Goal: Obtain resource: Download file/media

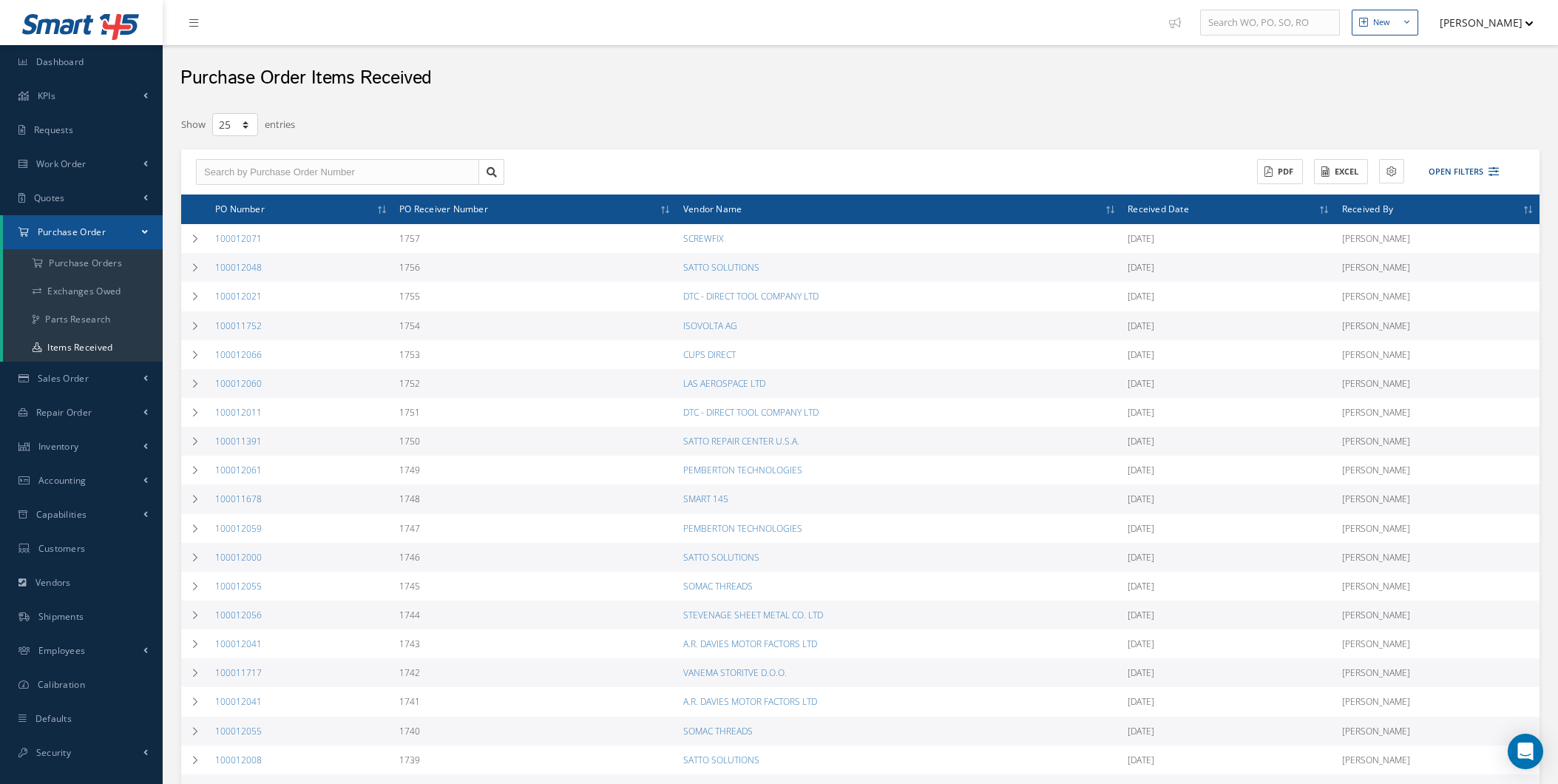
select select "25"
click at [84, 260] on a=1&status_id=2&status_id=3&status_id=5&collapsedFilters"] "Purchase Orders" at bounding box center [83, 263] width 160 height 28
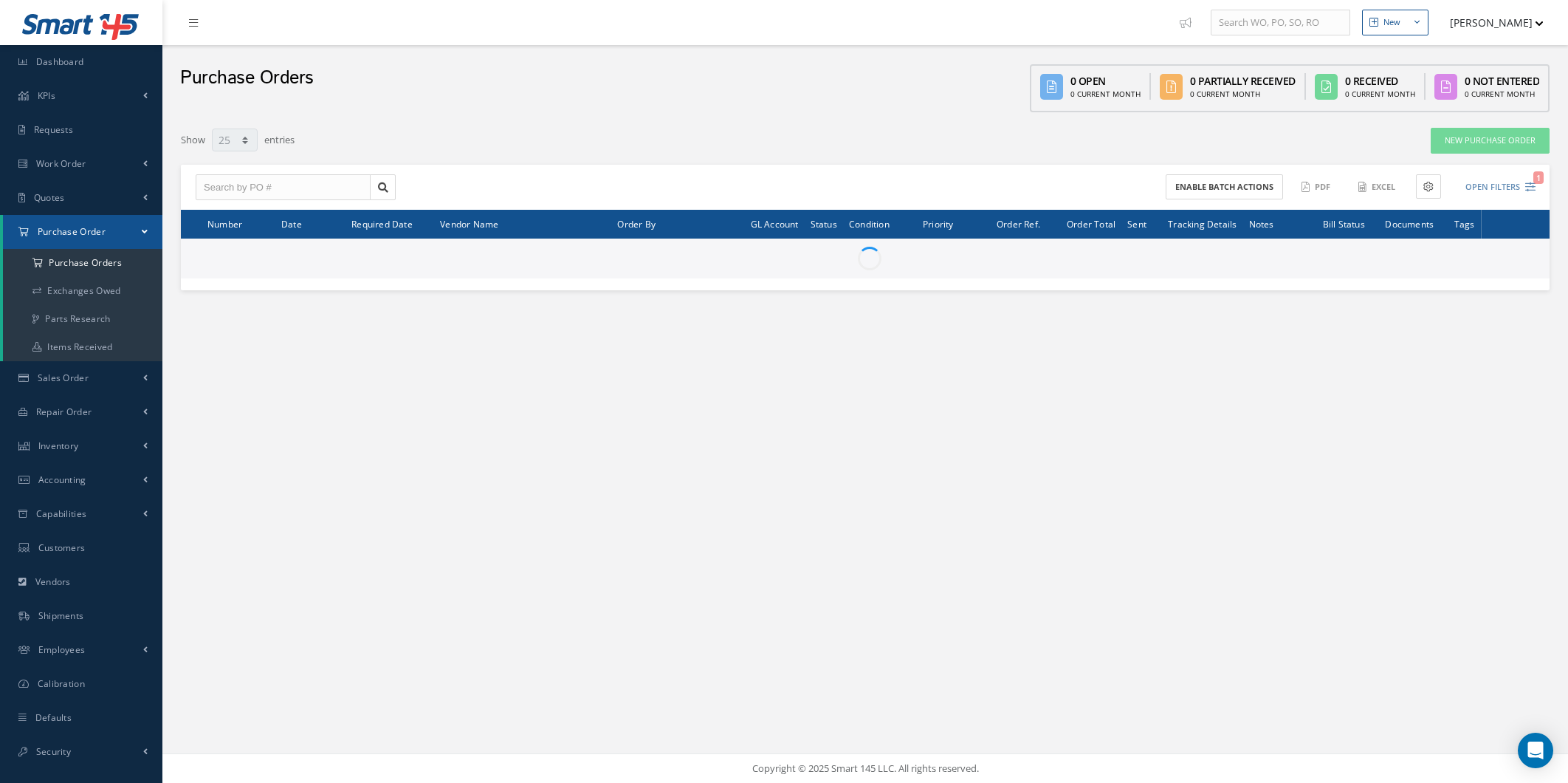
select select "25"
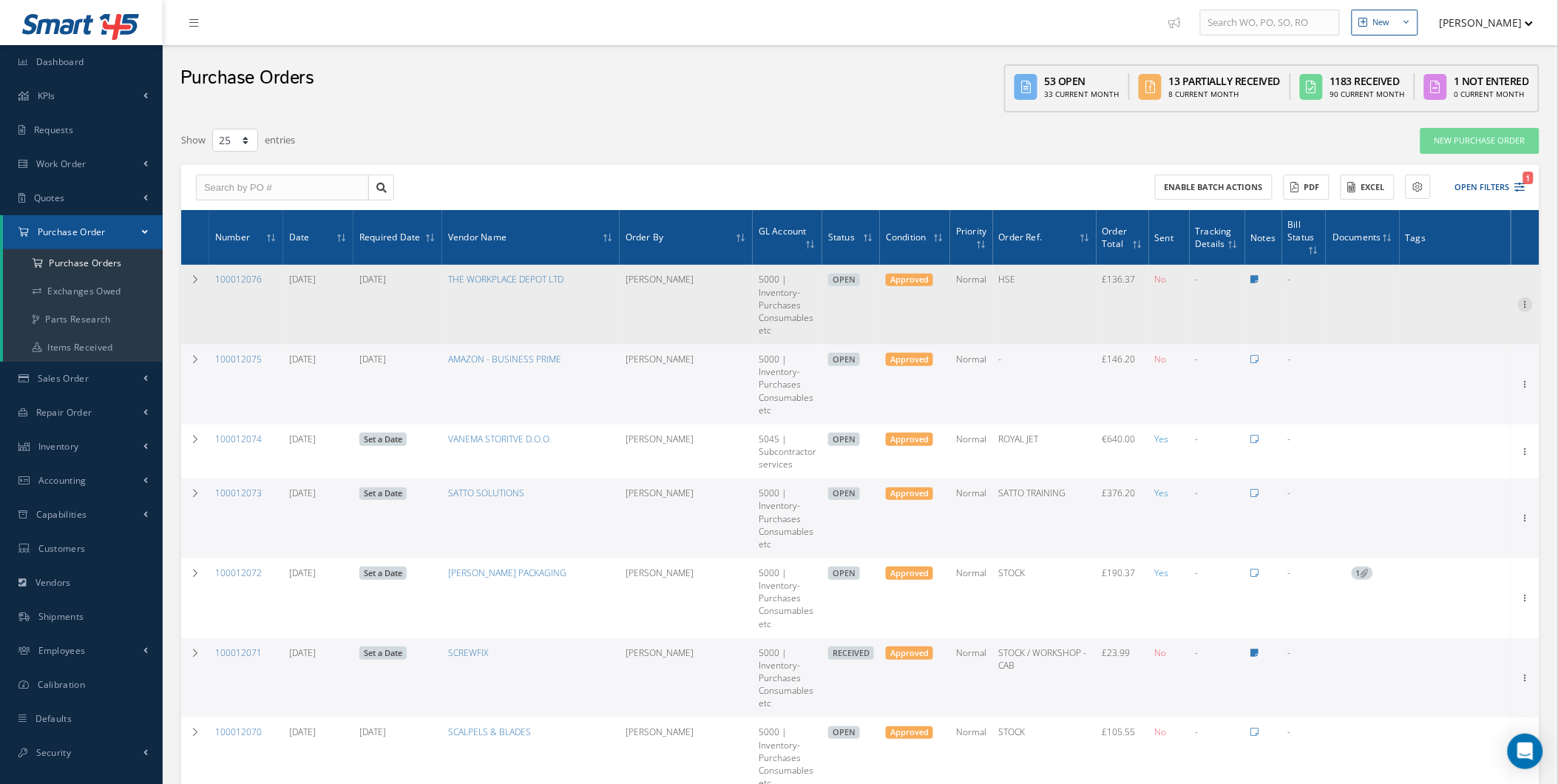
click at [1518, 299] on icon at bounding box center [1526, 303] width 15 height 12
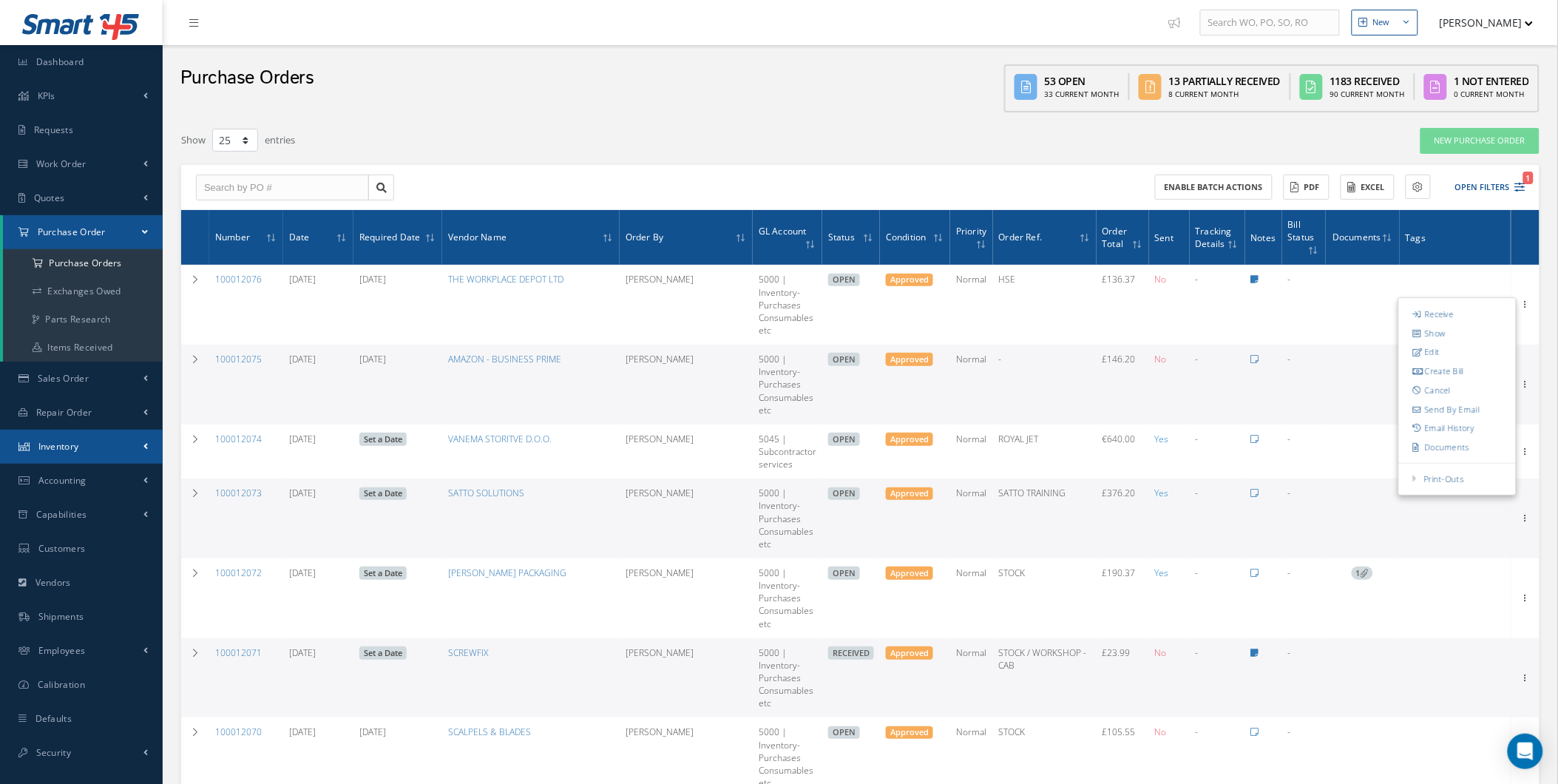
click at [101, 451] on link "Inventory" at bounding box center [81, 446] width 162 height 34
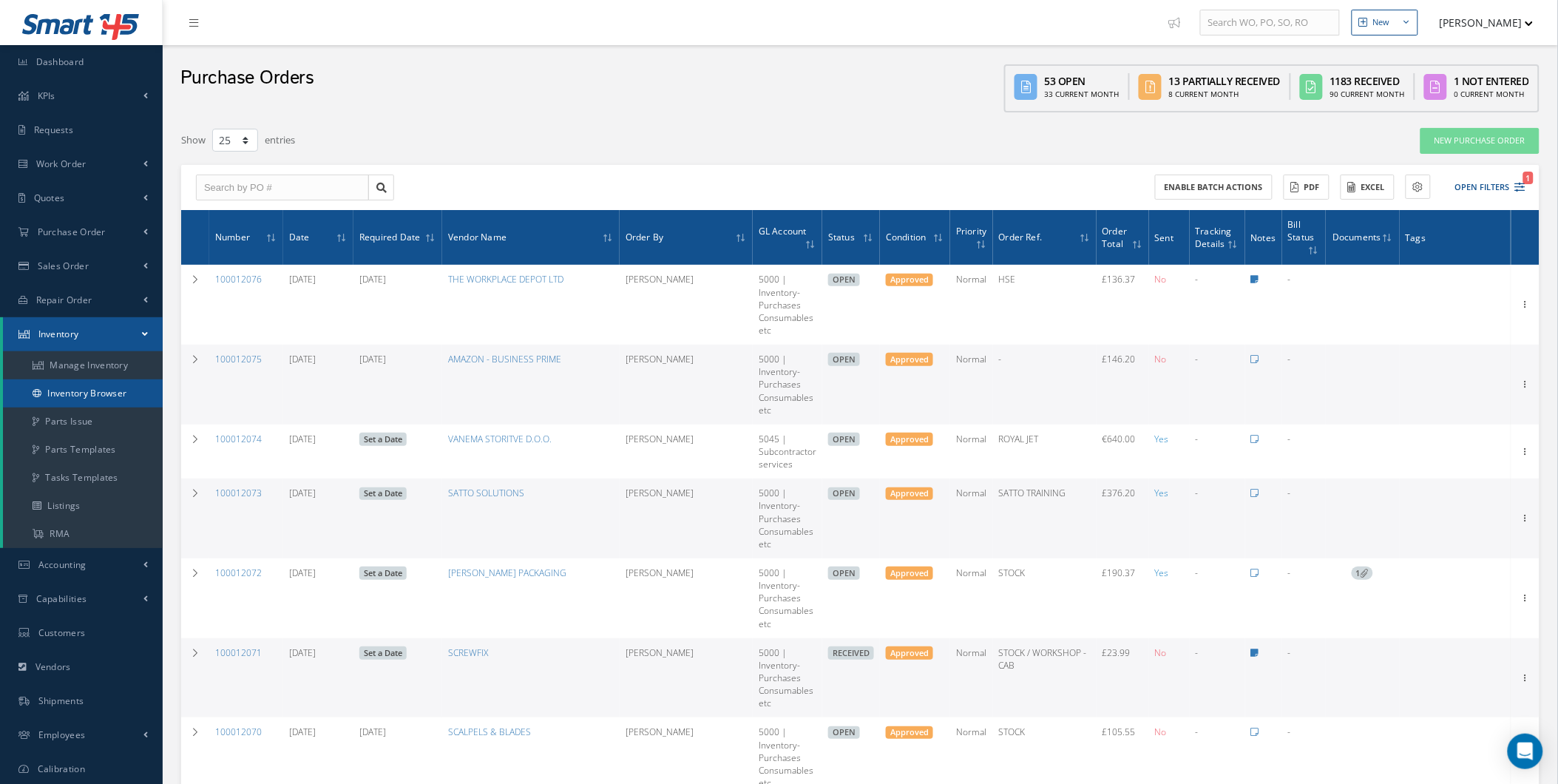
click at [108, 404] on link "Inventory Browser" at bounding box center [83, 393] width 160 height 28
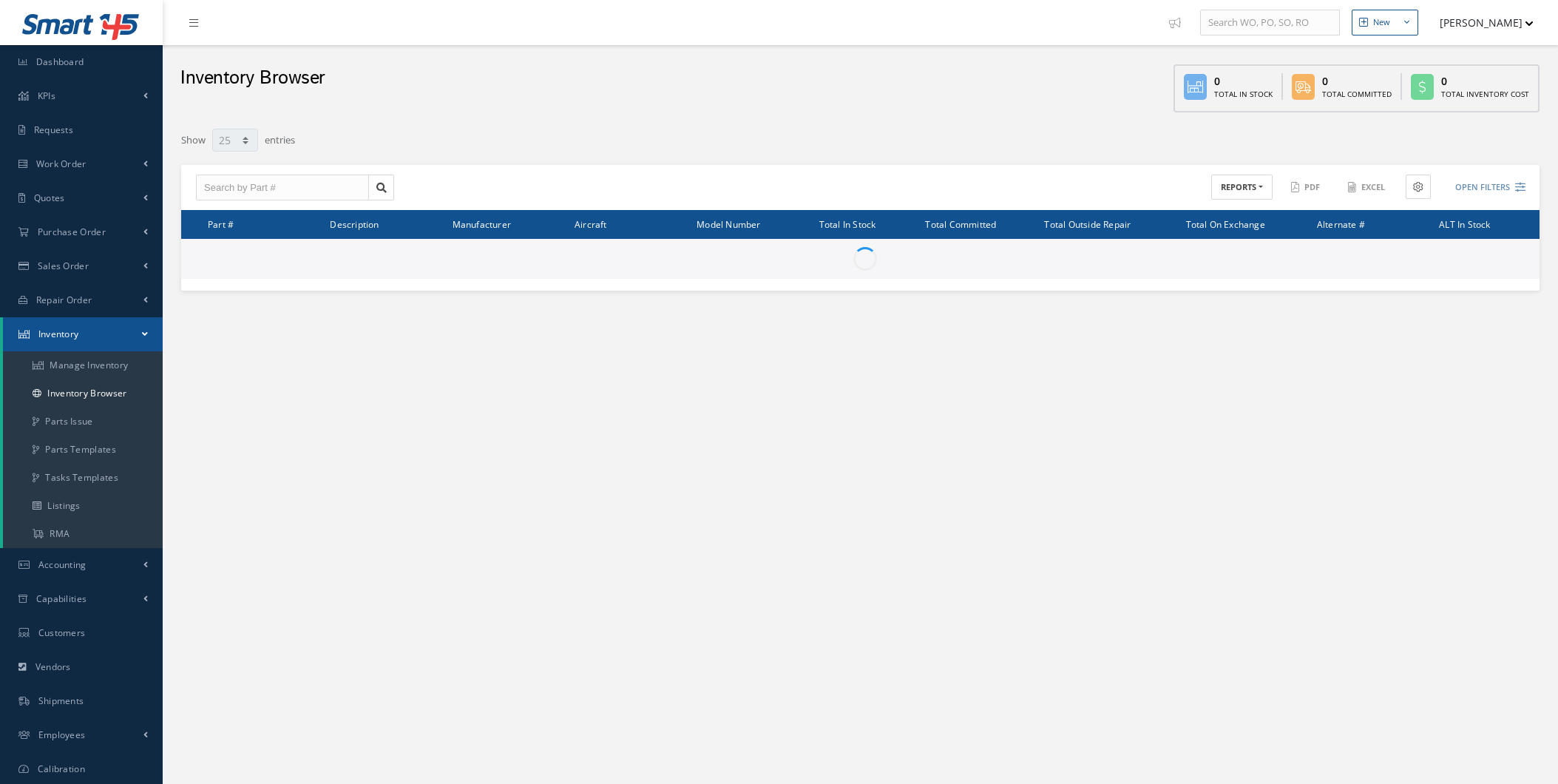
select select "25"
click at [305, 192] on input "text" at bounding box center [282, 188] width 173 height 27
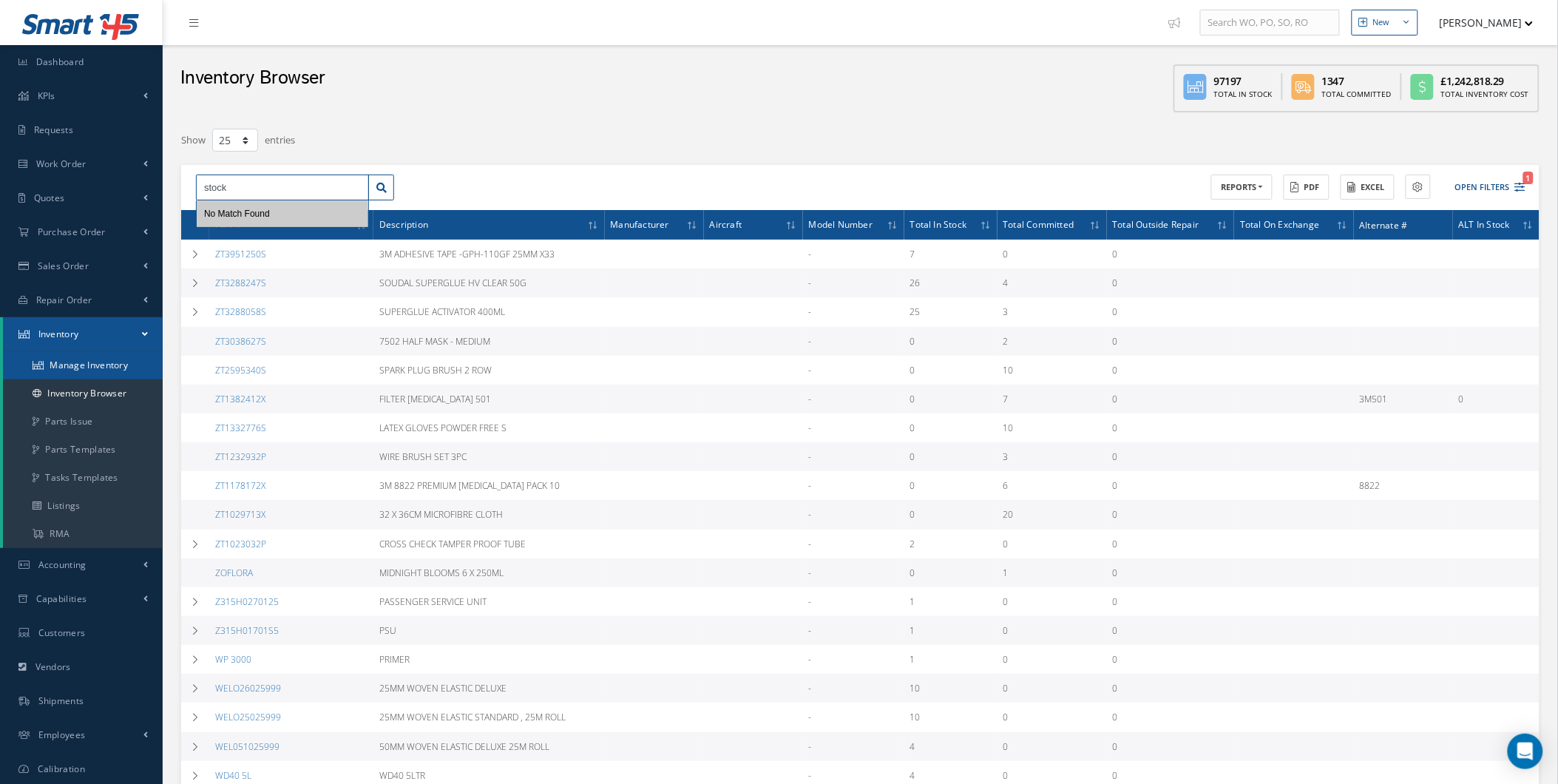
type input "stock"
click at [101, 372] on link "Manage Inventory" at bounding box center [83, 364] width 160 height 28
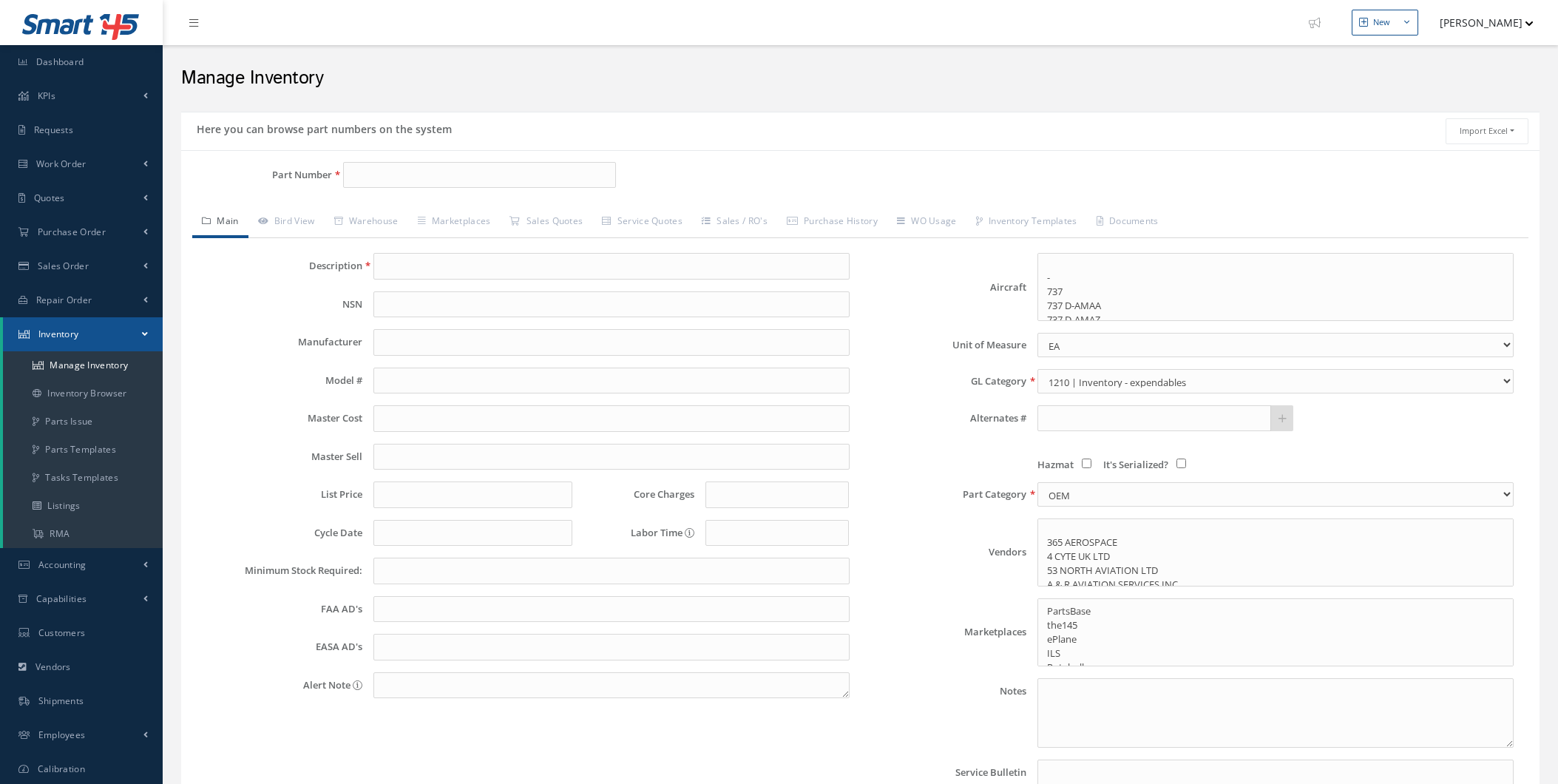
select select
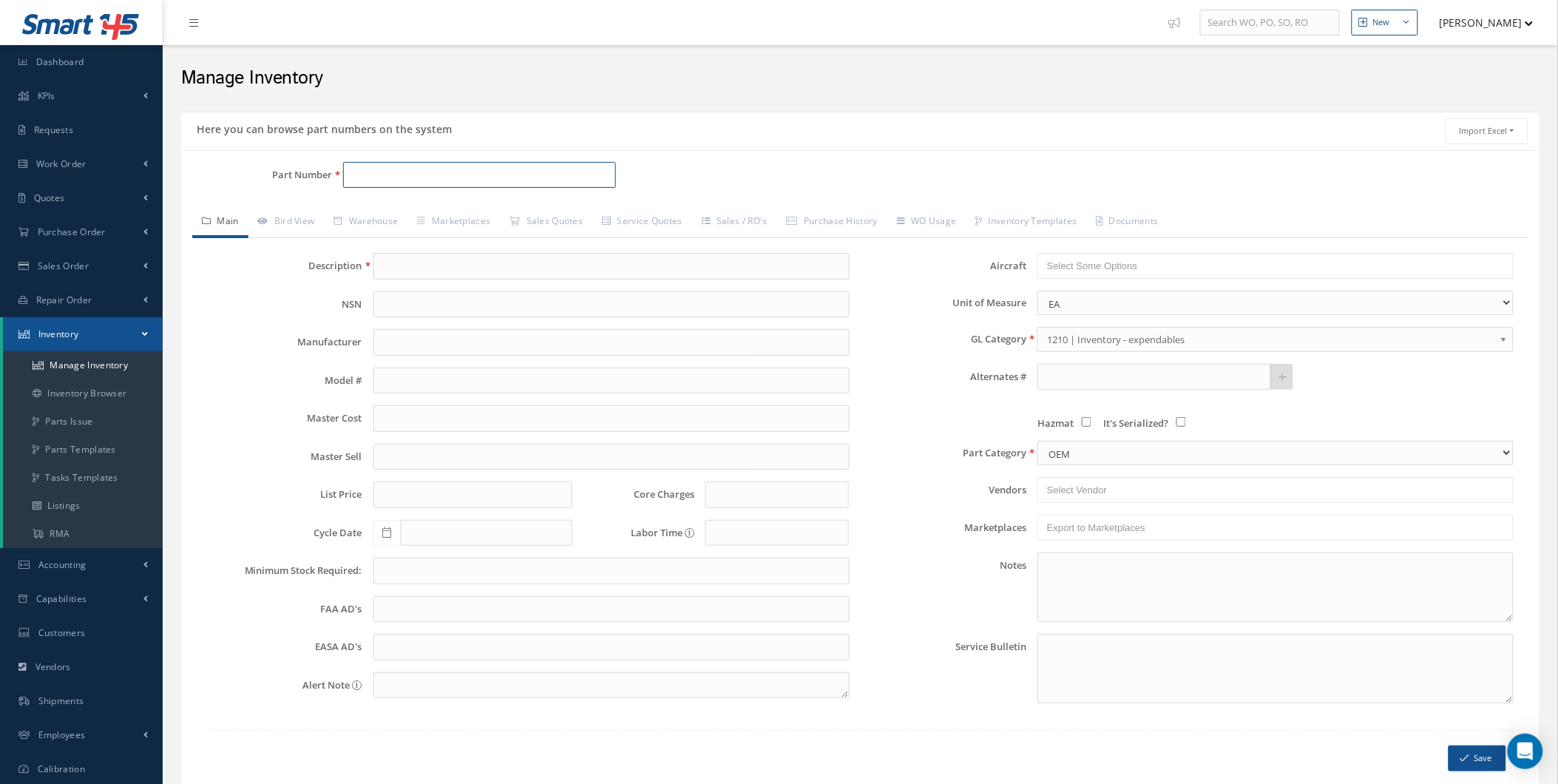
click at [364, 182] on input "Part Number" at bounding box center [479, 175] width 272 height 27
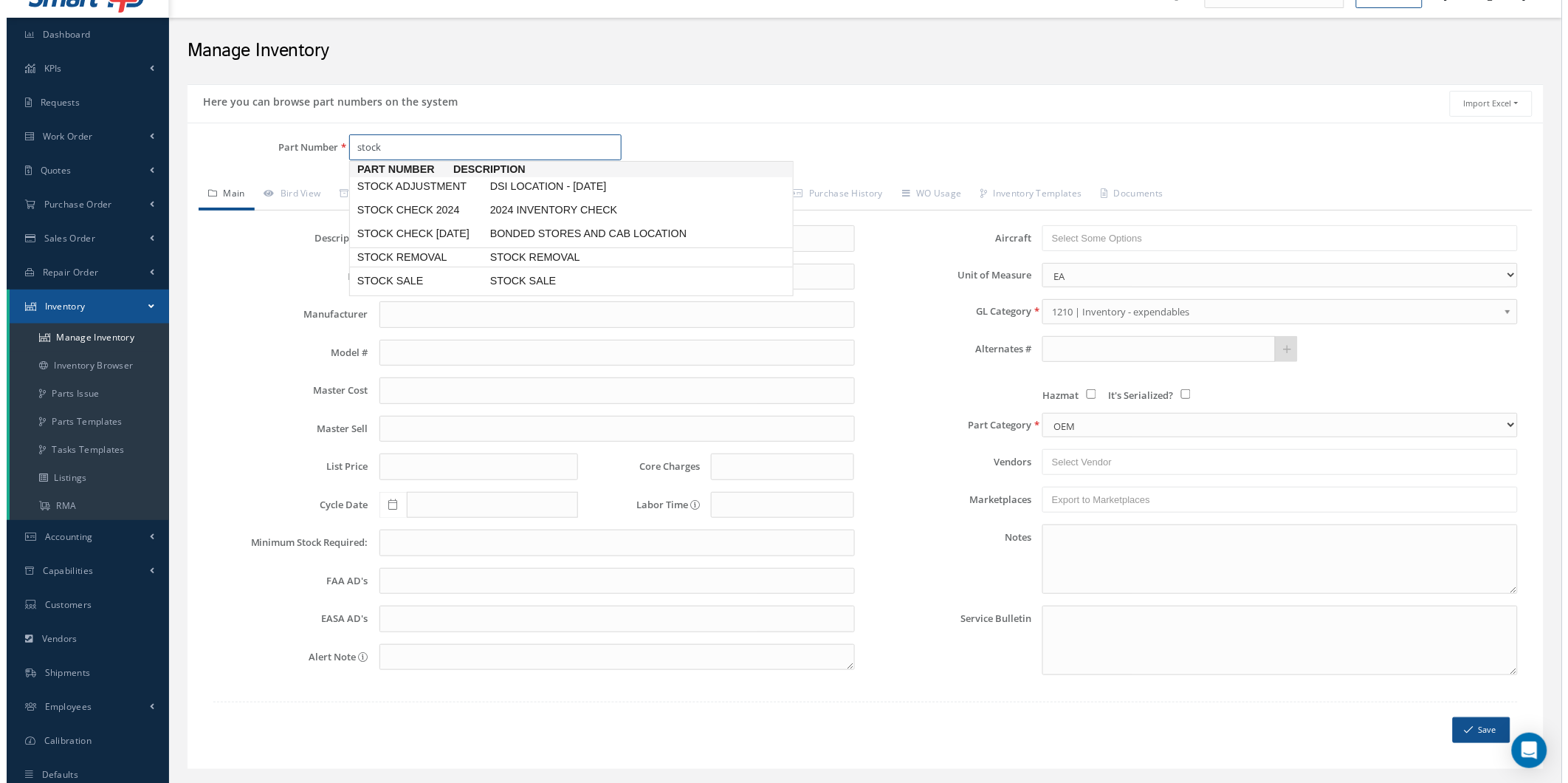
scroll to position [70, 0]
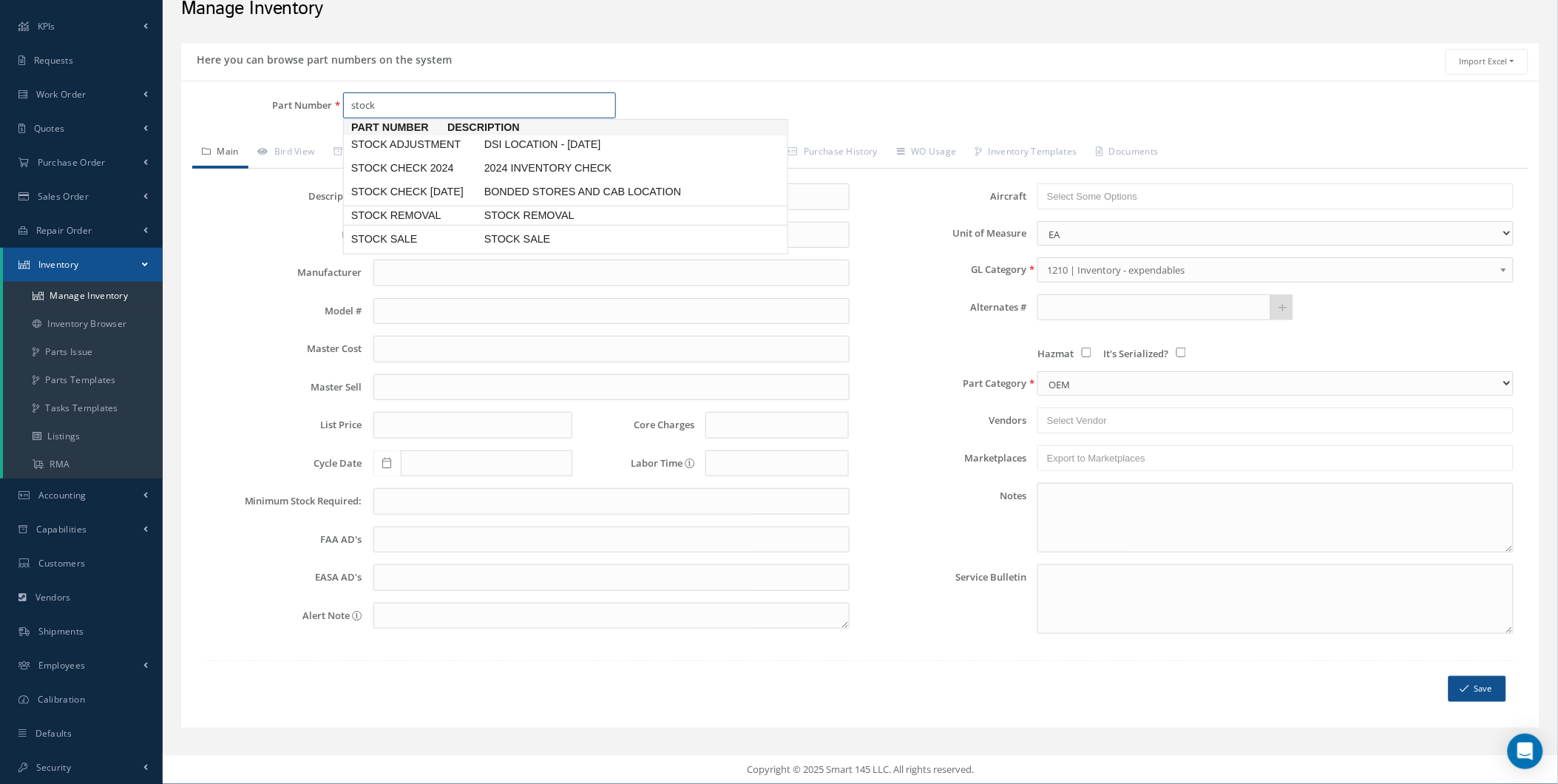
click at [619, 223] on span "STOCK REMOVAL" at bounding box center [592, 215] width 222 height 16
type input "STOCK REMOVAL"
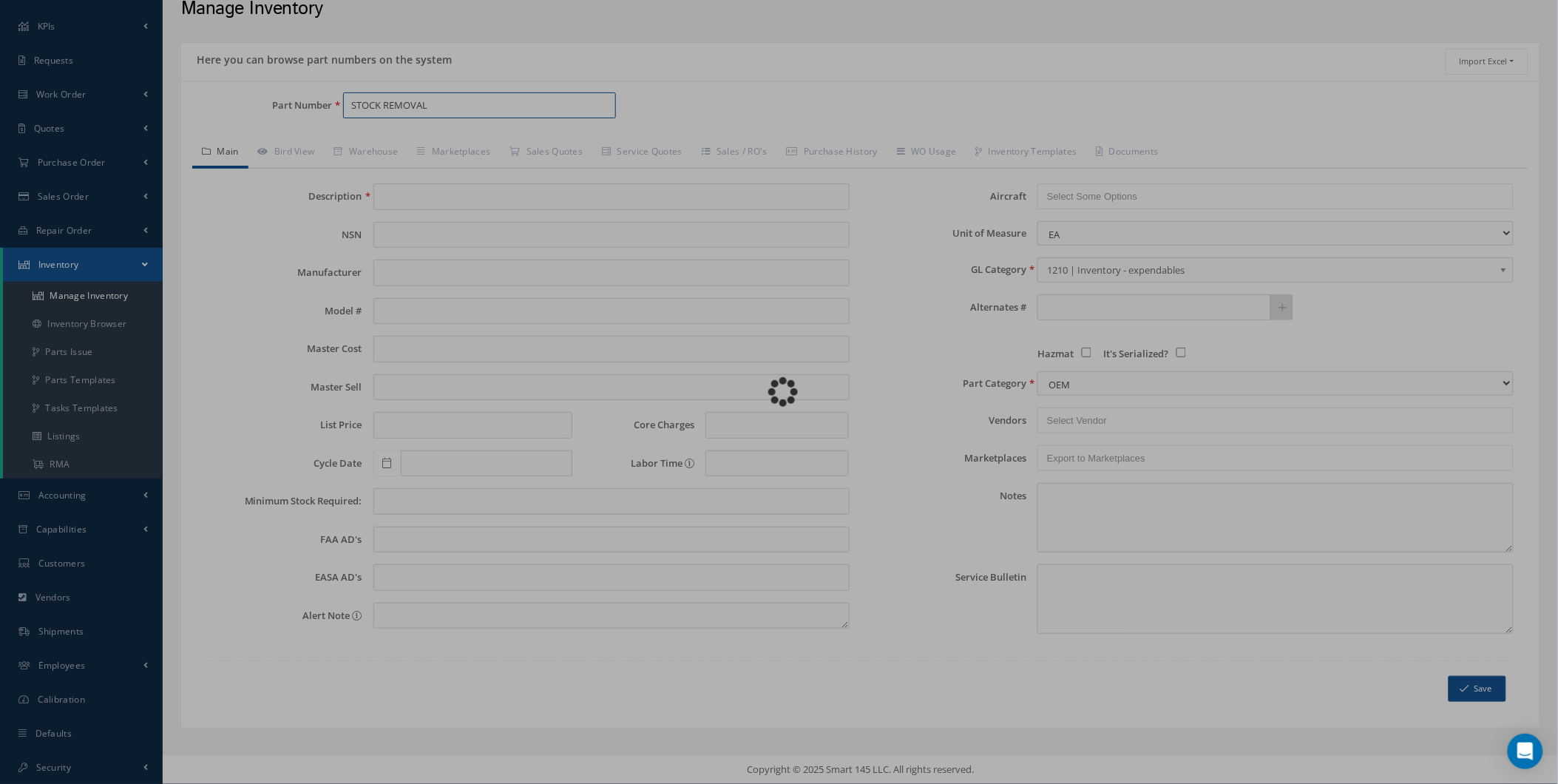
type input "STOCK REMOVAL"
type input "0.00"
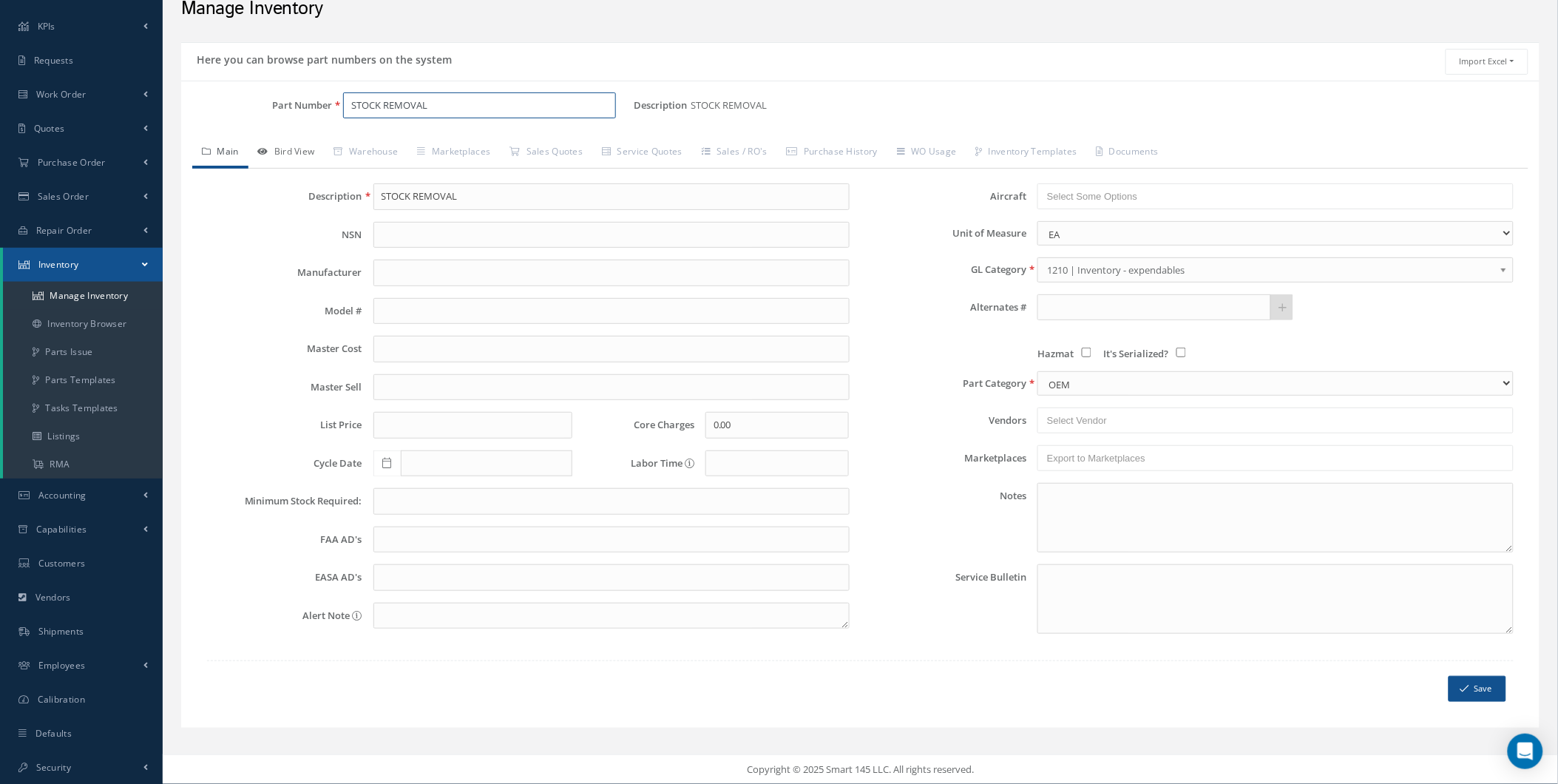
type input "STOCK REMOVAL"
click at [284, 155] on link "Bird View" at bounding box center [287, 153] width 76 height 31
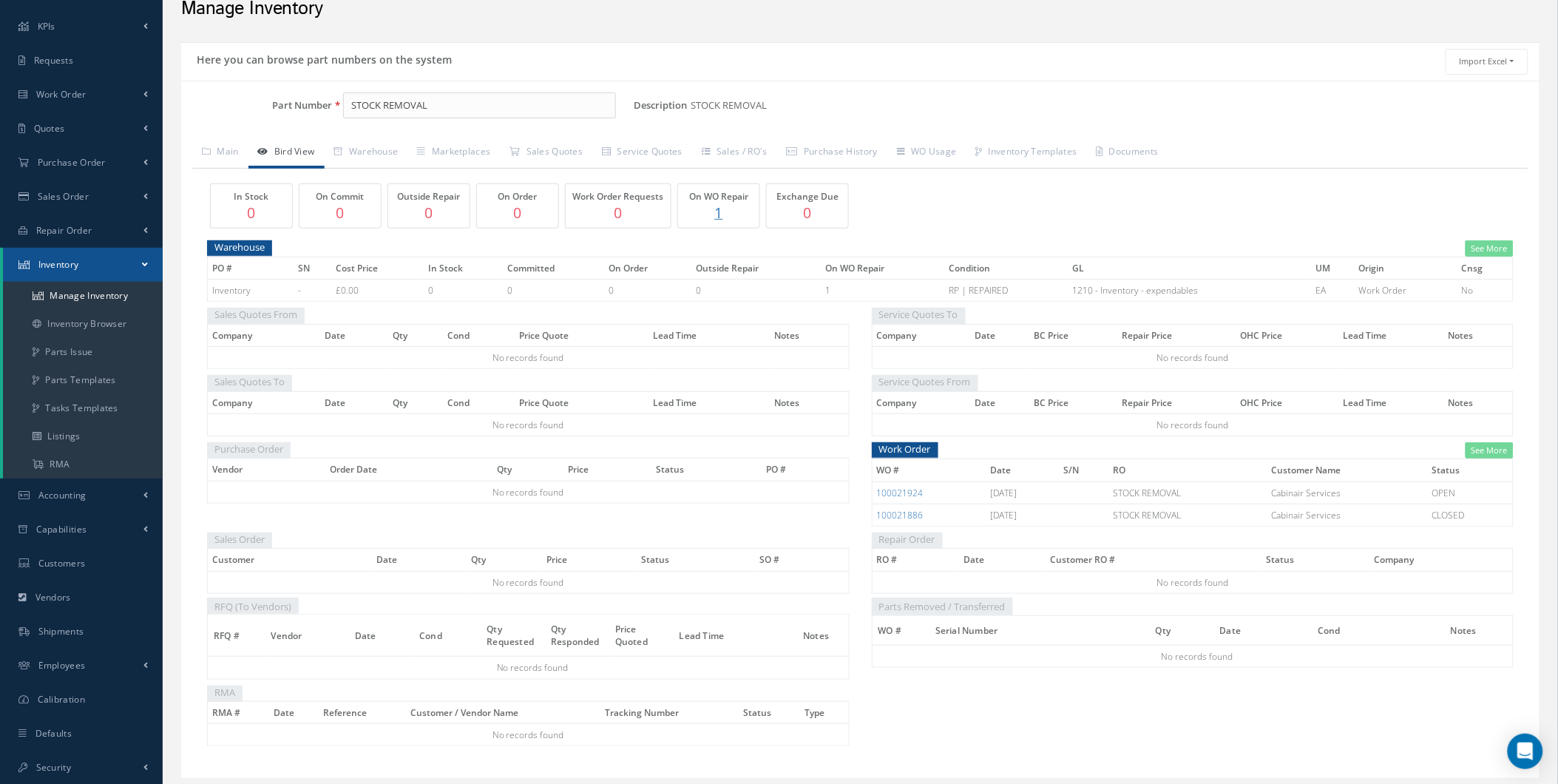
click at [729, 204] on p "1" at bounding box center [718, 212] width 74 height 21
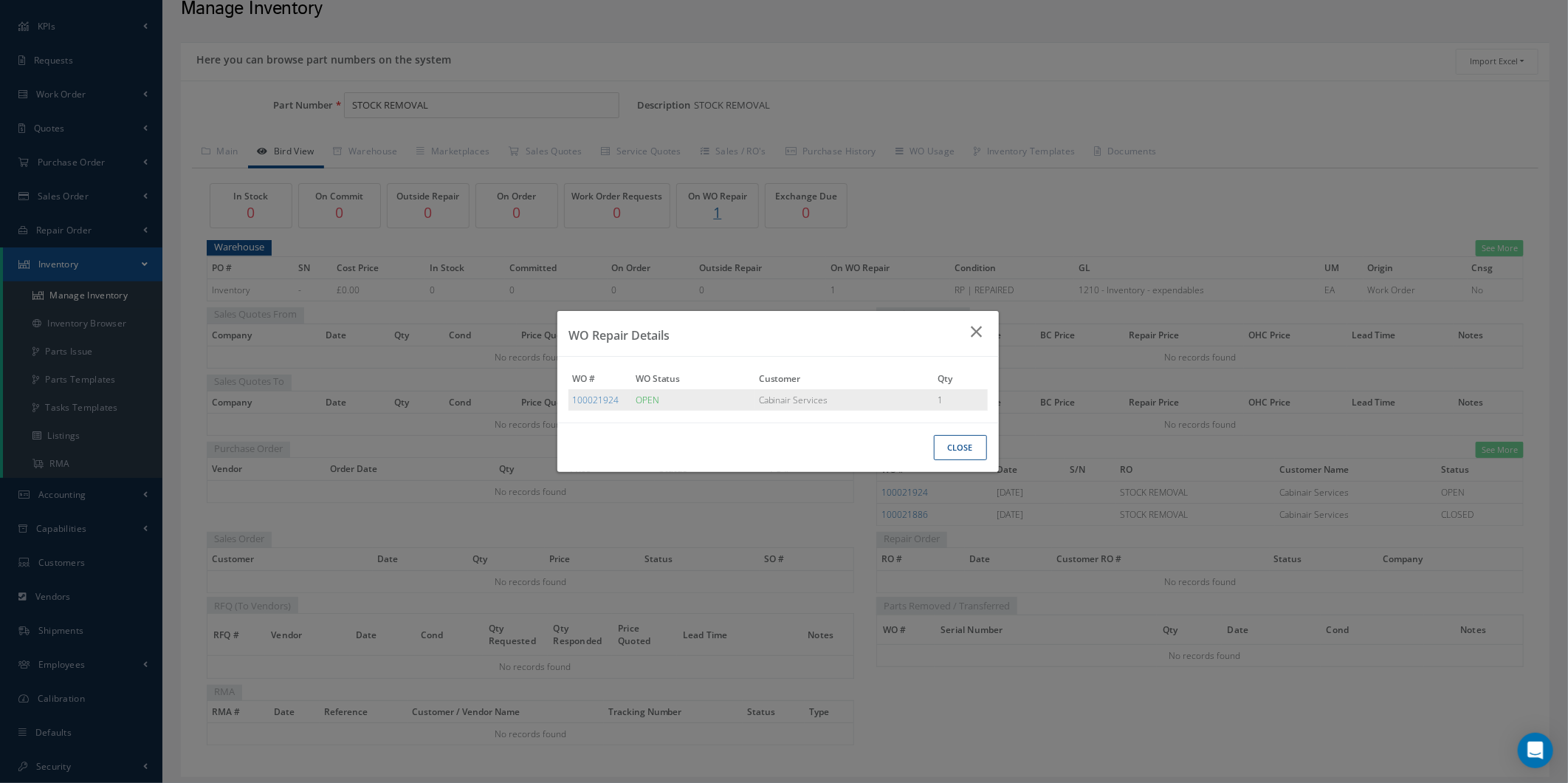
click at [652, 396] on td "OPEN" at bounding box center [693, 399] width 123 height 21
click at [576, 403] on link "100021924" at bounding box center [595, 400] width 47 height 13
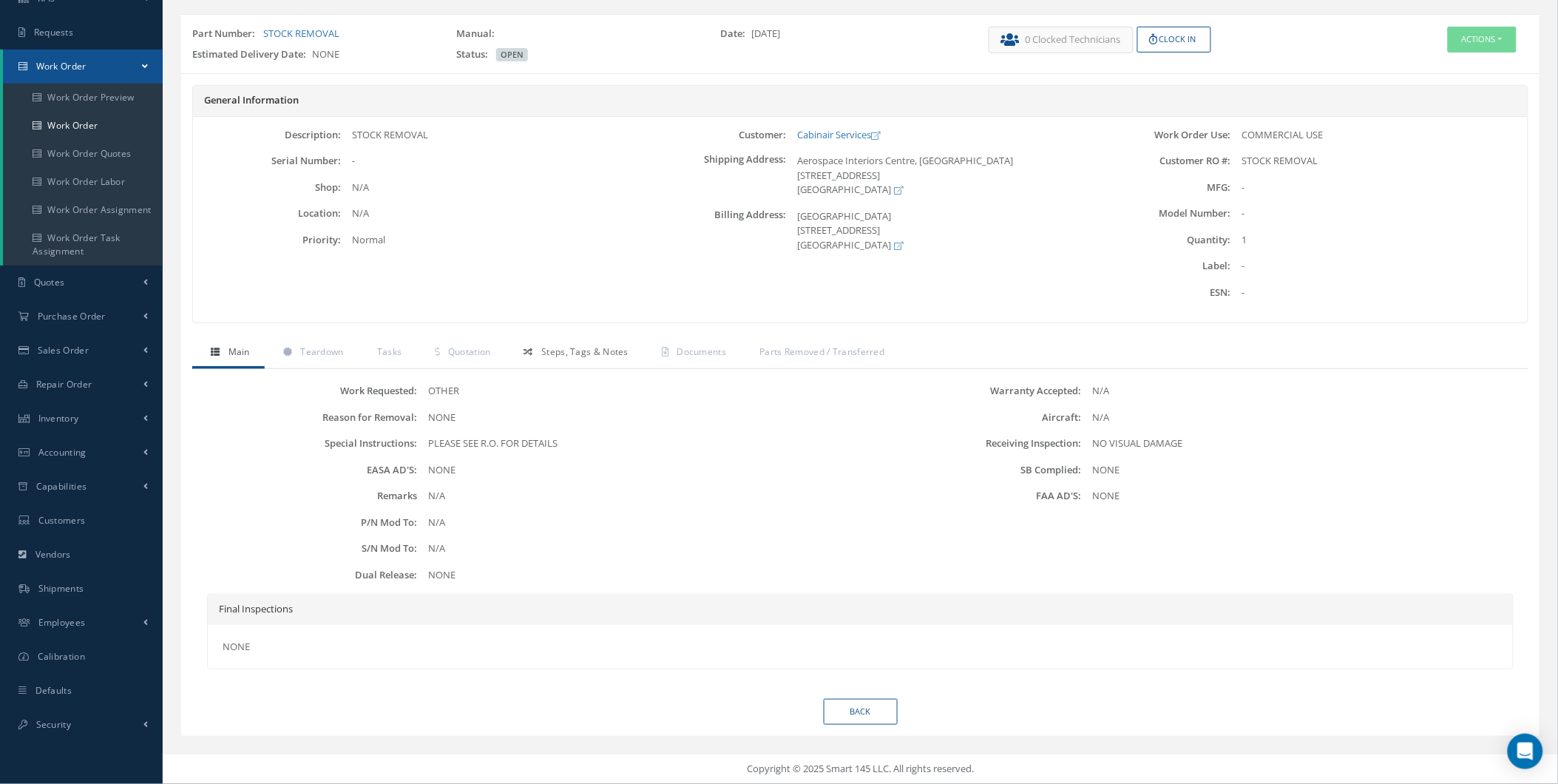
drag, startPoint x: 596, startPoint y: 346, endPoint x: 595, endPoint y: 356, distance: 10.0
click at [599, 348] on span "Steps, Tags & Notes" at bounding box center [585, 352] width 87 height 13
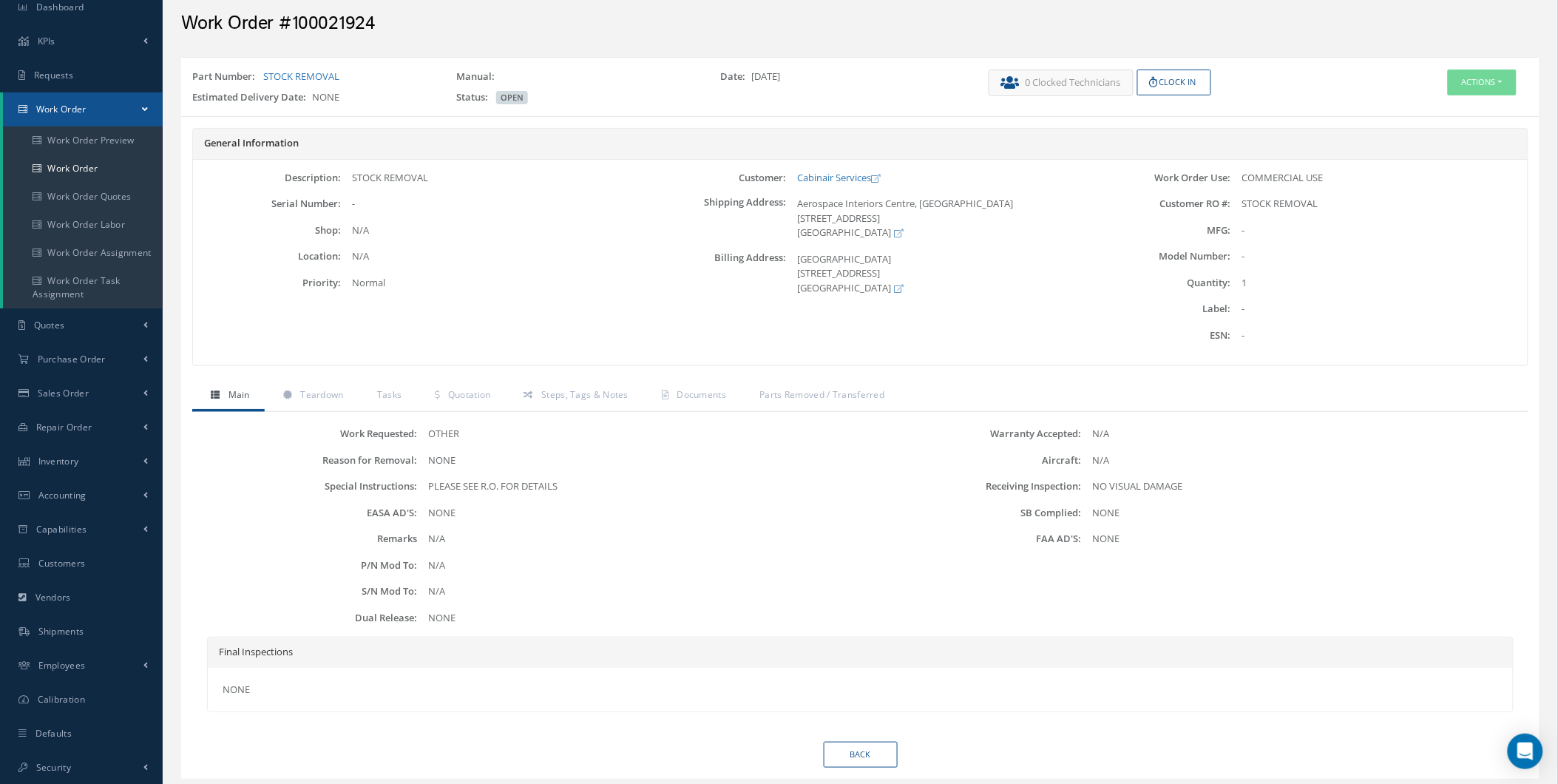
click at [588, 371] on div "General Information Description: STOCK REMOVAL Serial Number: - Shop: Location:…" at bounding box center [860, 254] width 1358 height 253
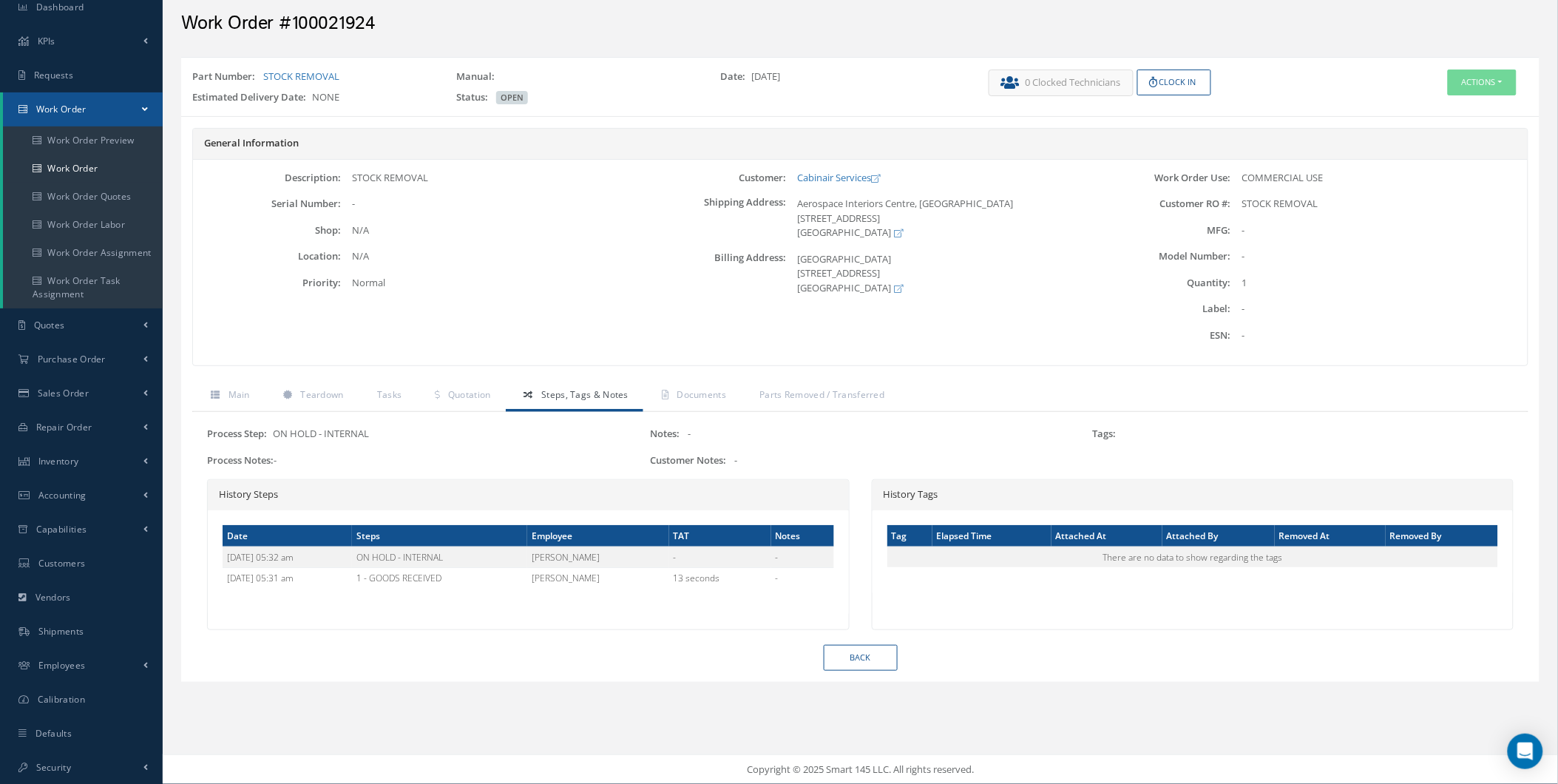
click at [809, 378] on div "General Information Description: STOCK REMOVAL Serial Number: - Shop: Location:…" at bounding box center [860, 254] width 1358 height 253
click at [815, 394] on span "Parts Removed / Transferred" at bounding box center [822, 394] width 125 height 13
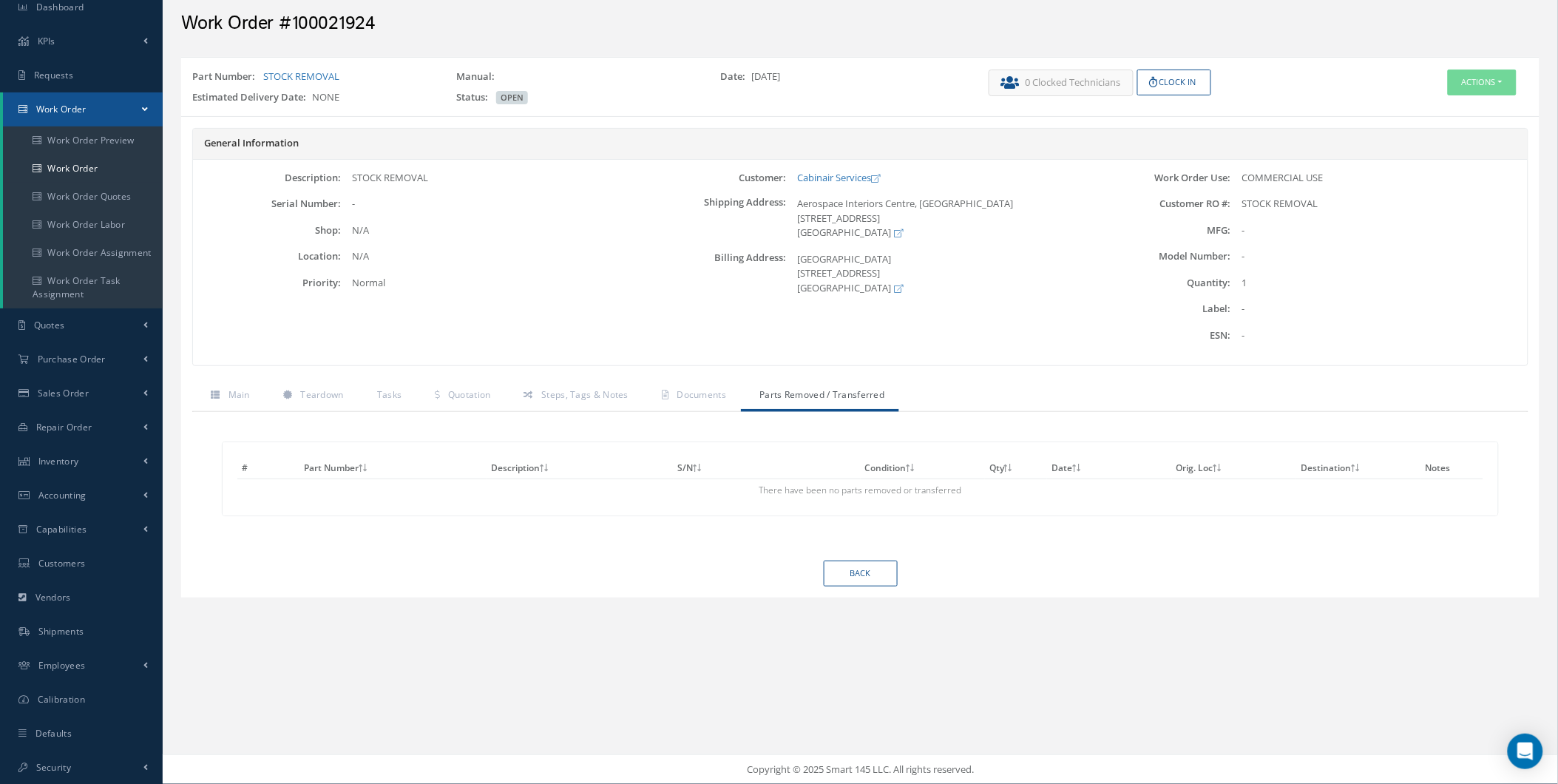
click at [712, 414] on div "# Part Number Description S/N Condition Qty Date Orig. Loc Destination Notes Th…" at bounding box center [860, 486] width 1336 height 149
click at [572, 420] on div "# Part Number Description S/N Condition Qty Date Orig. Loc Destination Notes Th…" at bounding box center [860, 486] width 1336 height 149
click at [573, 409] on div "Main Teardown Tasks Quotation Steps, Tags & Notes Documents Parts Removed / Tra…" at bounding box center [860, 470] width 1336 height 180
drag, startPoint x: 573, startPoint y: 409, endPoint x: 630, endPoint y: 398, distance: 58.1
click at [630, 398] on link "Steps, Tags & Notes" at bounding box center [575, 396] width 138 height 31
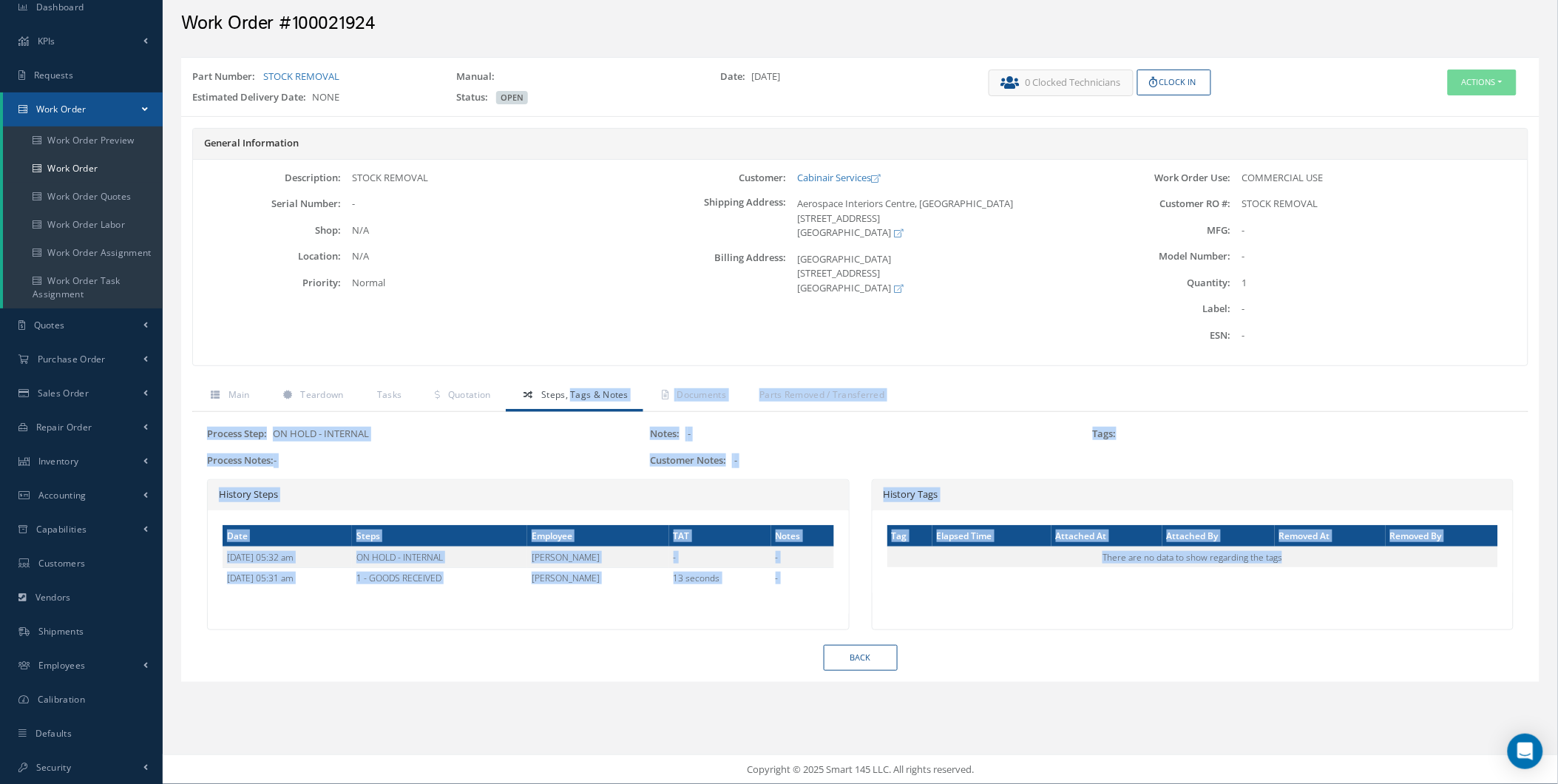
click at [336, 474] on div "Process Step: ON HOLD - INTERNAL Process Notes: -" at bounding box center [417, 453] width 443 height 52
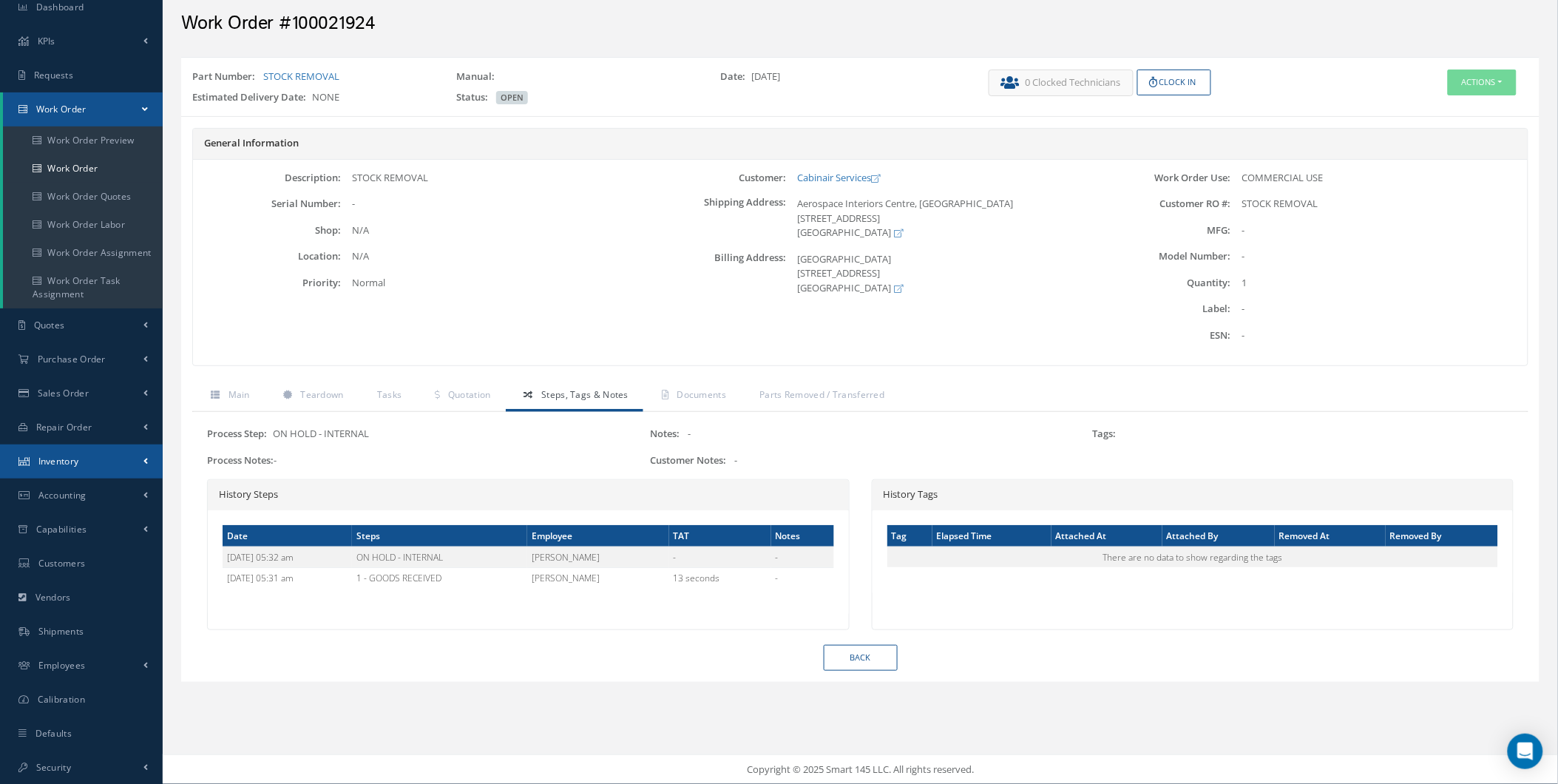
click at [39, 451] on link "Inventory" at bounding box center [81, 461] width 162 height 34
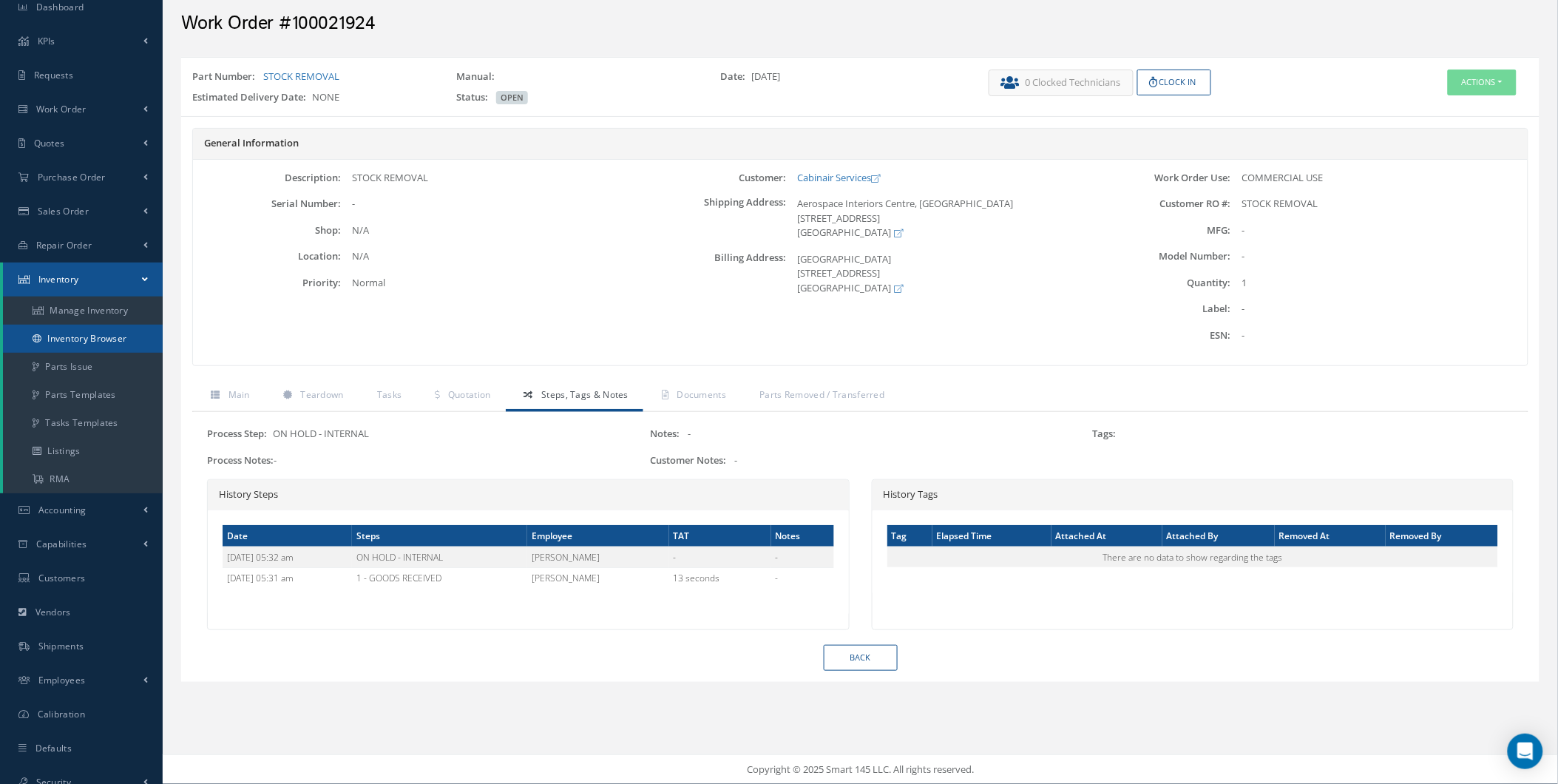
click at [141, 337] on link "Inventory Browser" at bounding box center [83, 338] width 160 height 28
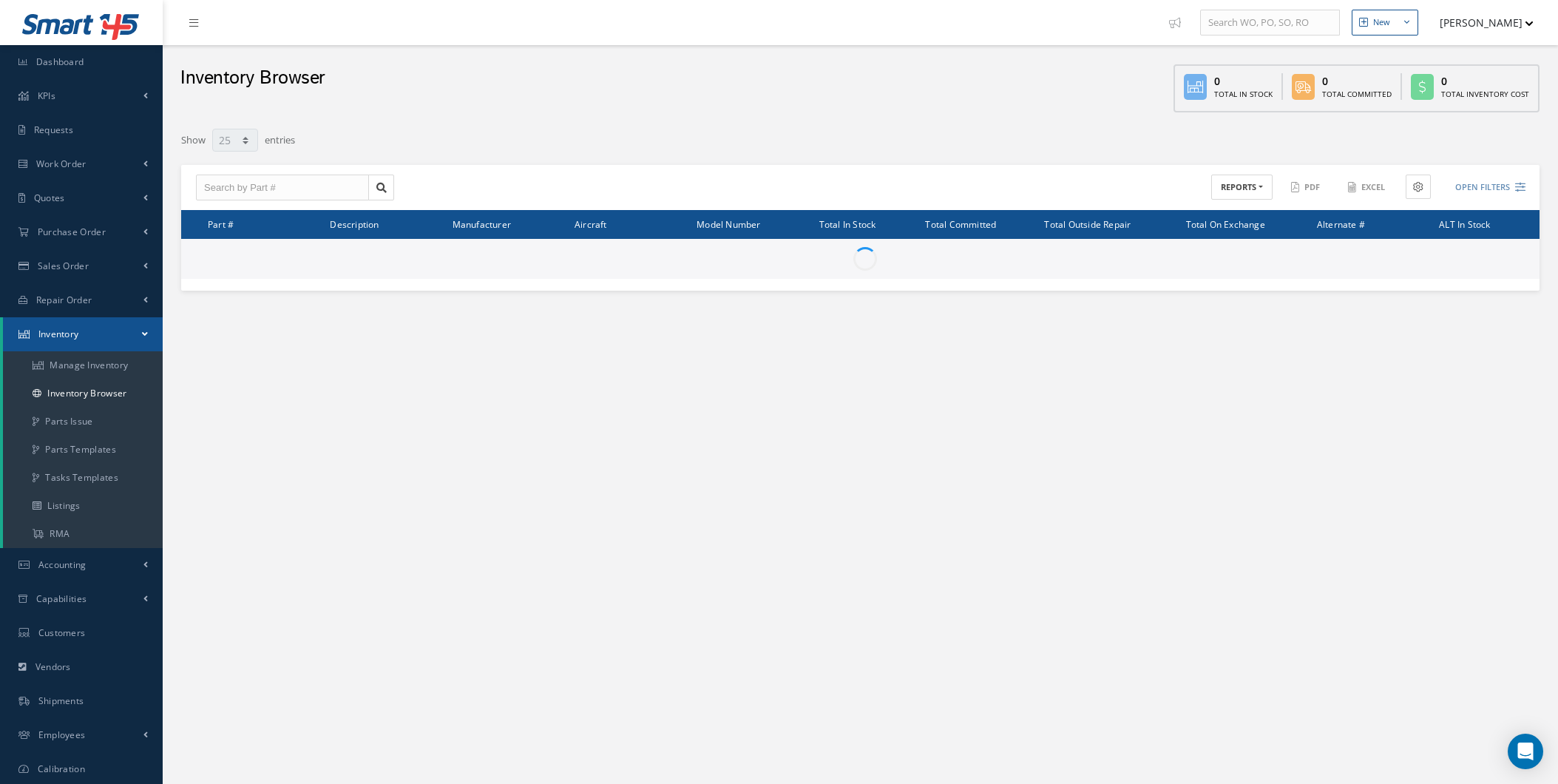
select select "25"
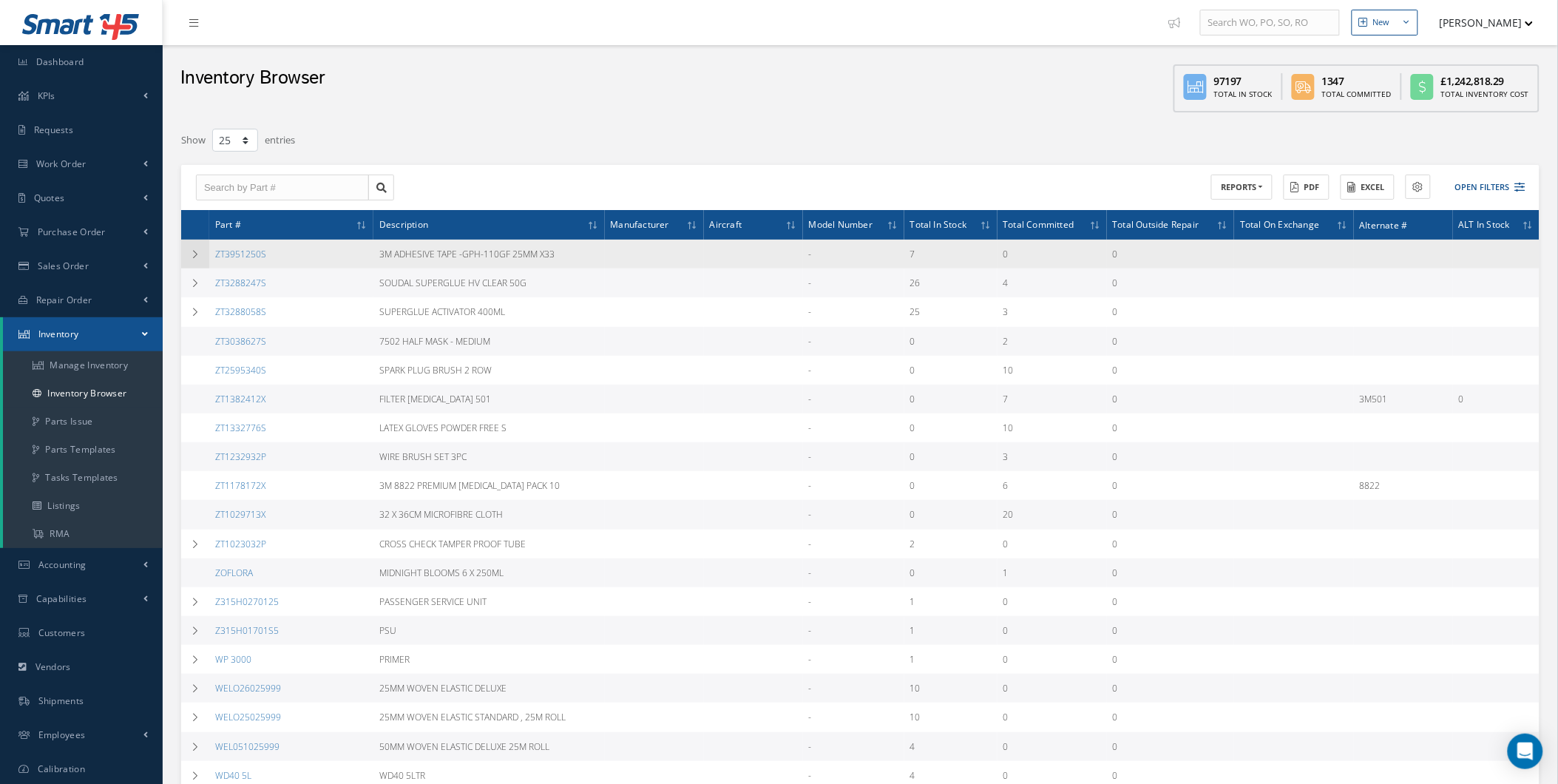
click at [205, 257] on td at bounding box center [195, 253] width 28 height 29
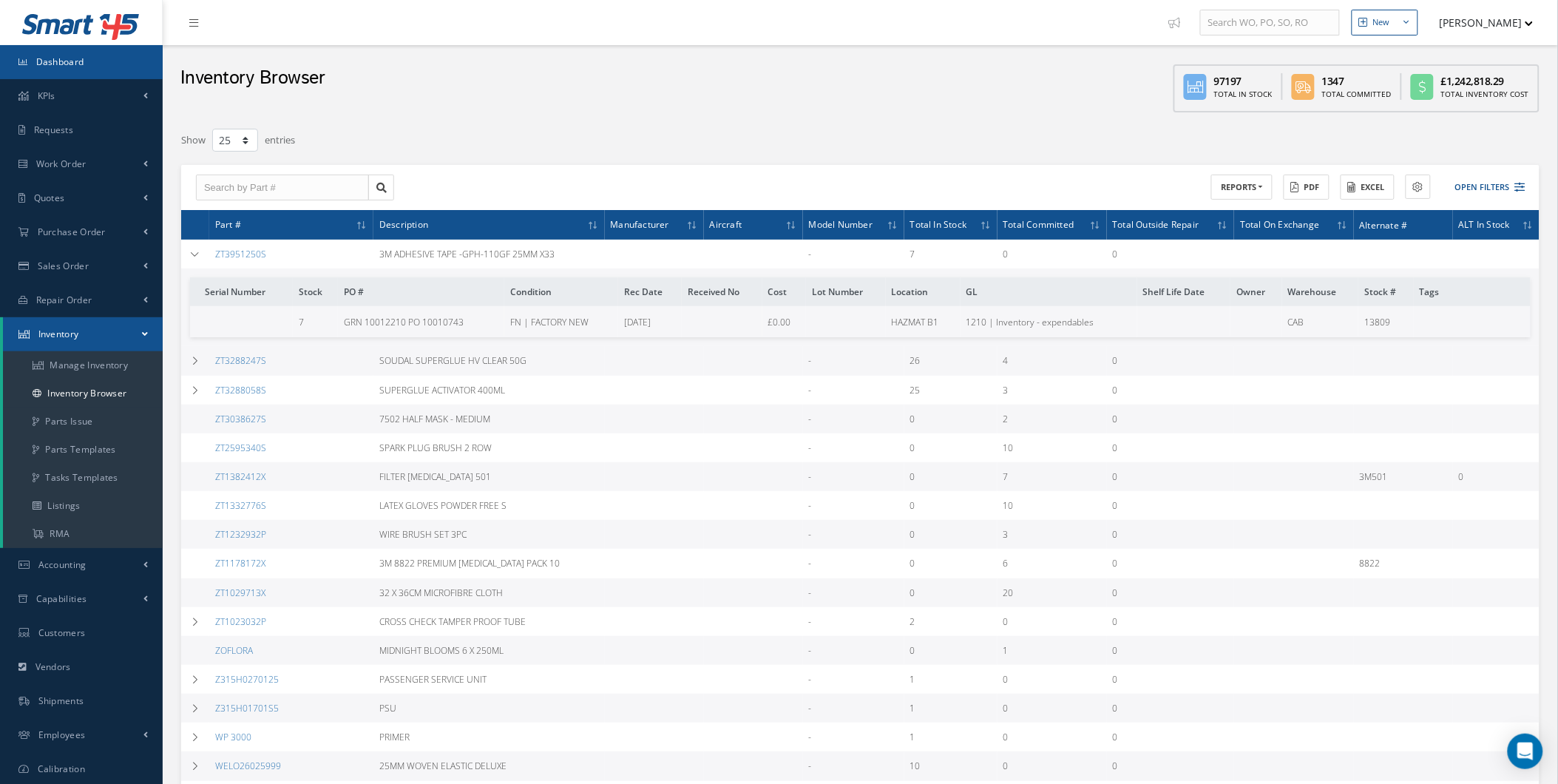
click at [48, 63] on span "Dashboard" at bounding box center [60, 62] width 48 height 13
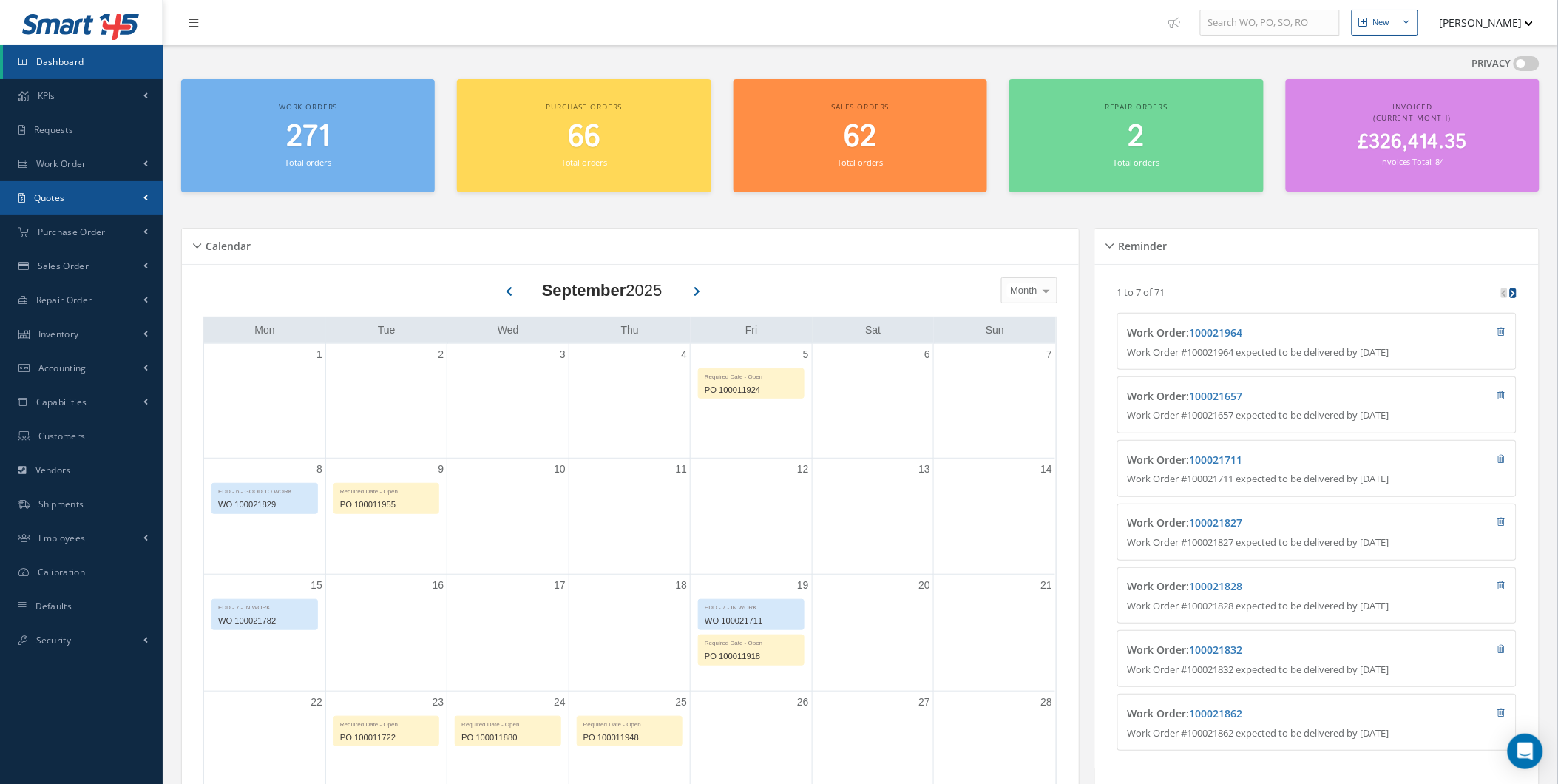
click at [120, 200] on link "Quotes" at bounding box center [81, 198] width 162 height 34
click at [116, 223] on link "Customers Quotes" at bounding box center [83, 229] width 160 height 28
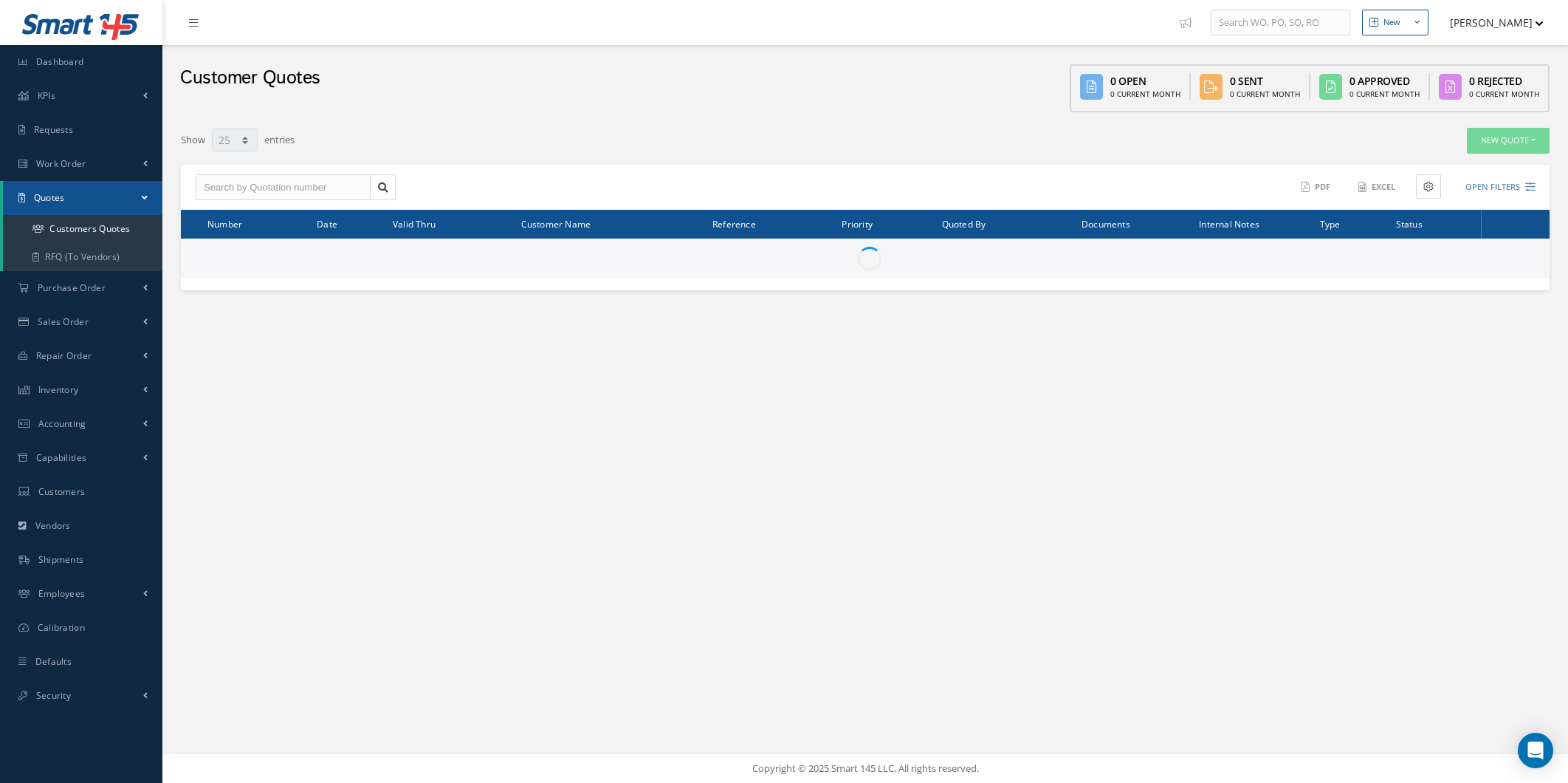
select select "25"
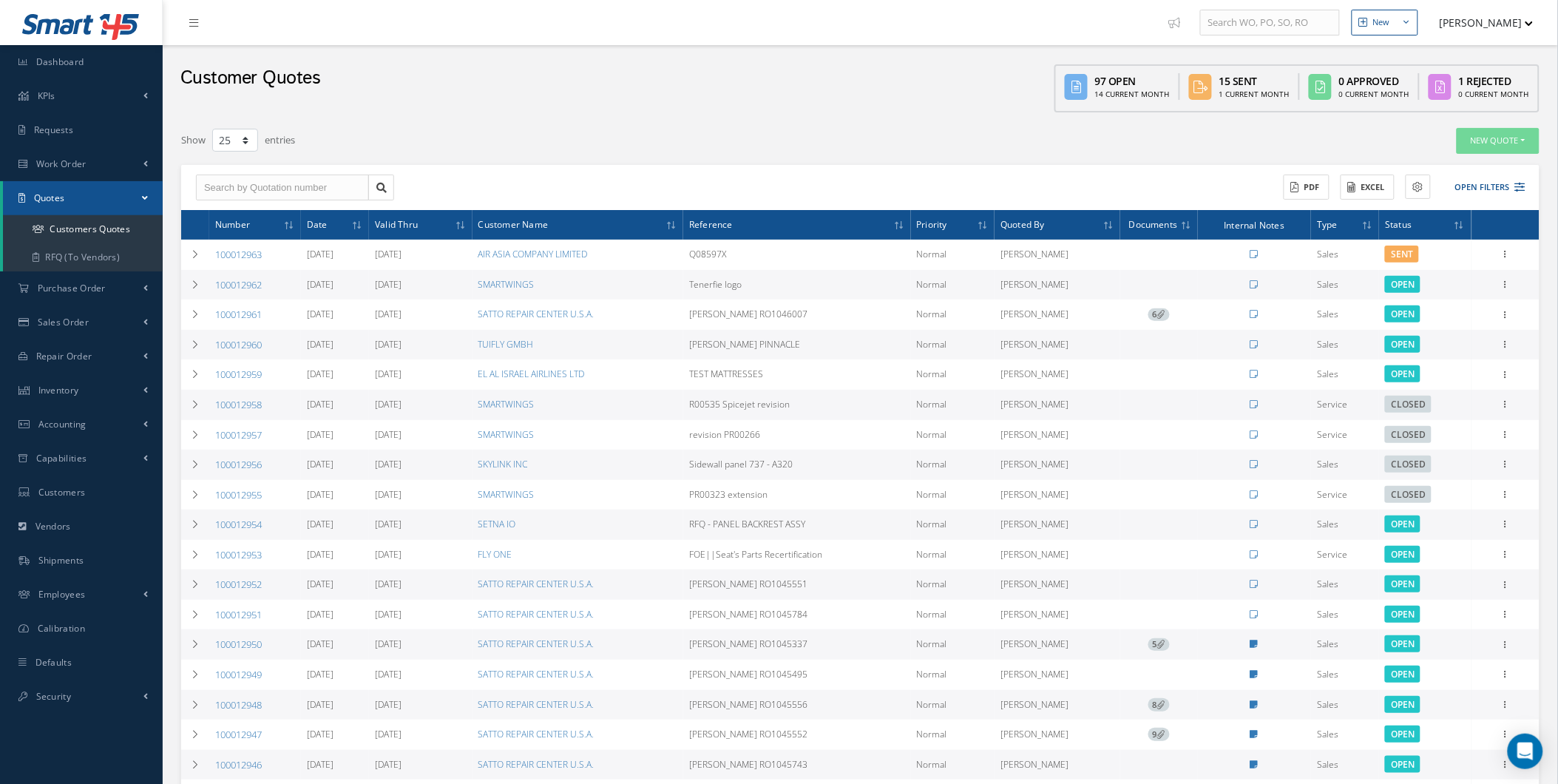
click at [749, 283] on td "Tenerfie logo" at bounding box center [797, 285] width 227 height 30
click at [152, 194] on link "Quotes" at bounding box center [83, 198] width 160 height 34
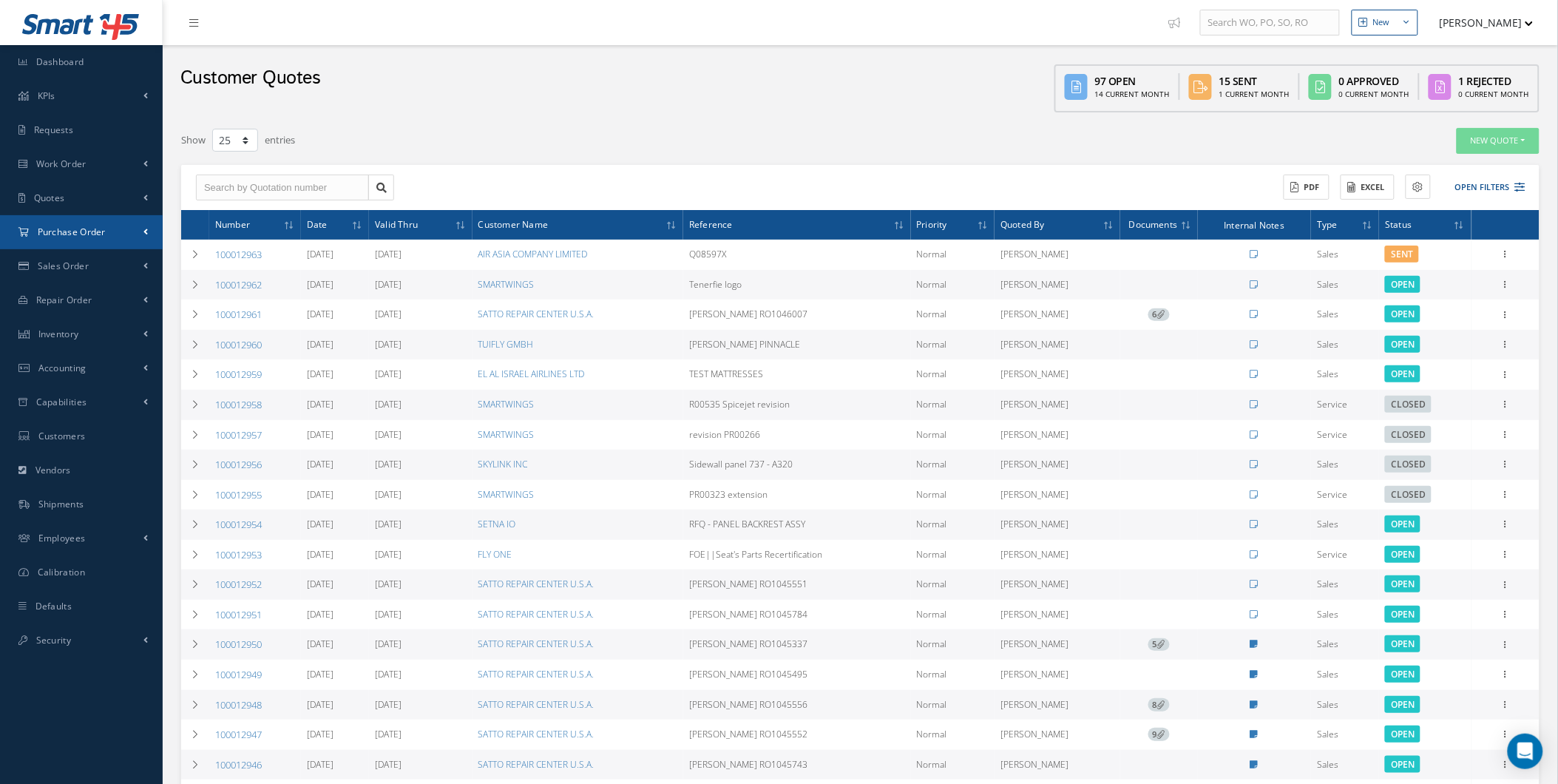
click at [139, 223] on link "Purchase Order" at bounding box center [81, 232] width 162 height 34
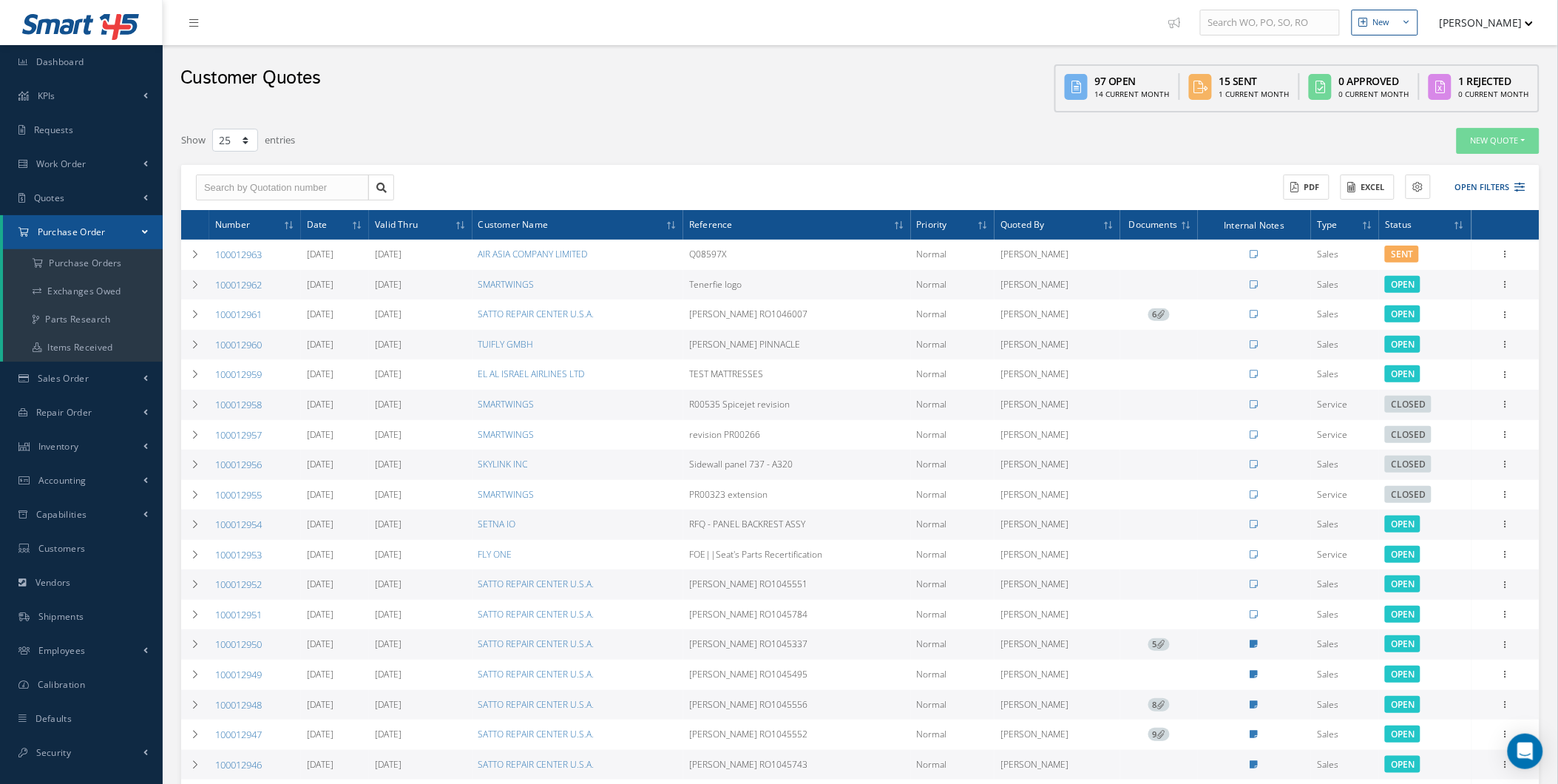
click at [143, 232] on span at bounding box center [144, 232] width 6 height 13
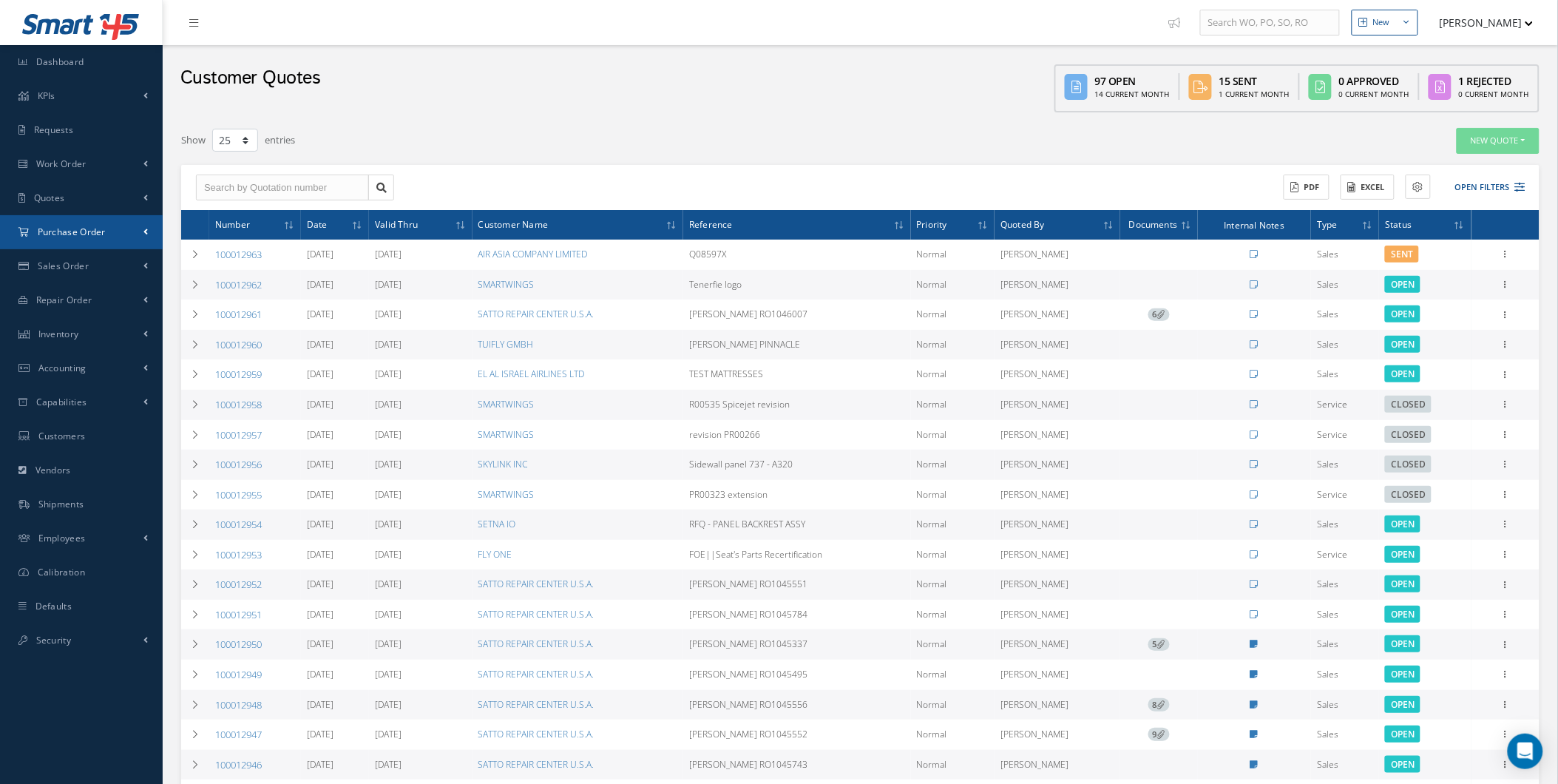
click at [143, 232] on span at bounding box center [146, 232] width 5 height 13
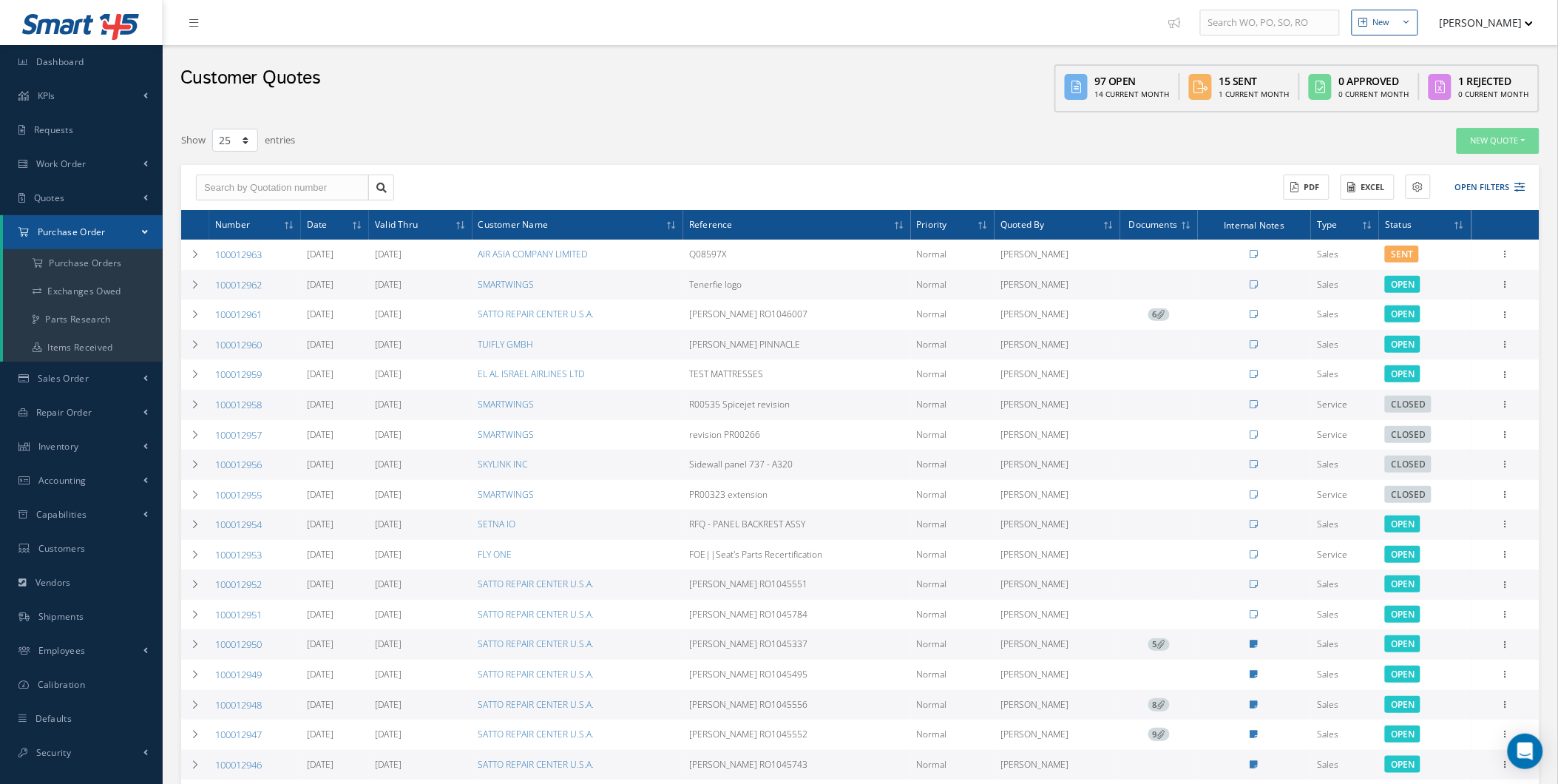
click at [143, 232] on span at bounding box center [144, 232] width 6 height 13
click at [143, 231] on span at bounding box center [144, 232] width 6 height 13
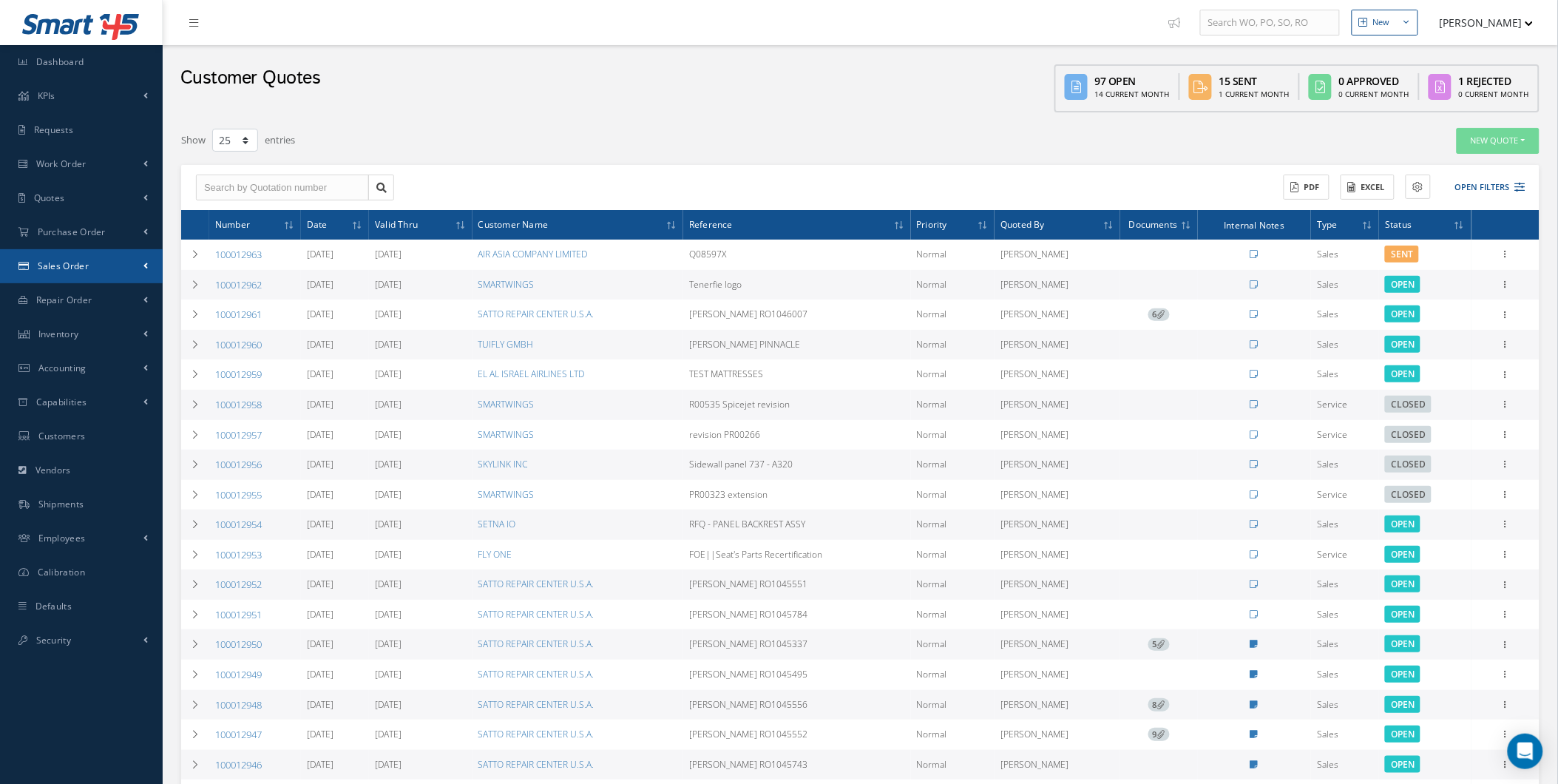
click at [137, 266] on link "Sales Order" at bounding box center [81, 266] width 162 height 34
click at [134, 265] on link "Sales Order" at bounding box center [83, 266] width 160 height 34
drag, startPoint x: 133, startPoint y: 273, endPoint x: 144, endPoint y: 256, distance: 20.2
click at [133, 272] on link "Sales Order" at bounding box center [81, 266] width 162 height 34
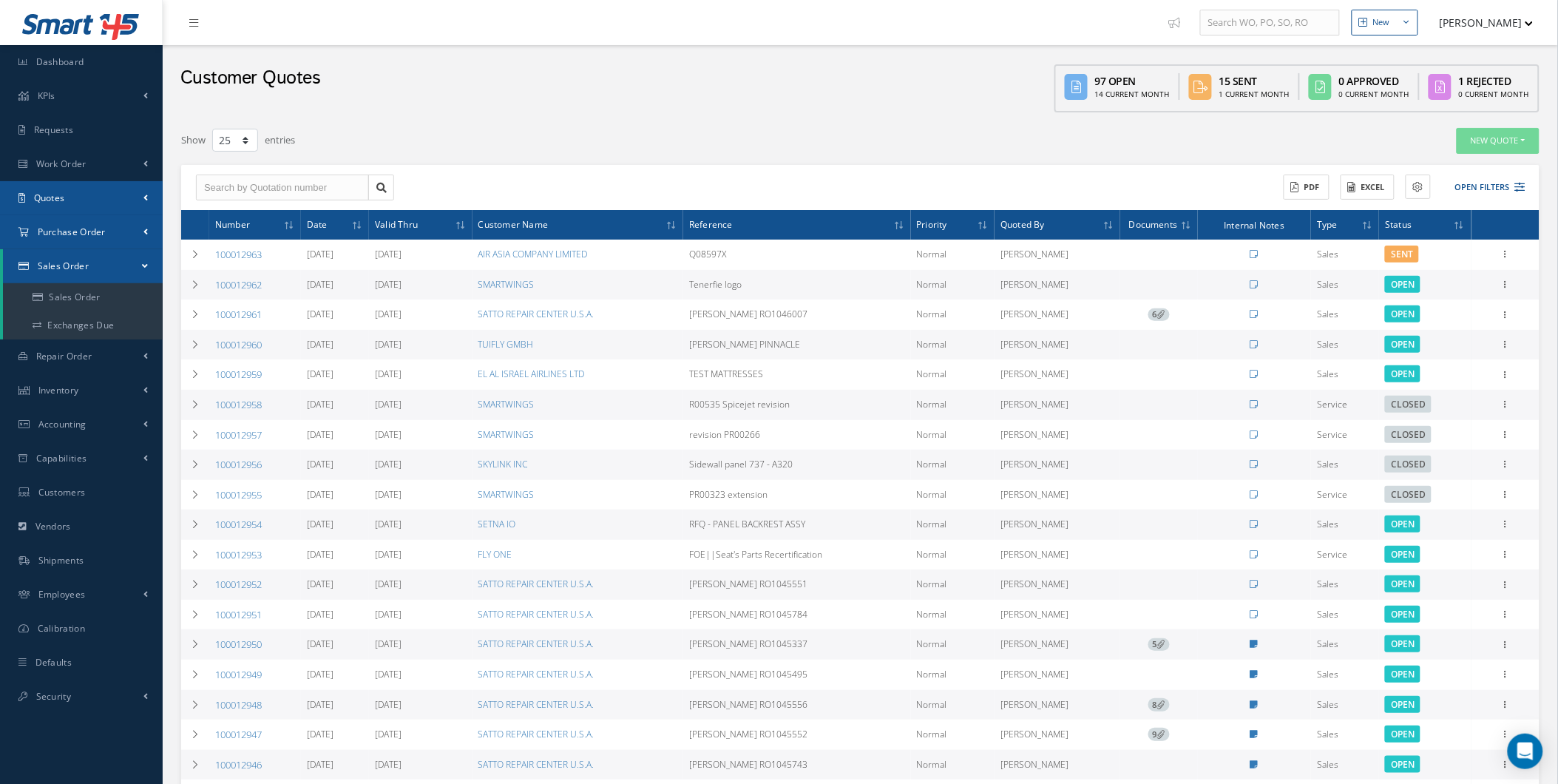
drag, startPoint x: 154, startPoint y: 241, endPoint x: 161, endPoint y: 206, distance: 35.7
click at [161, 206] on ul "Smart 145 Dashboard KPIs Work Order Accounting Requests Work Order Work Order P…" at bounding box center [81, 356] width 162 height 714
click at [150, 228] on link "Purchase Order" at bounding box center [81, 232] width 162 height 34
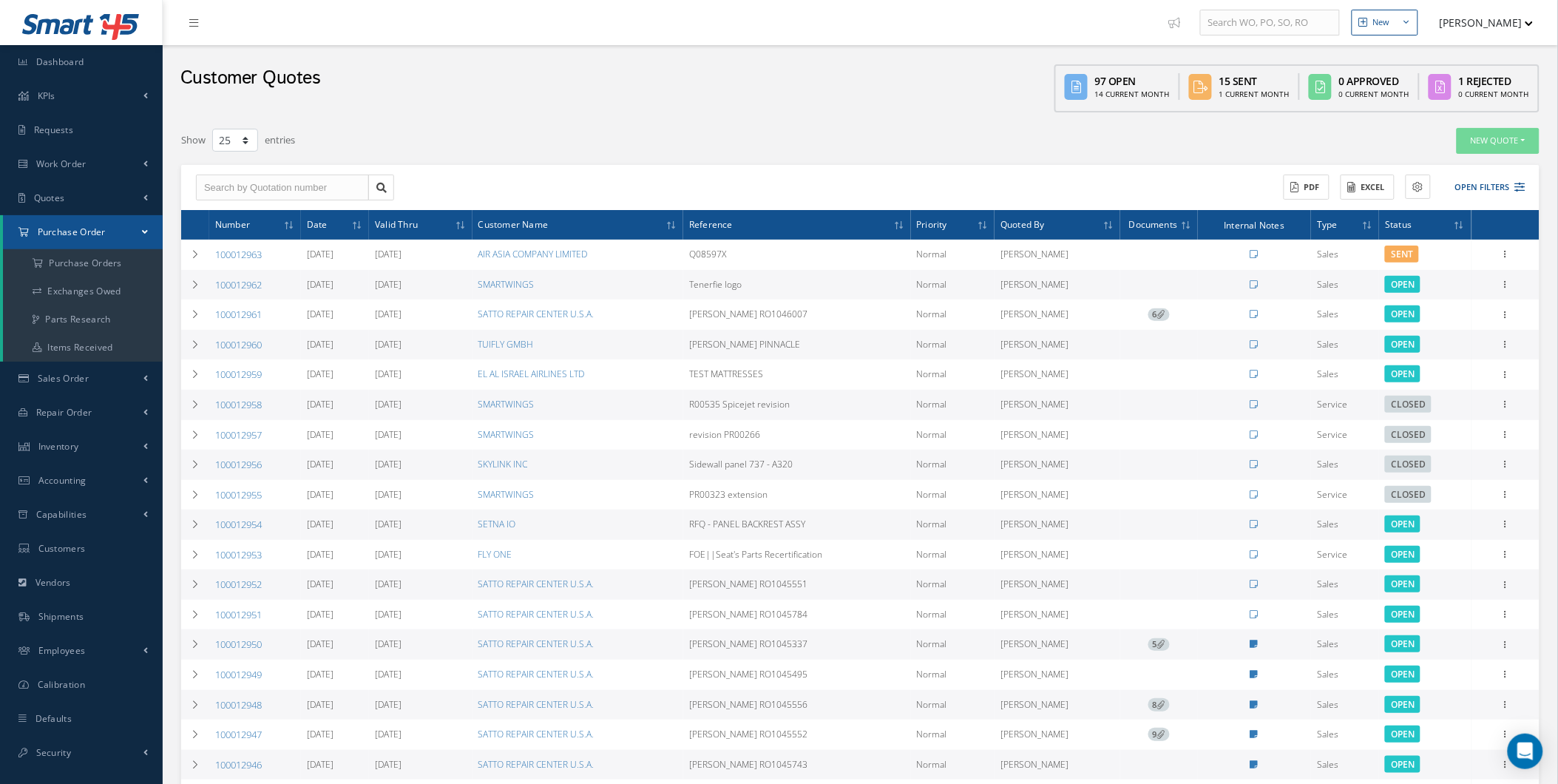
click at [150, 228] on link "Purchase Order" at bounding box center [83, 232] width 160 height 34
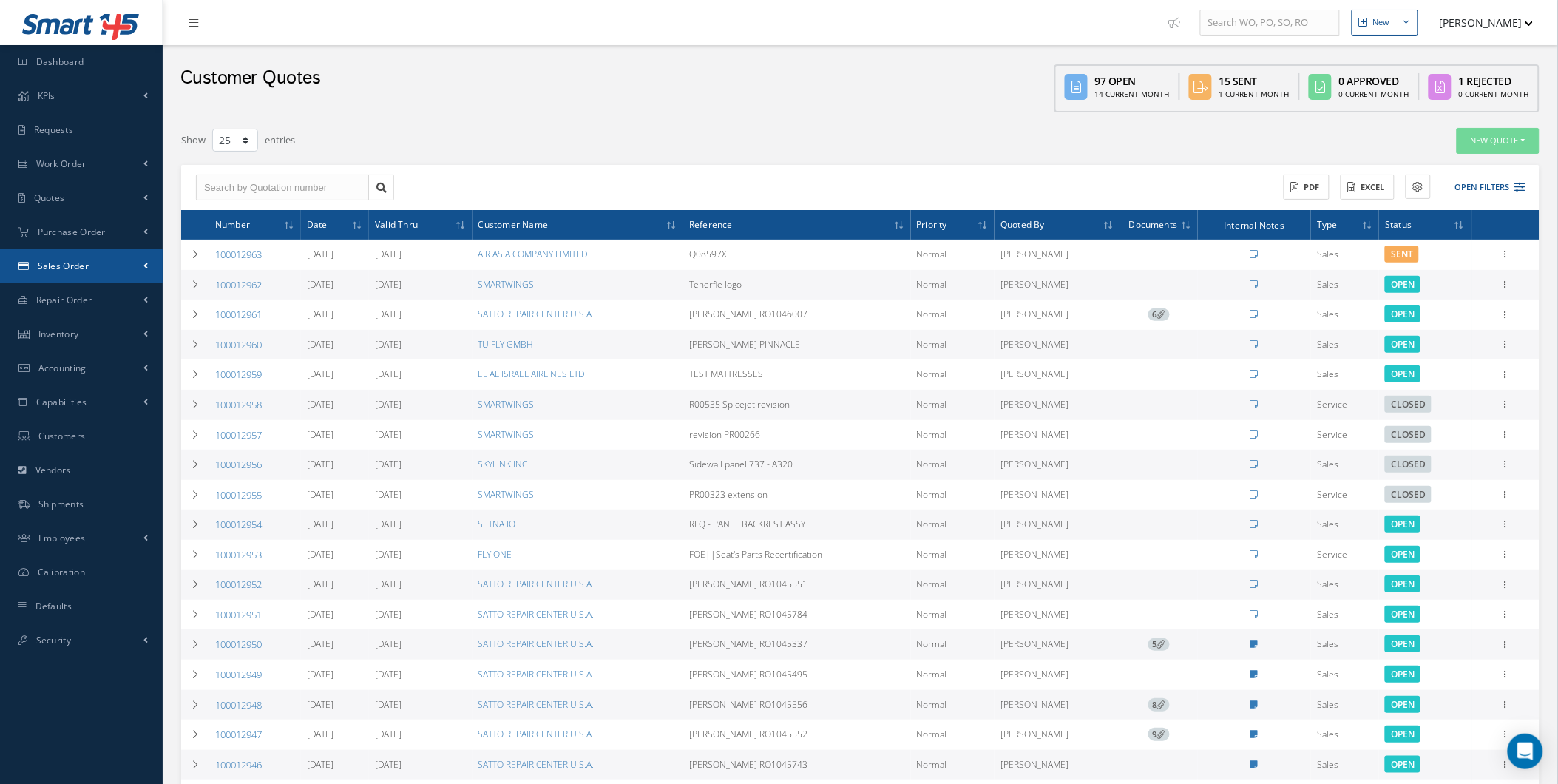
click at [146, 253] on link "Sales Order" at bounding box center [81, 266] width 162 height 34
click at [133, 277] on link "Sales Order" at bounding box center [83, 266] width 160 height 34
click at [133, 277] on link "Sales Order" at bounding box center [81, 266] width 162 height 34
click at [120, 294] on link "Sales Order" at bounding box center [84, 297] width 162 height 28
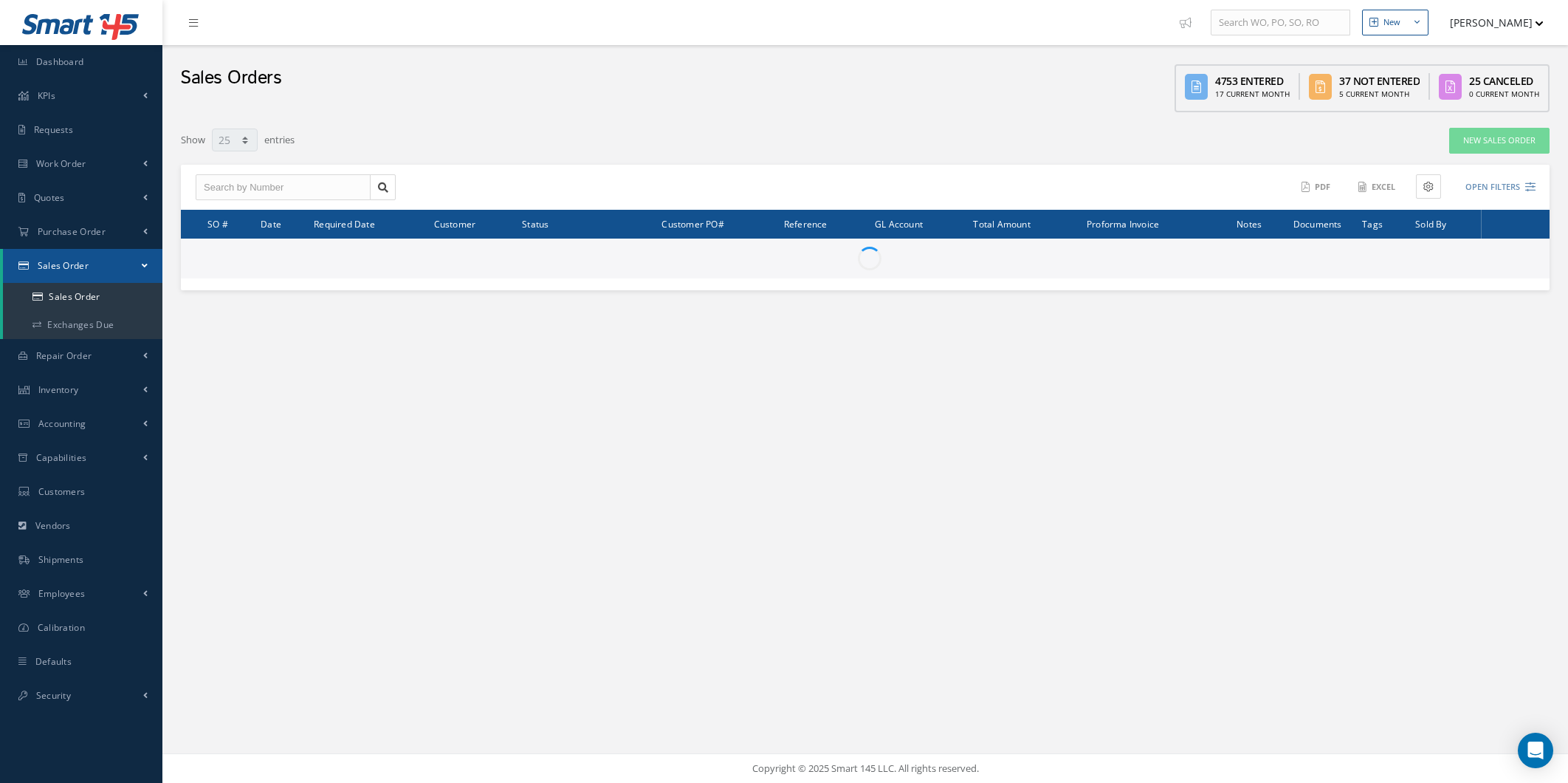
select select "25"
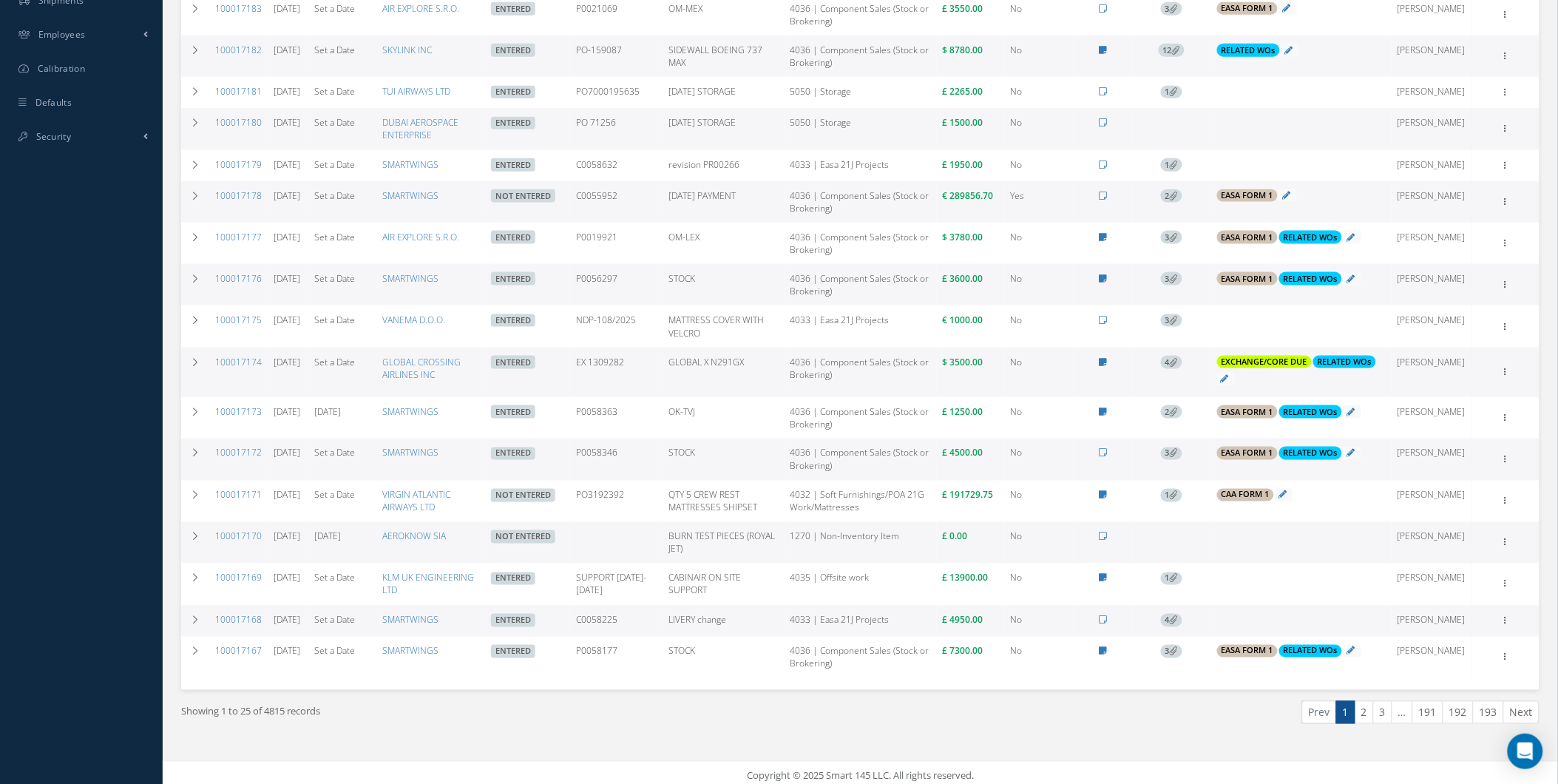
scroll to position [574, 0]
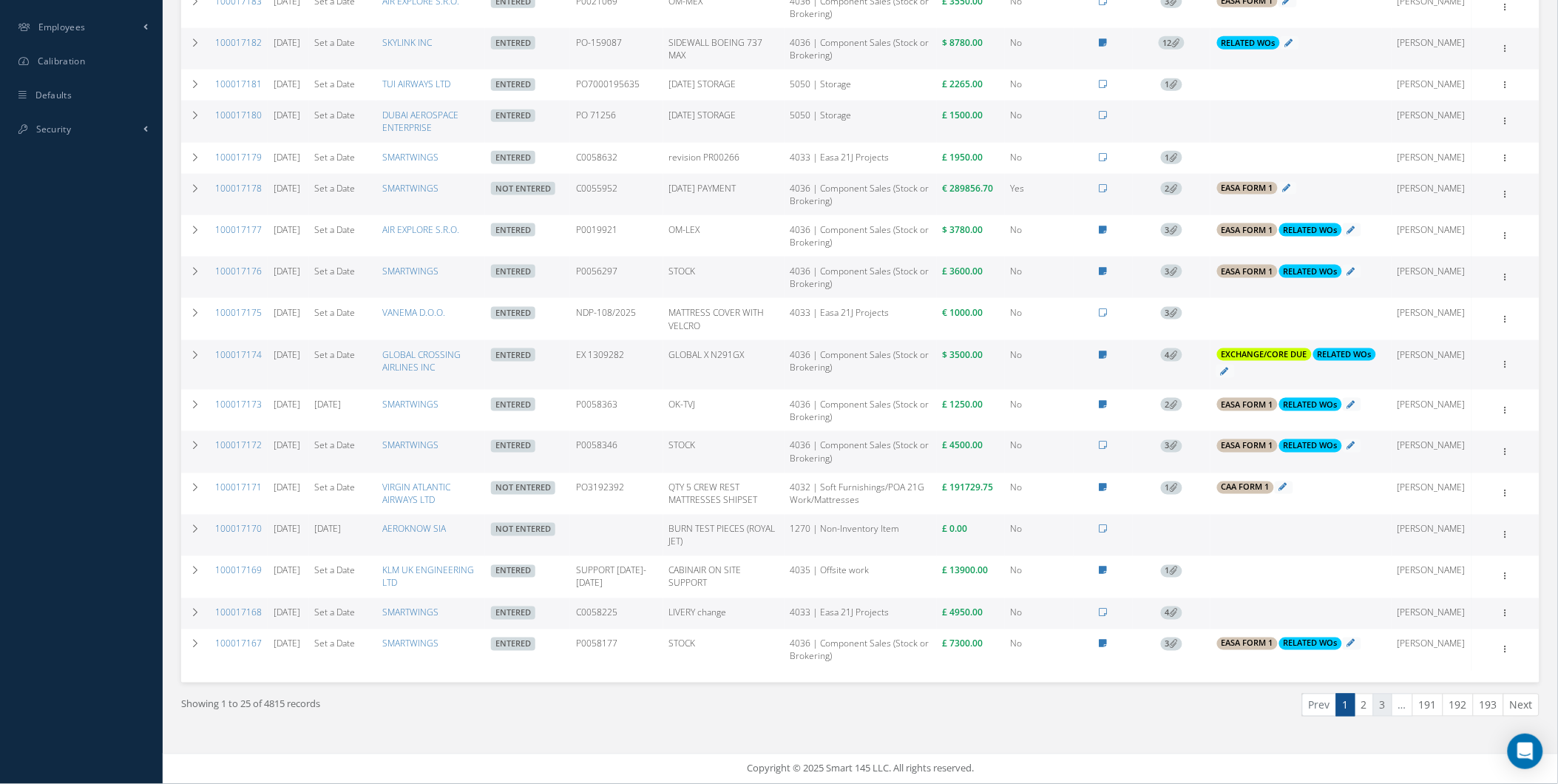
click at [1374, 717] on link "3" at bounding box center [1383, 705] width 19 height 23
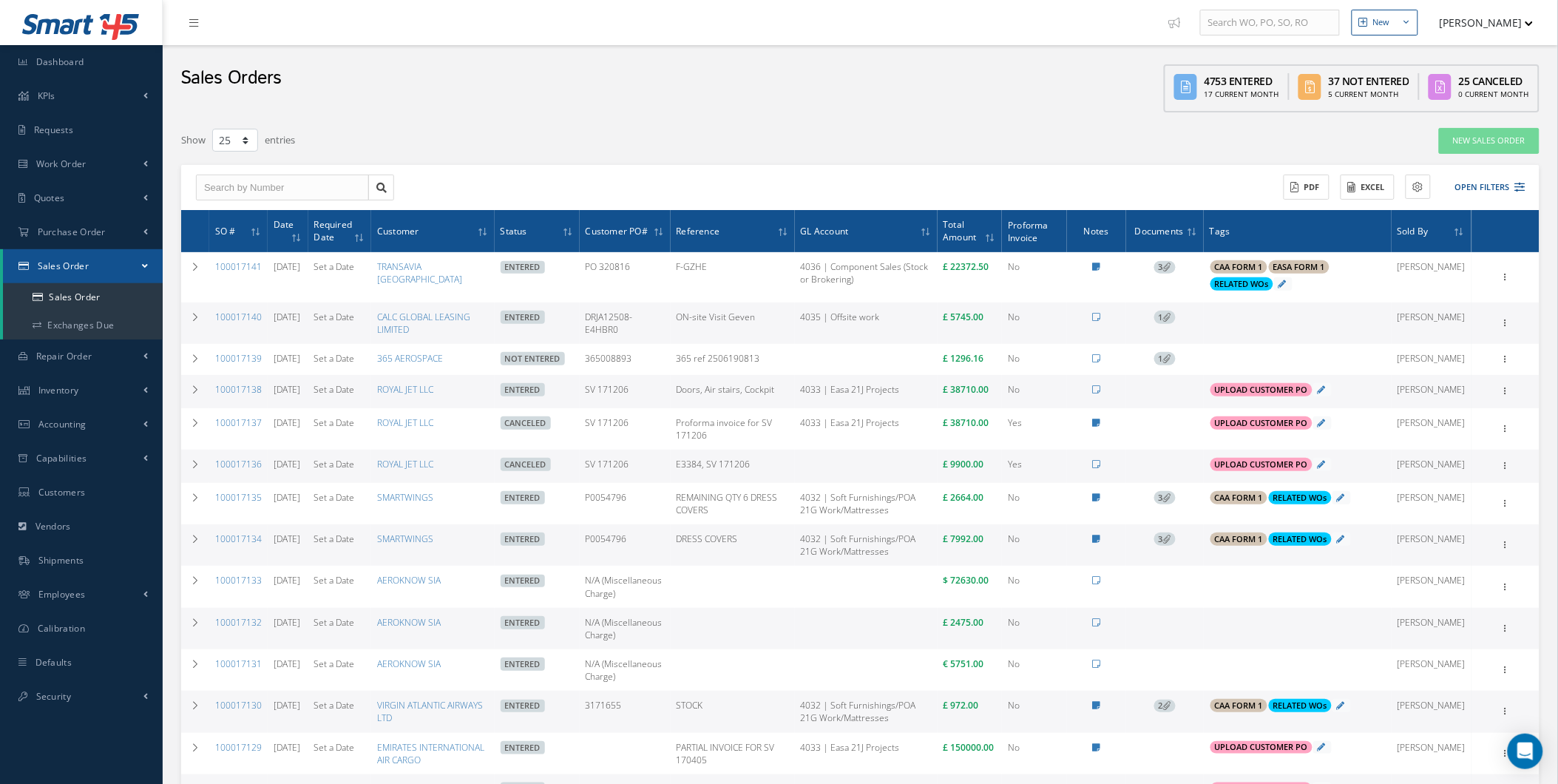
scroll to position [641, 0]
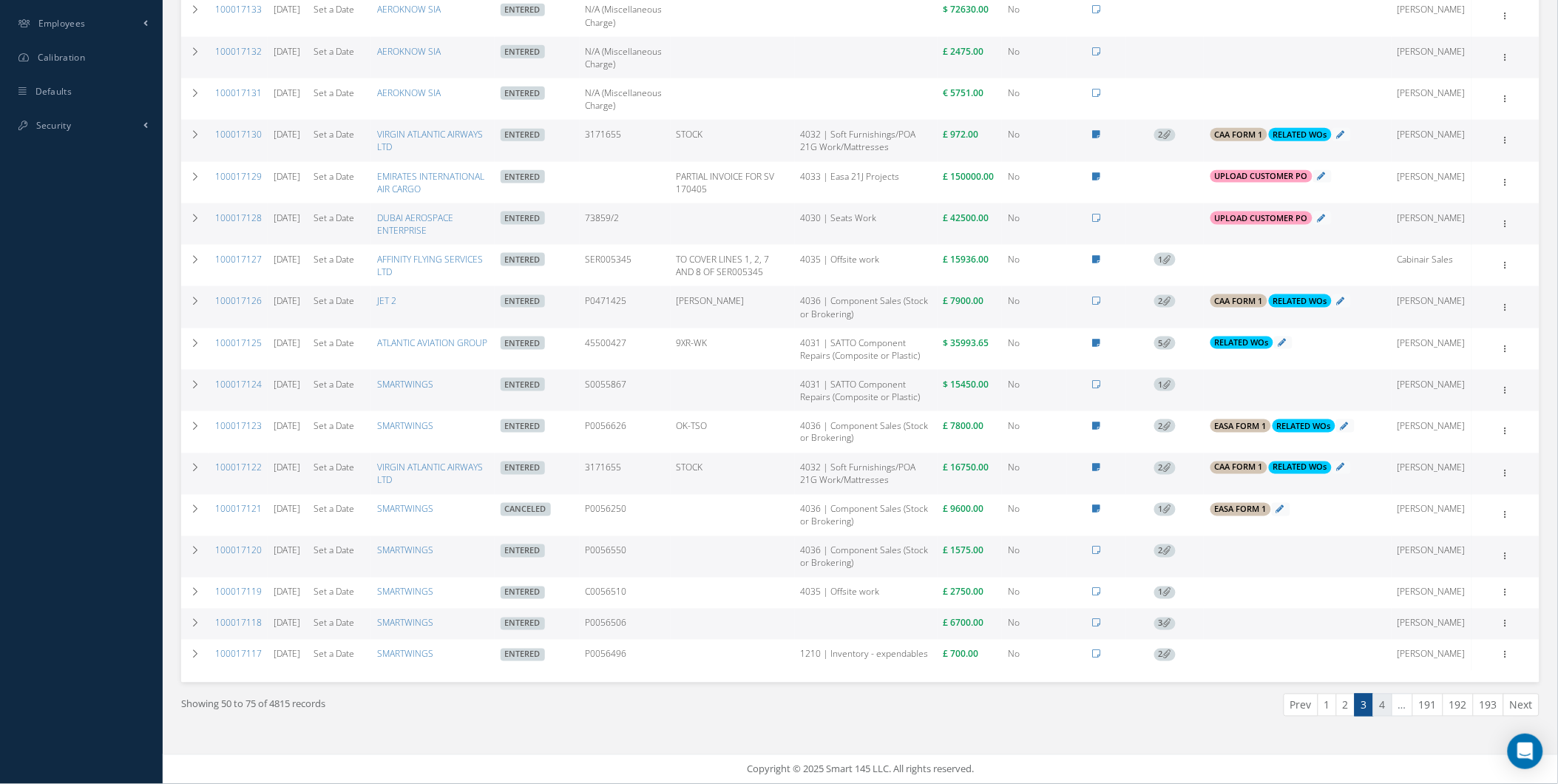
click at [1376, 695] on link "4" at bounding box center [1383, 705] width 19 height 23
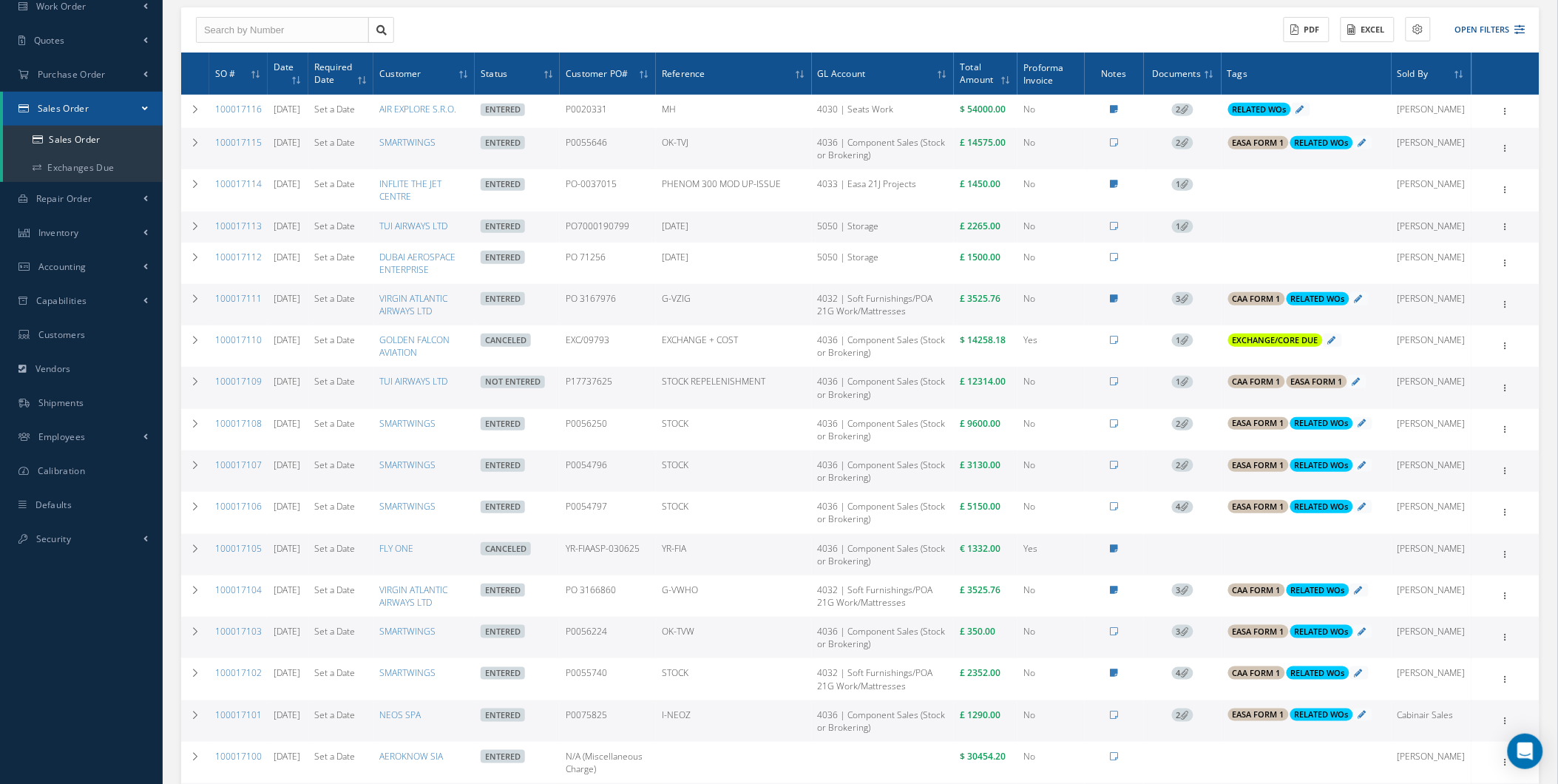
scroll to position [0, 0]
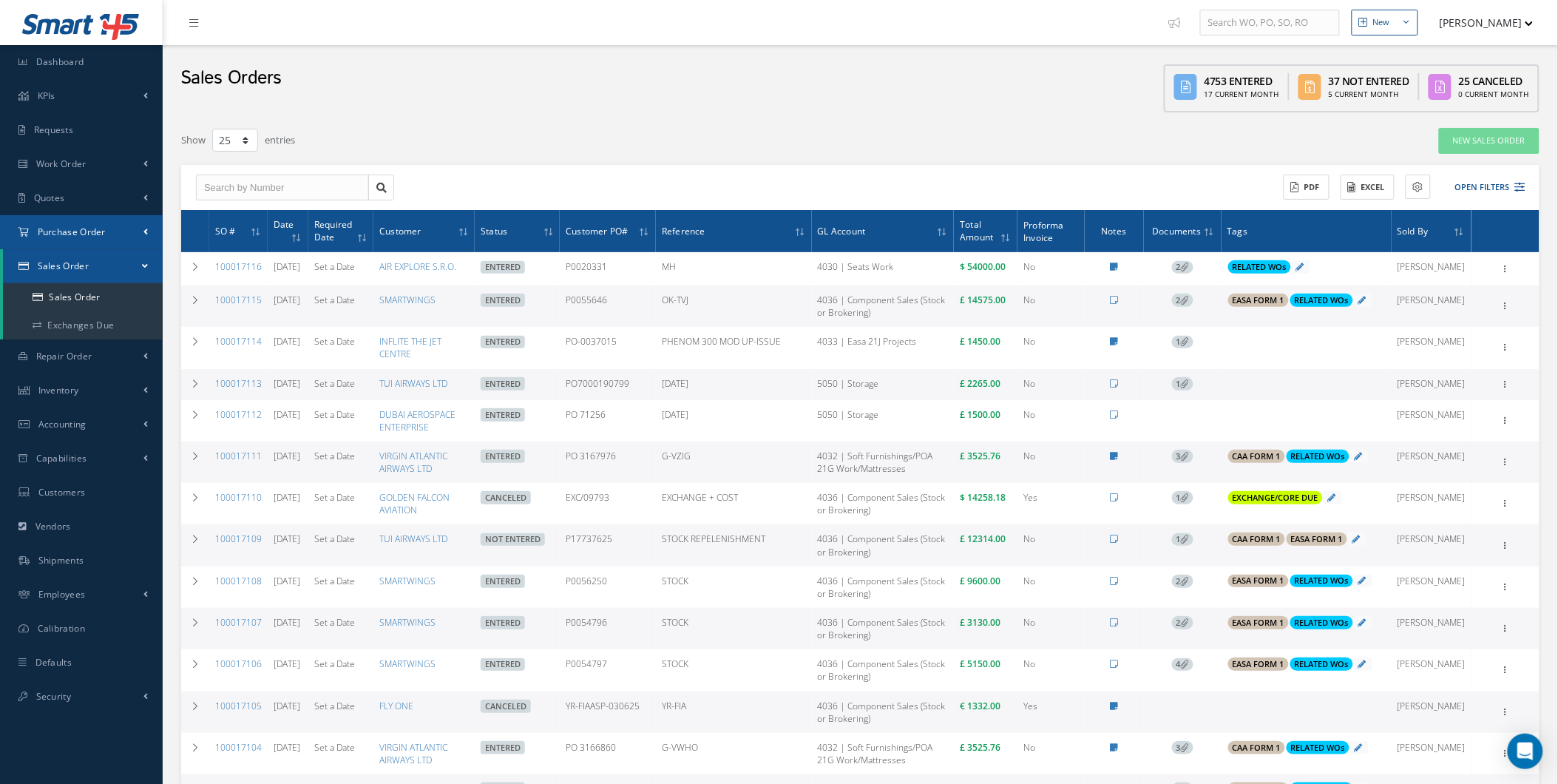
click at [100, 247] on link "Purchase Order" at bounding box center [81, 232] width 162 height 34
click at [93, 261] on a=1&status_id=2&status_id=3&status_id=5&collapsedFilters"] "Purchase Orders" at bounding box center [83, 263] width 160 height 28
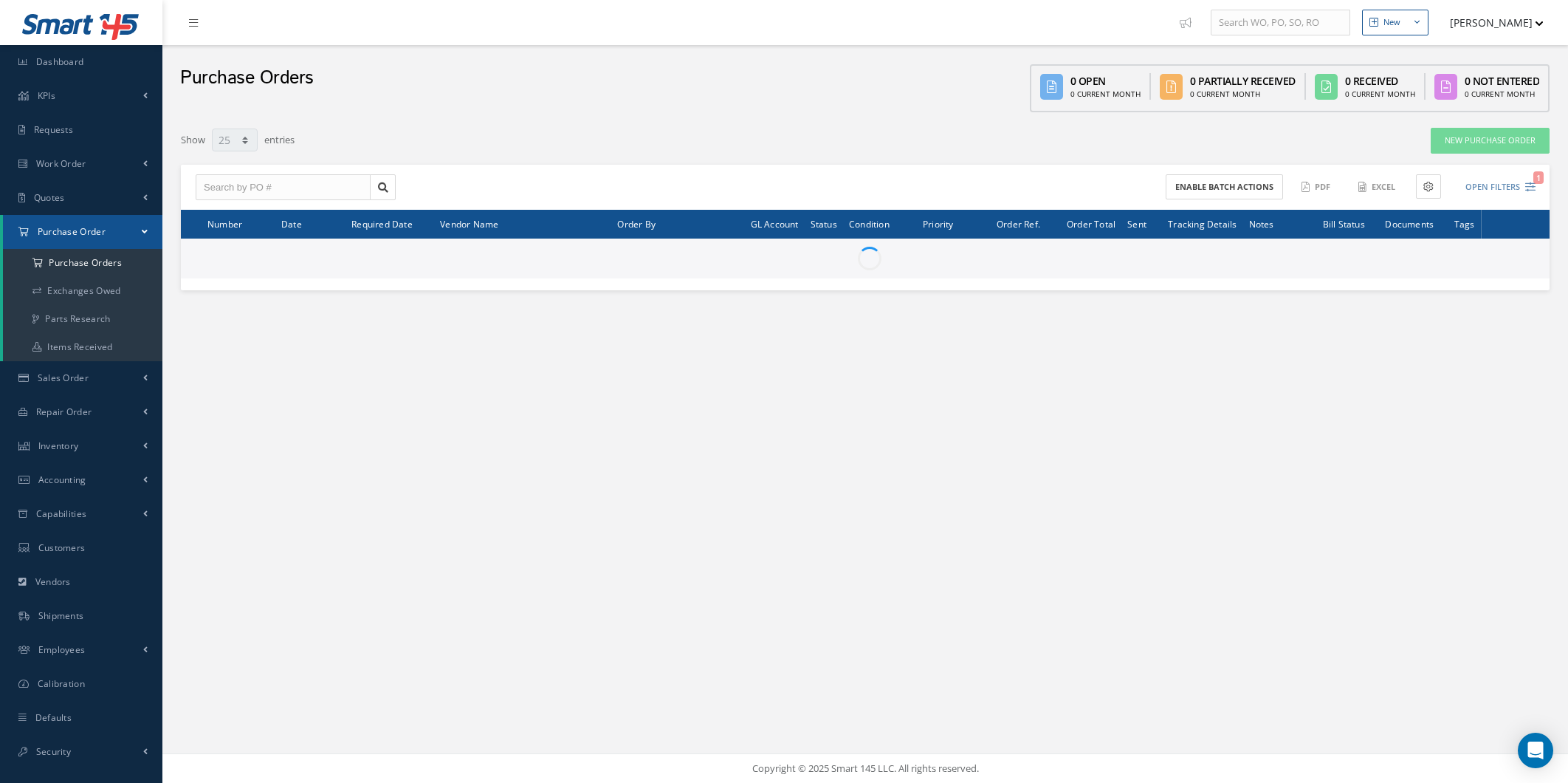
select select "25"
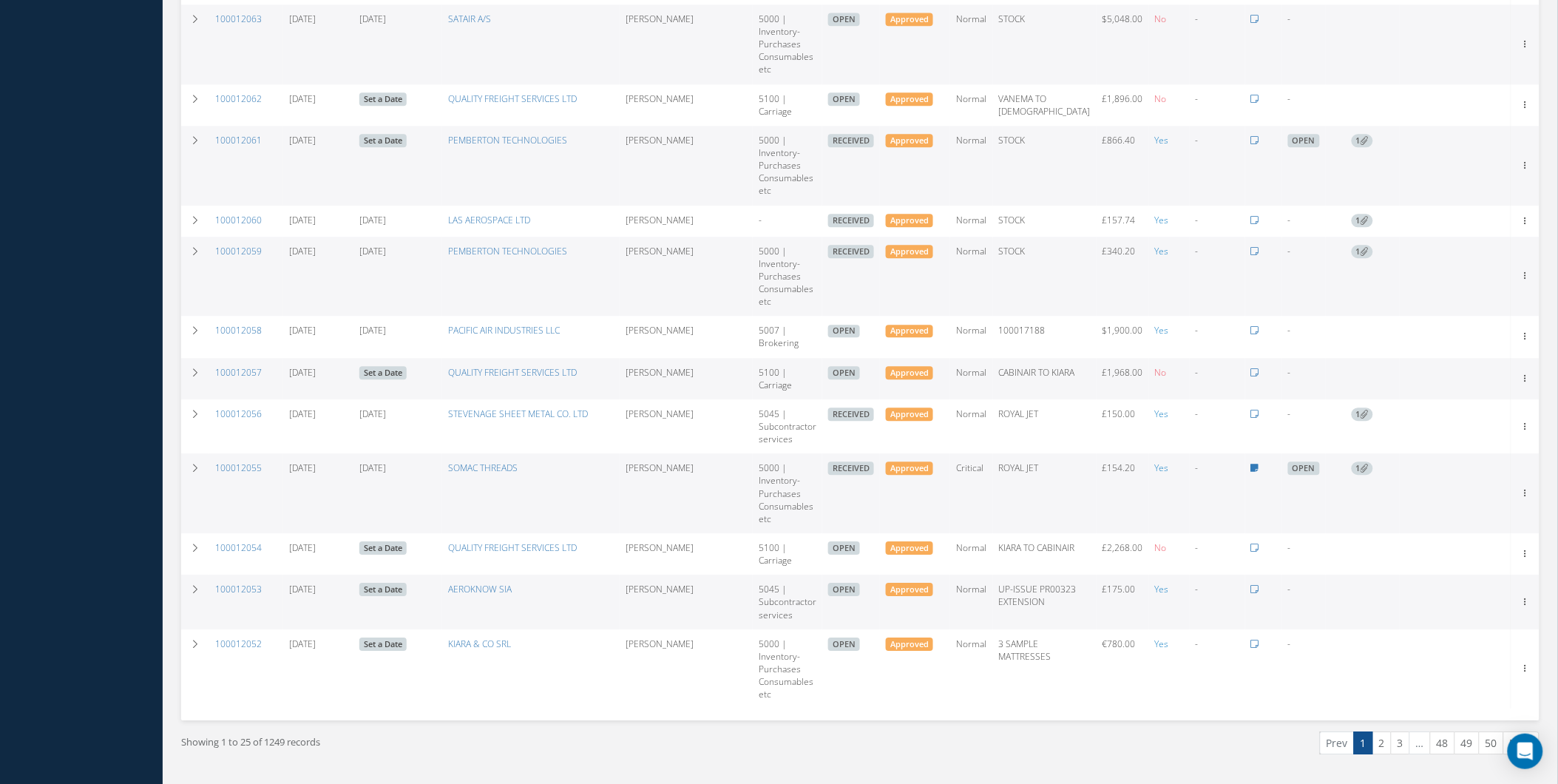
scroll to position [1269, 0]
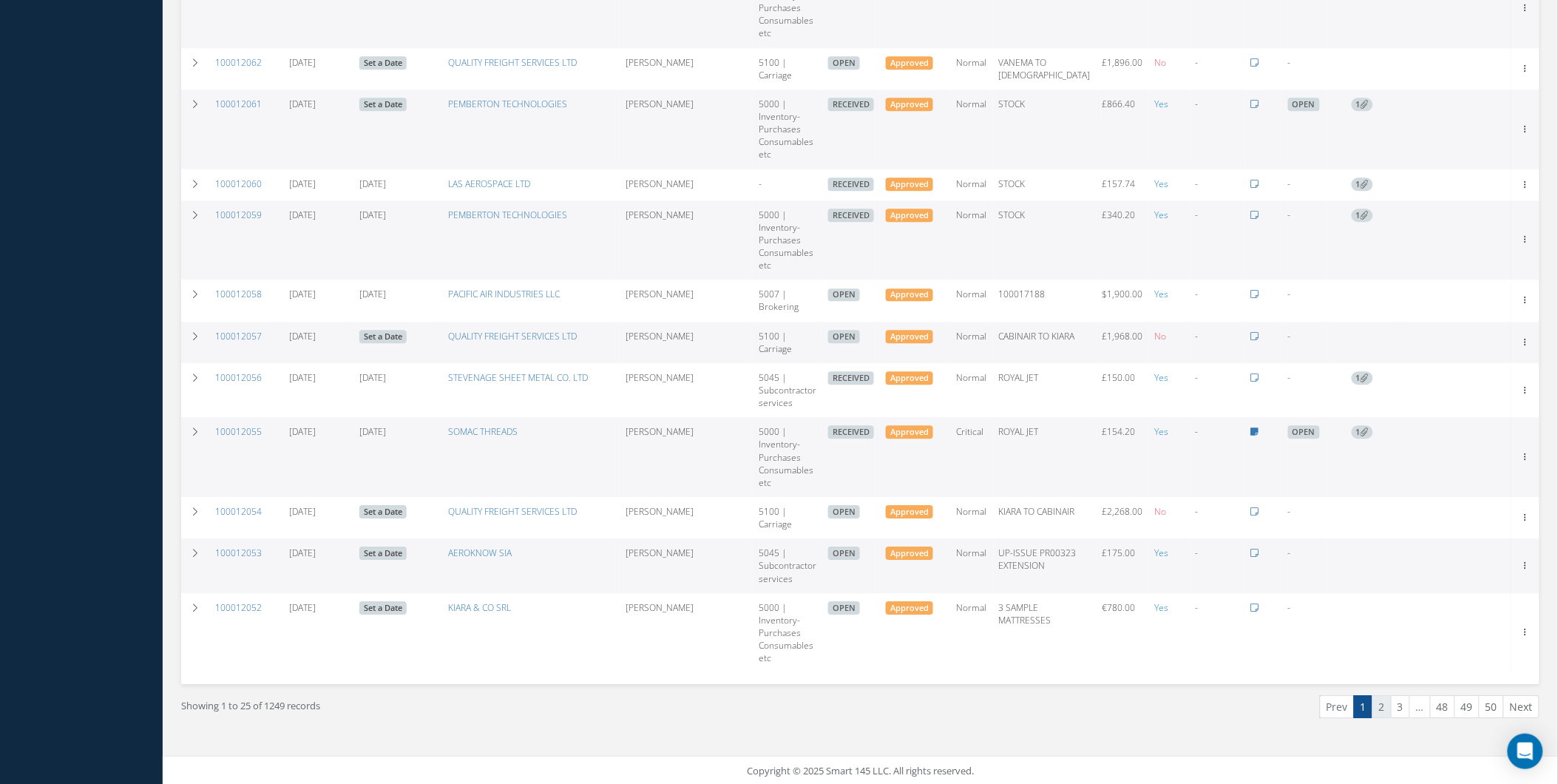
click at [1373, 707] on link "2" at bounding box center [1382, 706] width 19 height 23
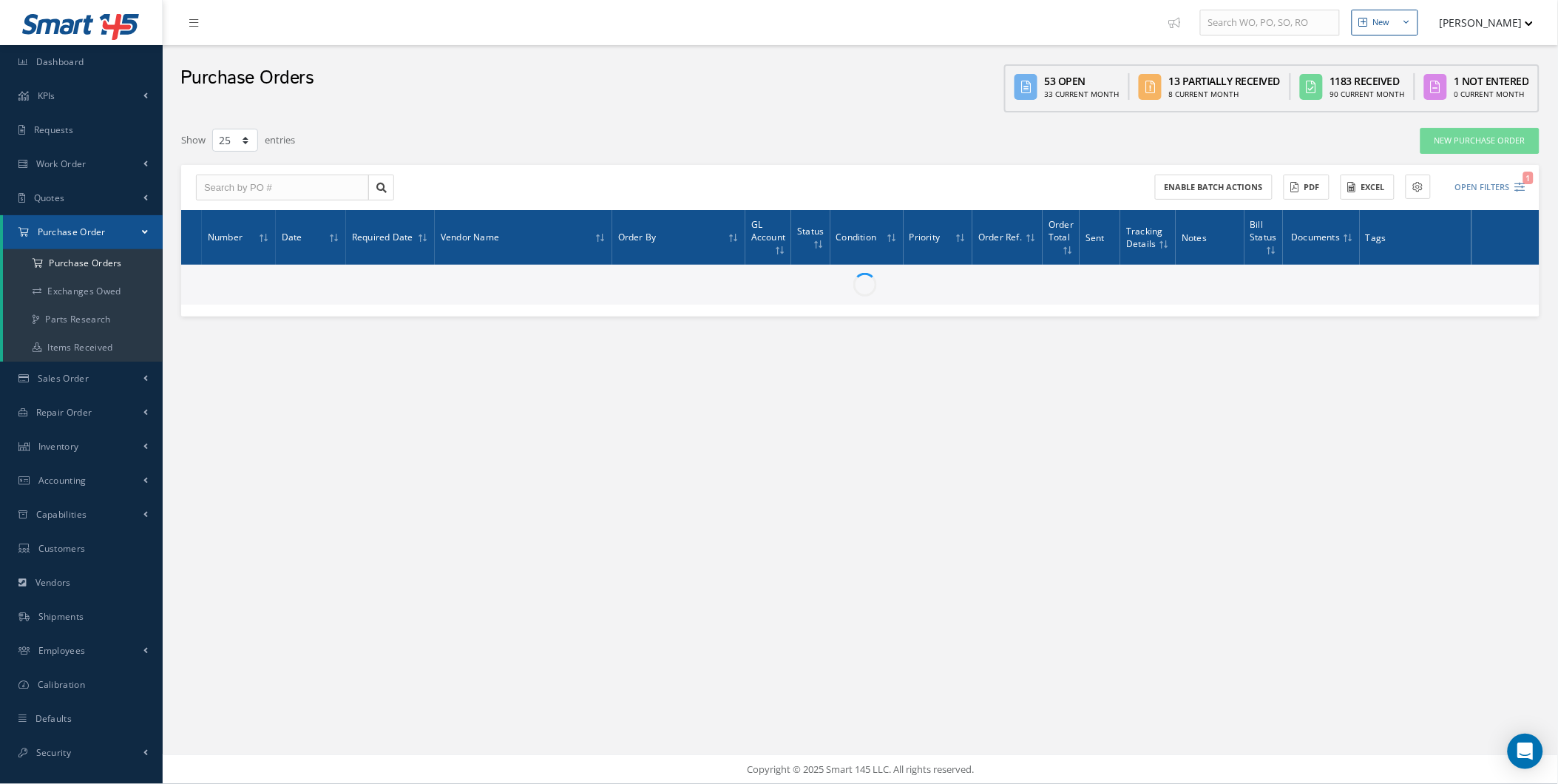
scroll to position [0, 0]
drag, startPoint x: 1573, startPoint y: 498, endPoint x: 1549, endPoint y: 386, distance: 114.5
click at [1549, 386] on div "New New Work Order New Purchase Order New Customer Quote New Sales Order New Re…" at bounding box center [866, 392] width 1408 height 784
click at [1570, 314] on html "Smart 145 Dashboard KPIs Work Order Accounting Requests Work Order Work Order P…" at bounding box center [785, 392] width 1571 height 784
drag, startPoint x: 1559, startPoint y: 240, endPoint x: 1563, endPoint y: 184, distance: 56.1
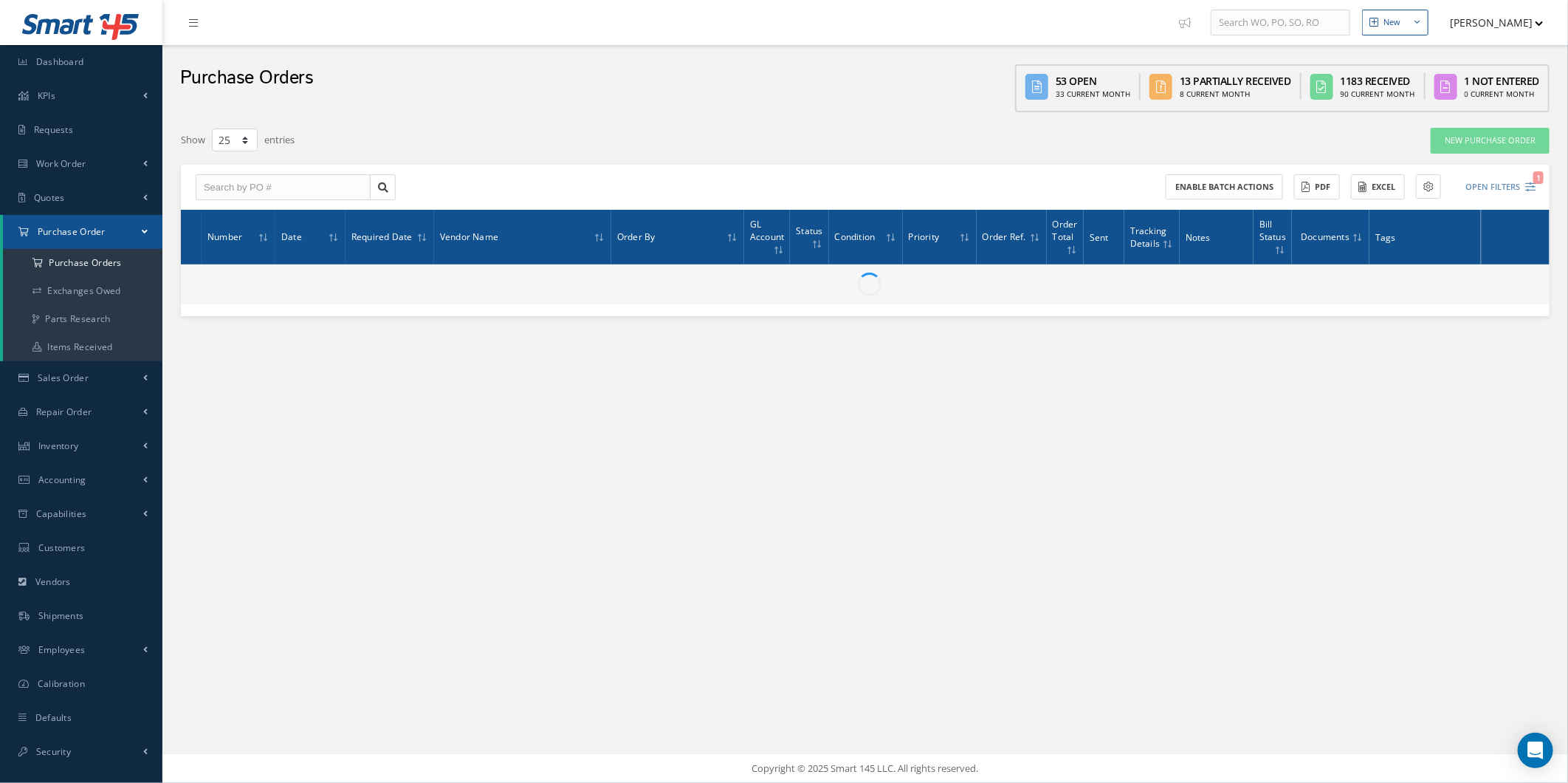
click at [1560, 183] on div "New New Work Order New Purchase Order New Customer Quote New Sales Order New Re…" at bounding box center [864, 392] width 1405 height 783
drag, startPoint x: 1560, startPoint y: 183, endPoint x: 1559, endPoint y: 175, distance: 8.1
click at [1559, 175] on div "Filters PO # Vendor Name Open Partially/Received Received Canceled Edited Open …" at bounding box center [865, 221] width 1391 height 189
drag, startPoint x: 1551, startPoint y: 162, endPoint x: 1549, endPoint y: 195, distance: 33.1
click at [1549, 195] on div "Filters PO # Vendor Name Open Partially/Received Received Canceled Edited Open …" at bounding box center [865, 221] width 1391 height 189
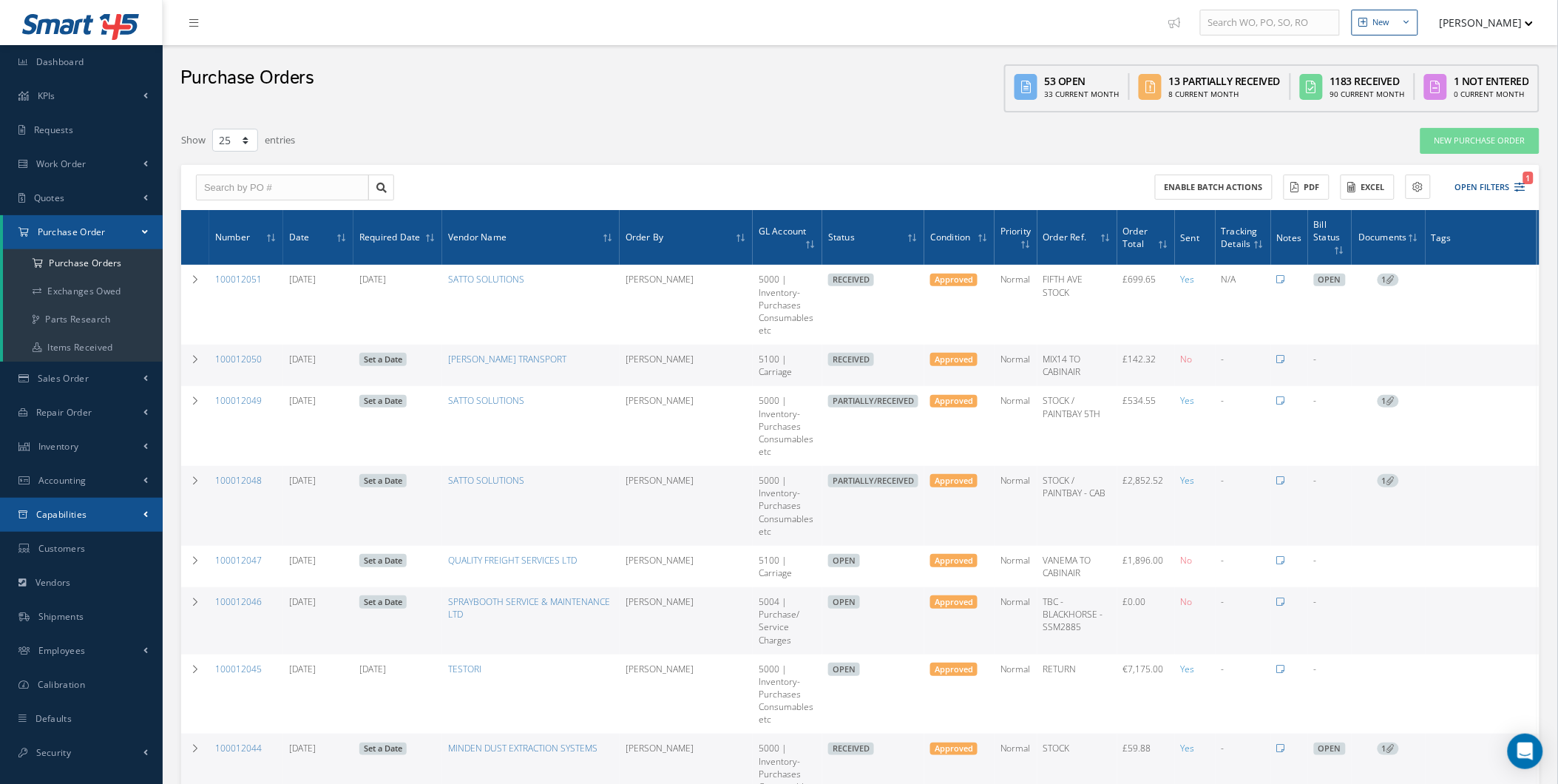
click at [114, 506] on link "Capabilities" at bounding box center [81, 514] width 162 height 34
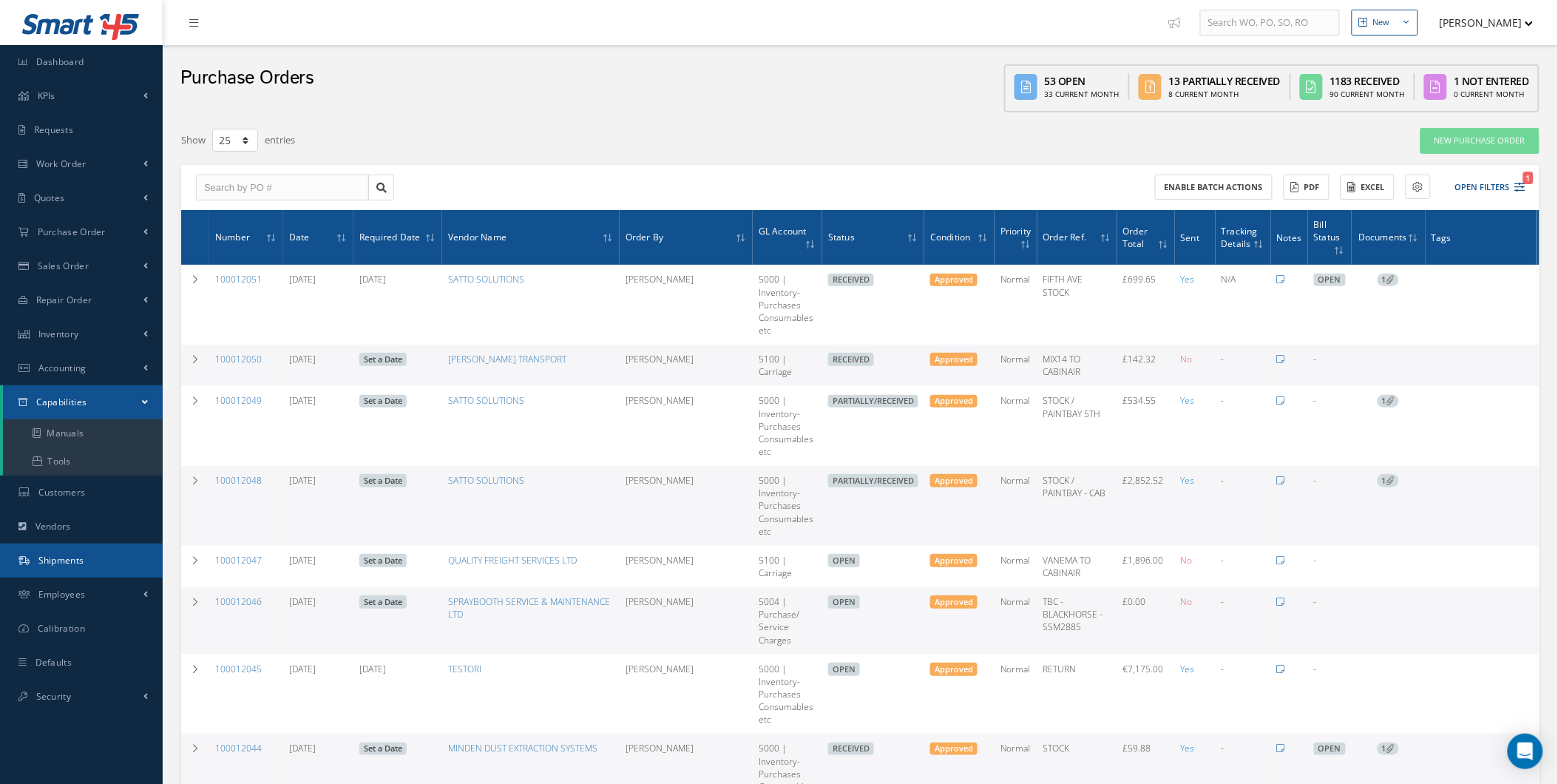
click at [99, 573] on link "Shipments" at bounding box center [81, 560] width 162 height 34
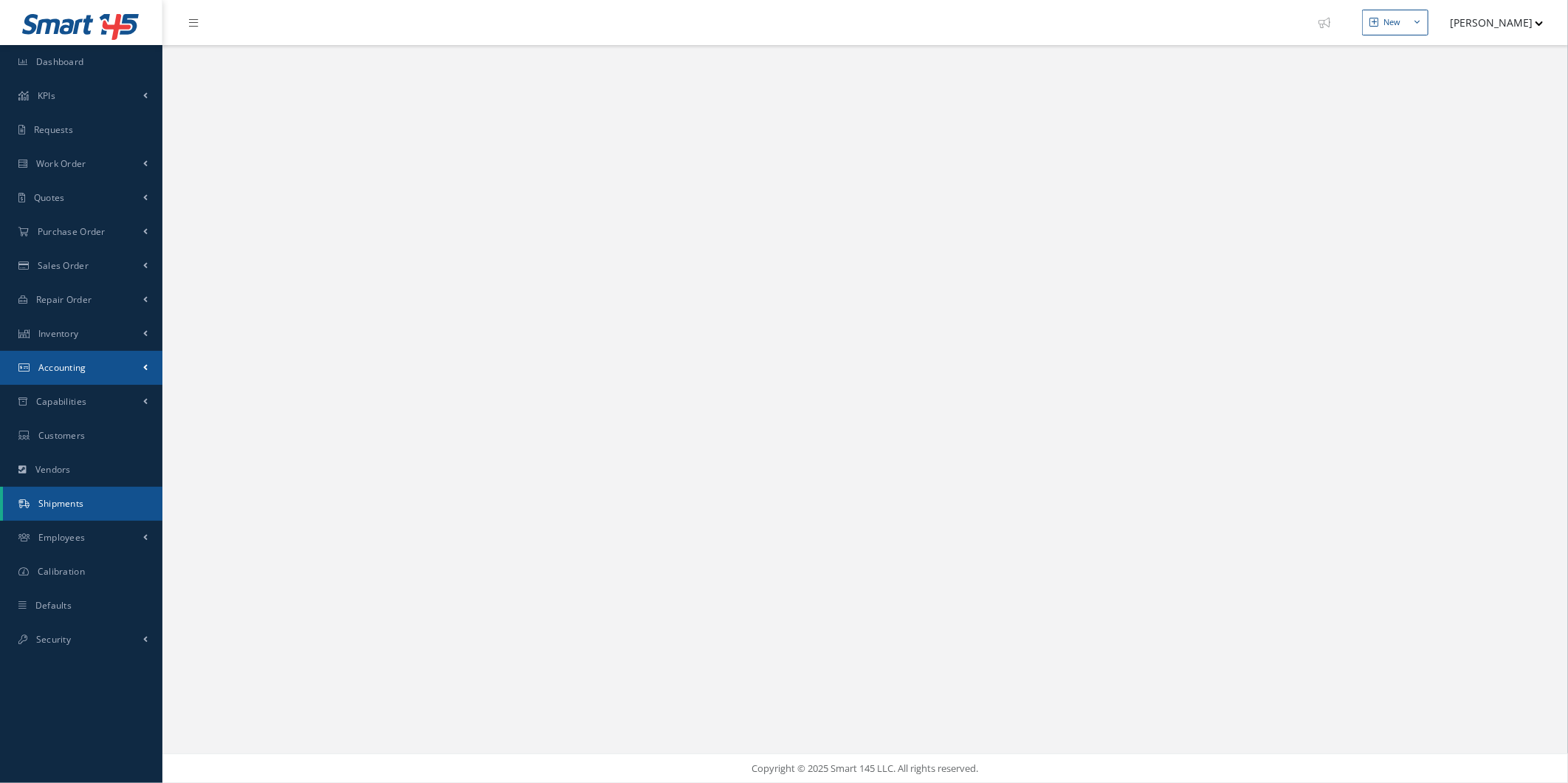
click at [128, 367] on link "Accounting" at bounding box center [81, 367] width 162 height 34
select select "25"
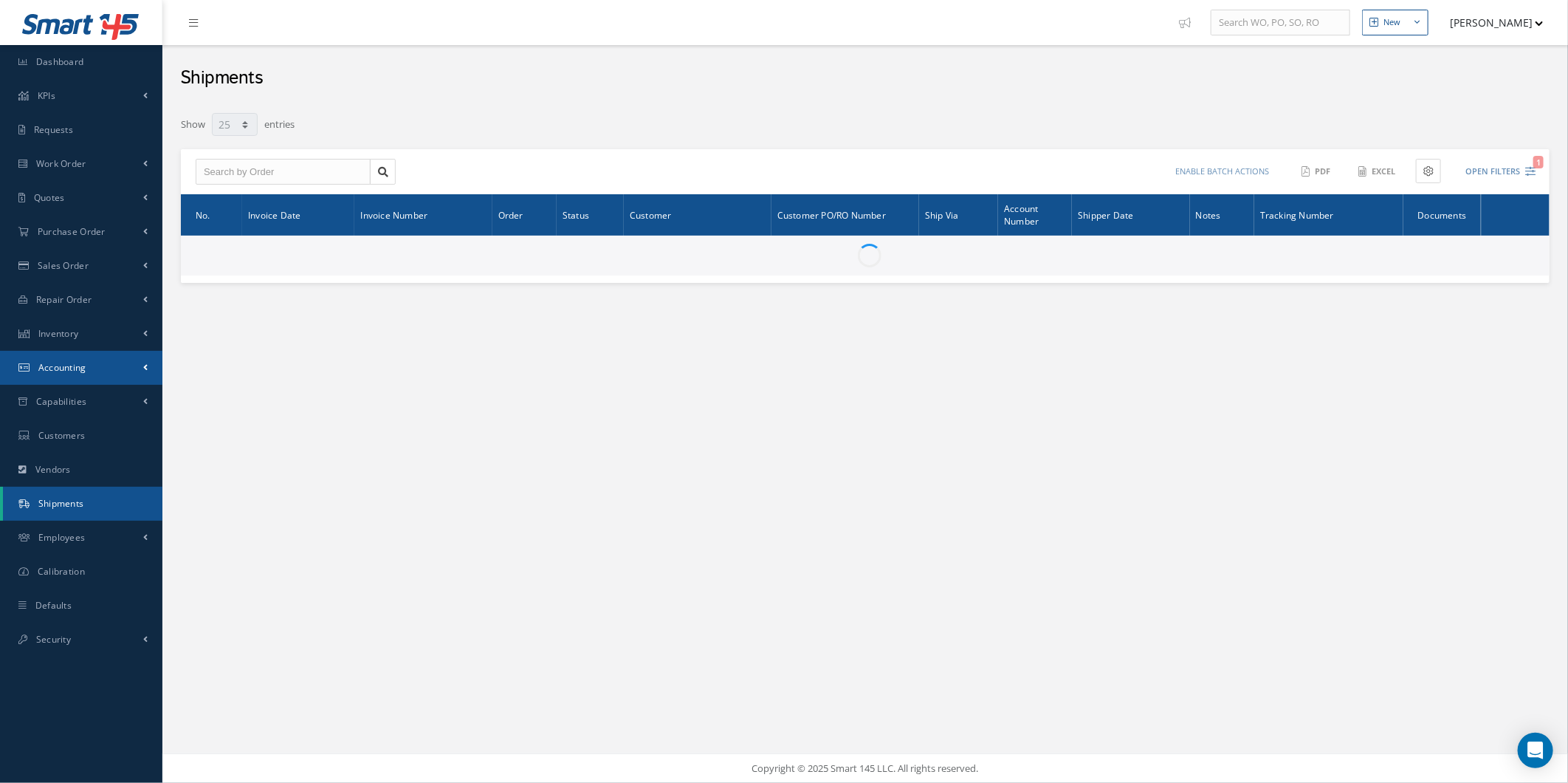
click at [131, 373] on link "Accounting" at bounding box center [81, 367] width 162 height 34
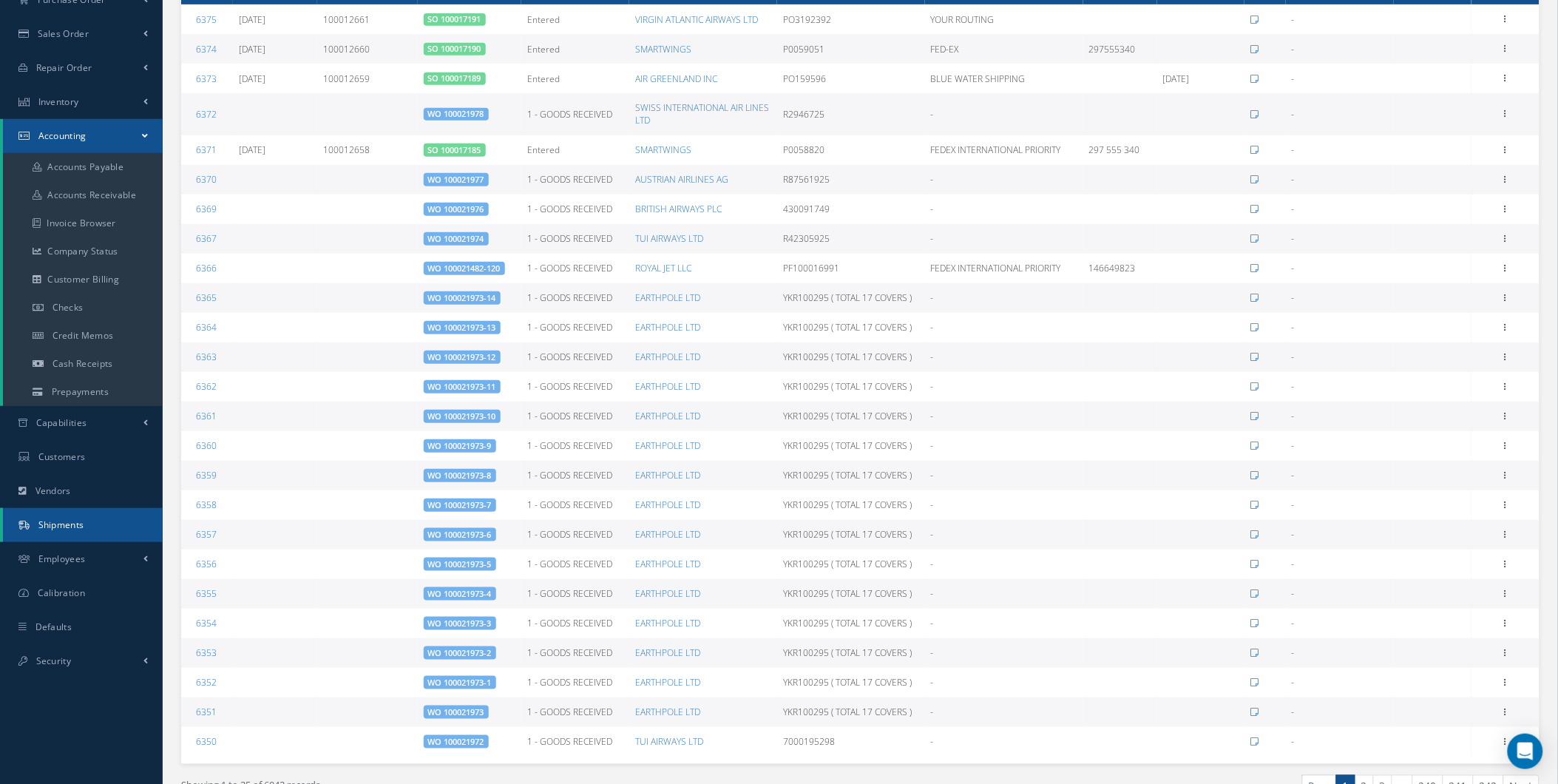
scroll to position [234, 0]
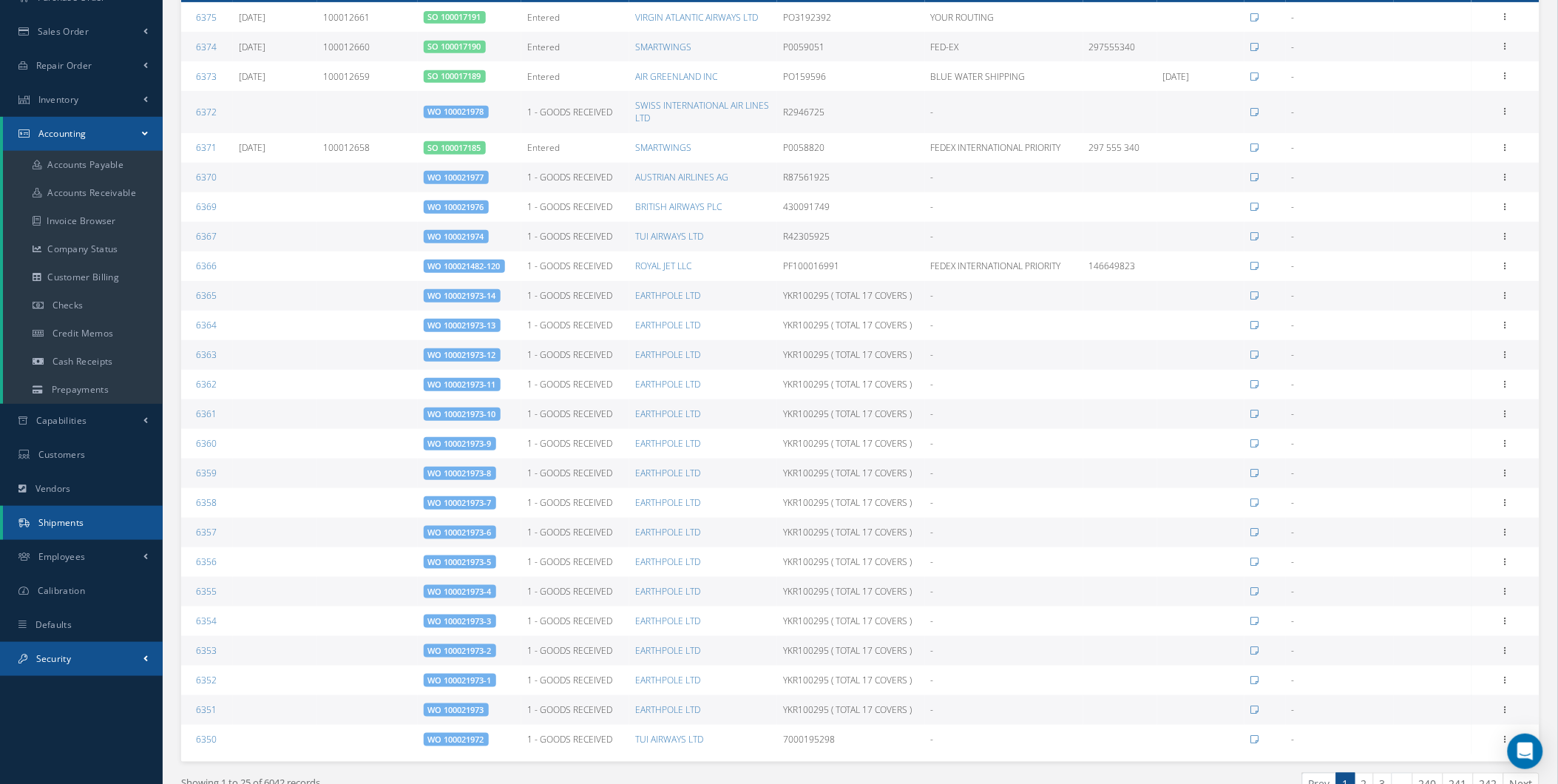
click at [131, 662] on link "Security" at bounding box center [81, 658] width 162 height 34
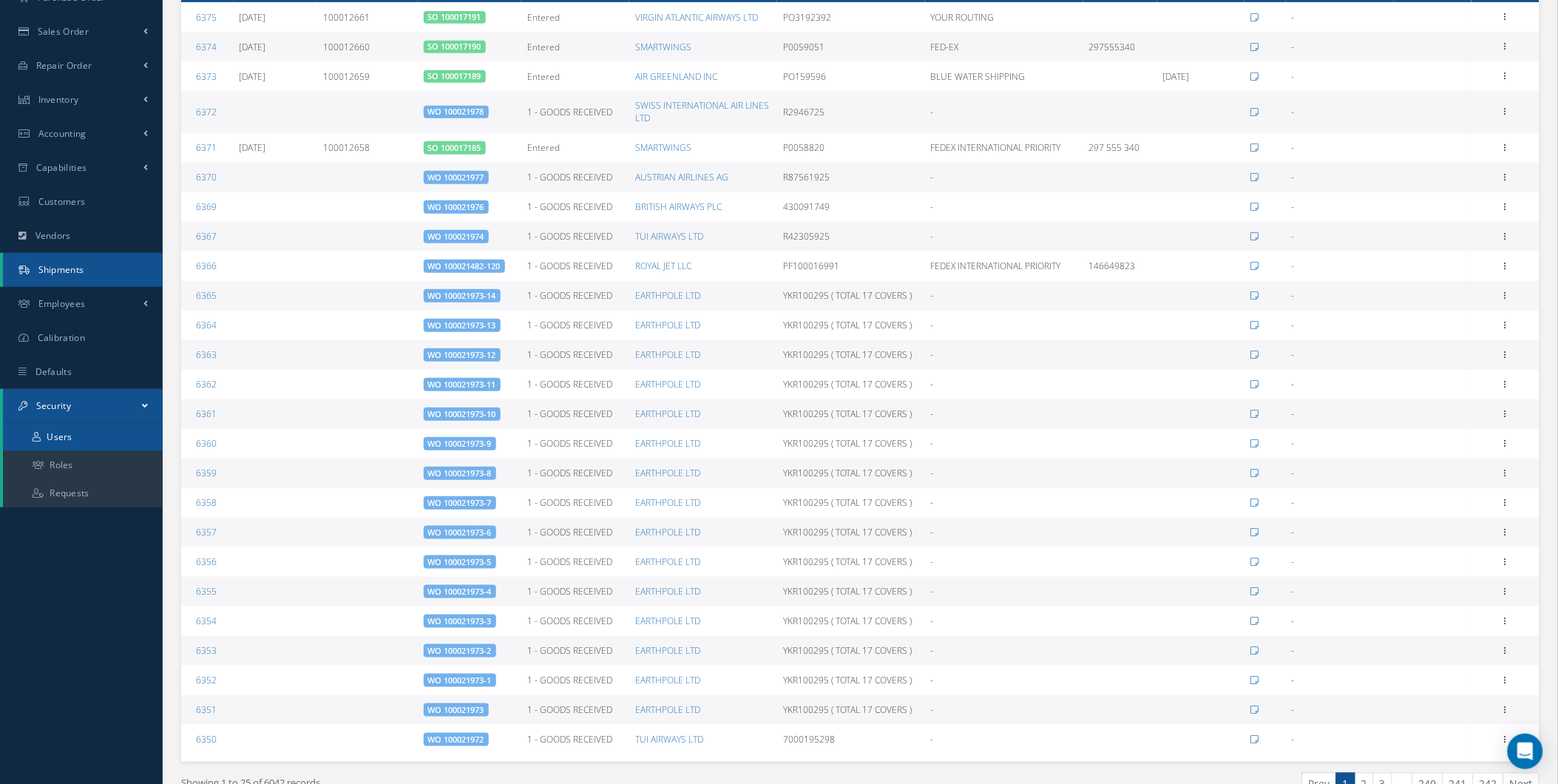
click at [97, 432] on link "Users" at bounding box center [83, 436] width 160 height 28
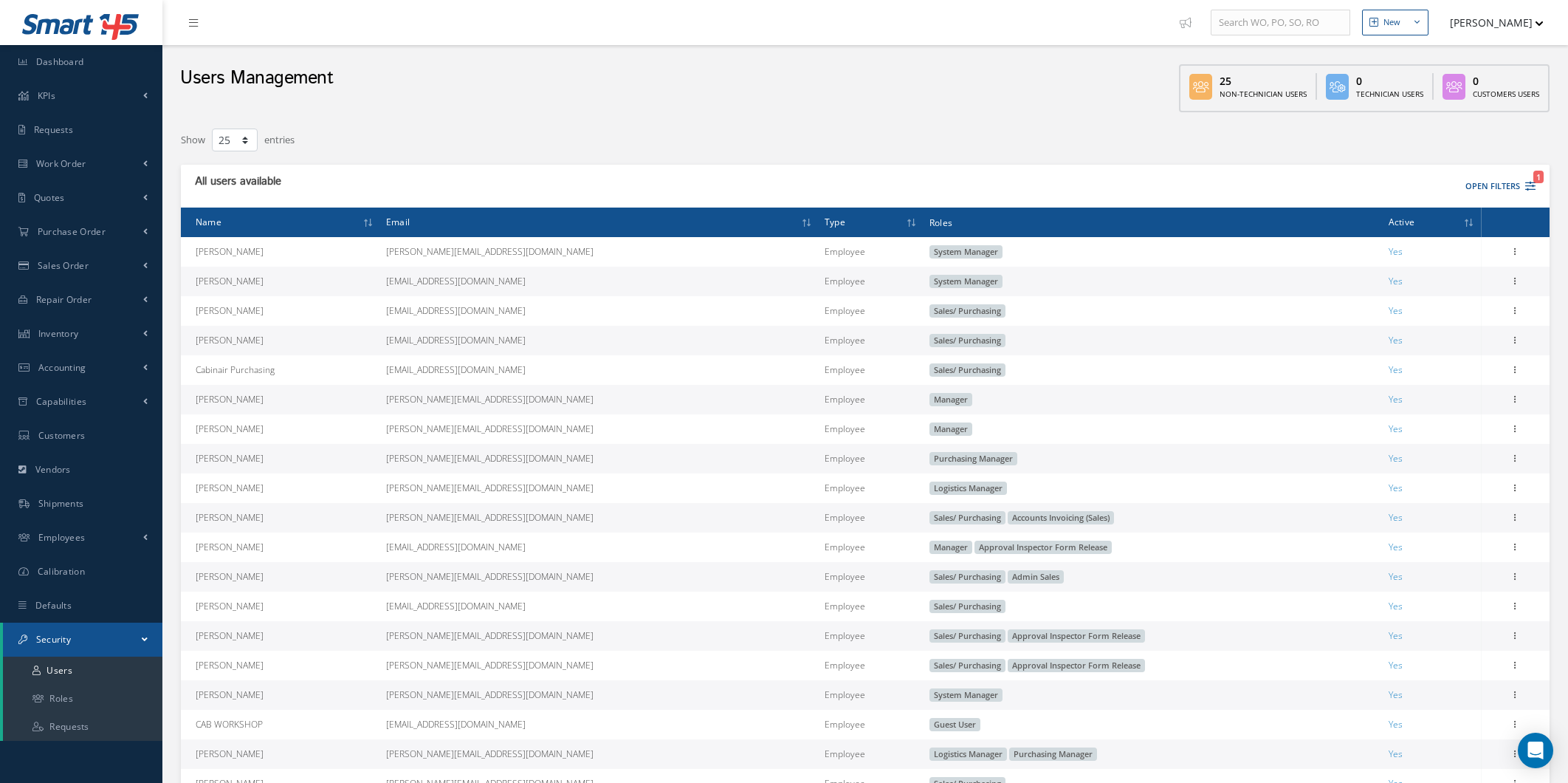
select select "25"
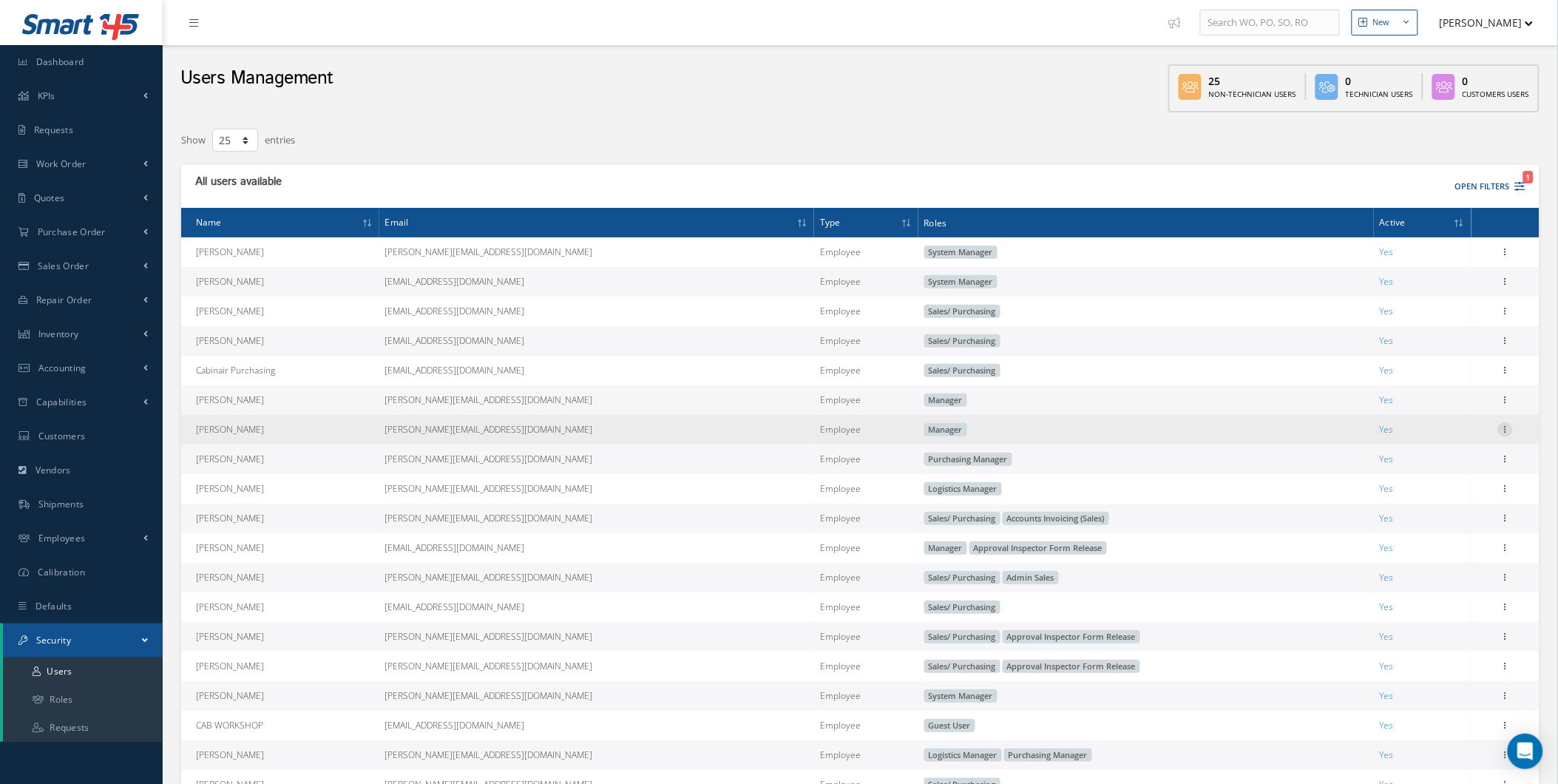
click at [1507, 427] on icon at bounding box center [1505, 428] width 15 height 12
click at [1472, 448] on link "Edit" at bounding box center [1437, 439] width 116 height 19
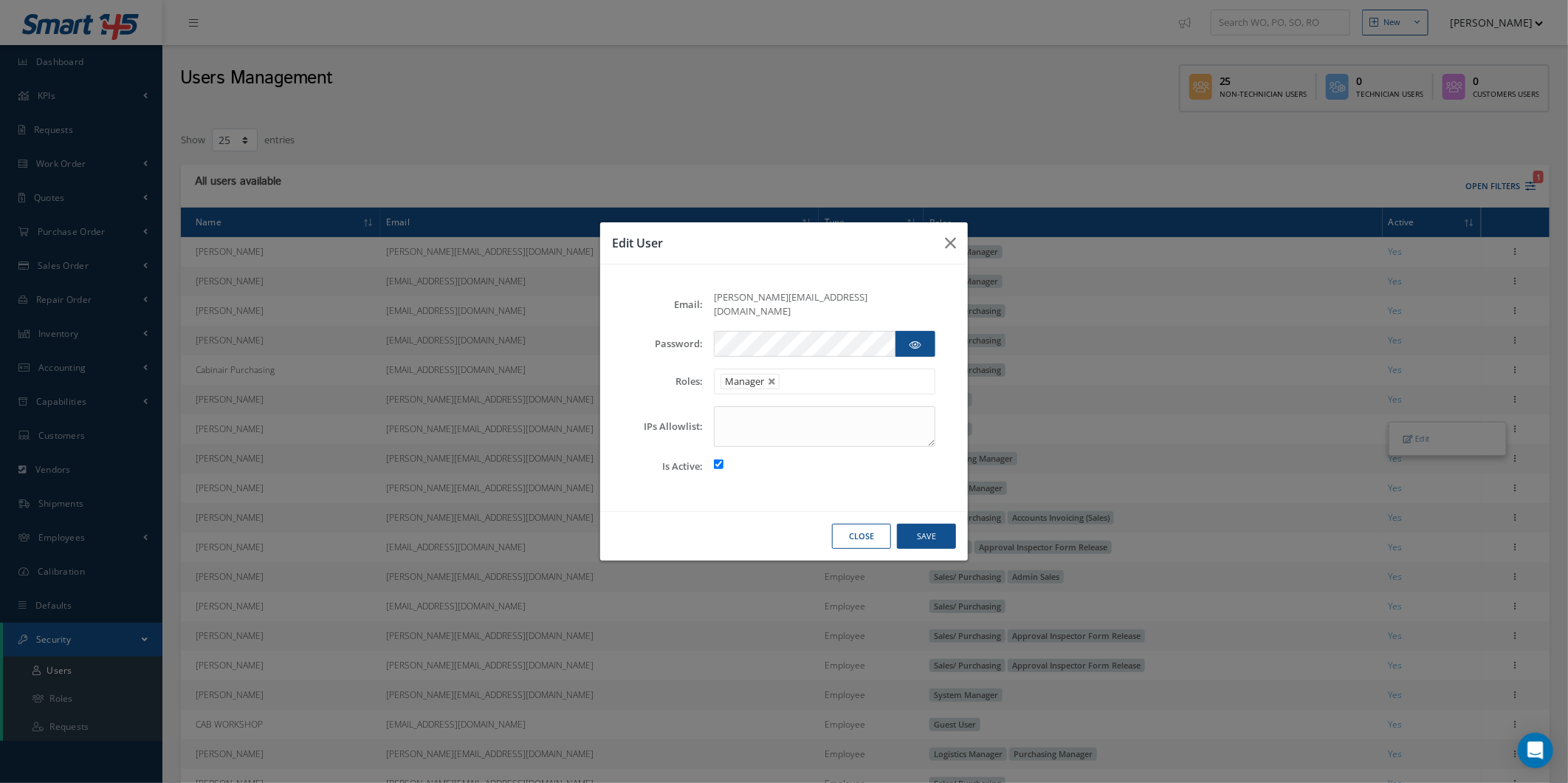
drag, startPoint x: 849, startPoint y: 526, endPoint x: 797, endPoint y: 513, distance: 53.6
click at [849, 526] on button "Close" at bounding box center [861, 536] width 59 height 26
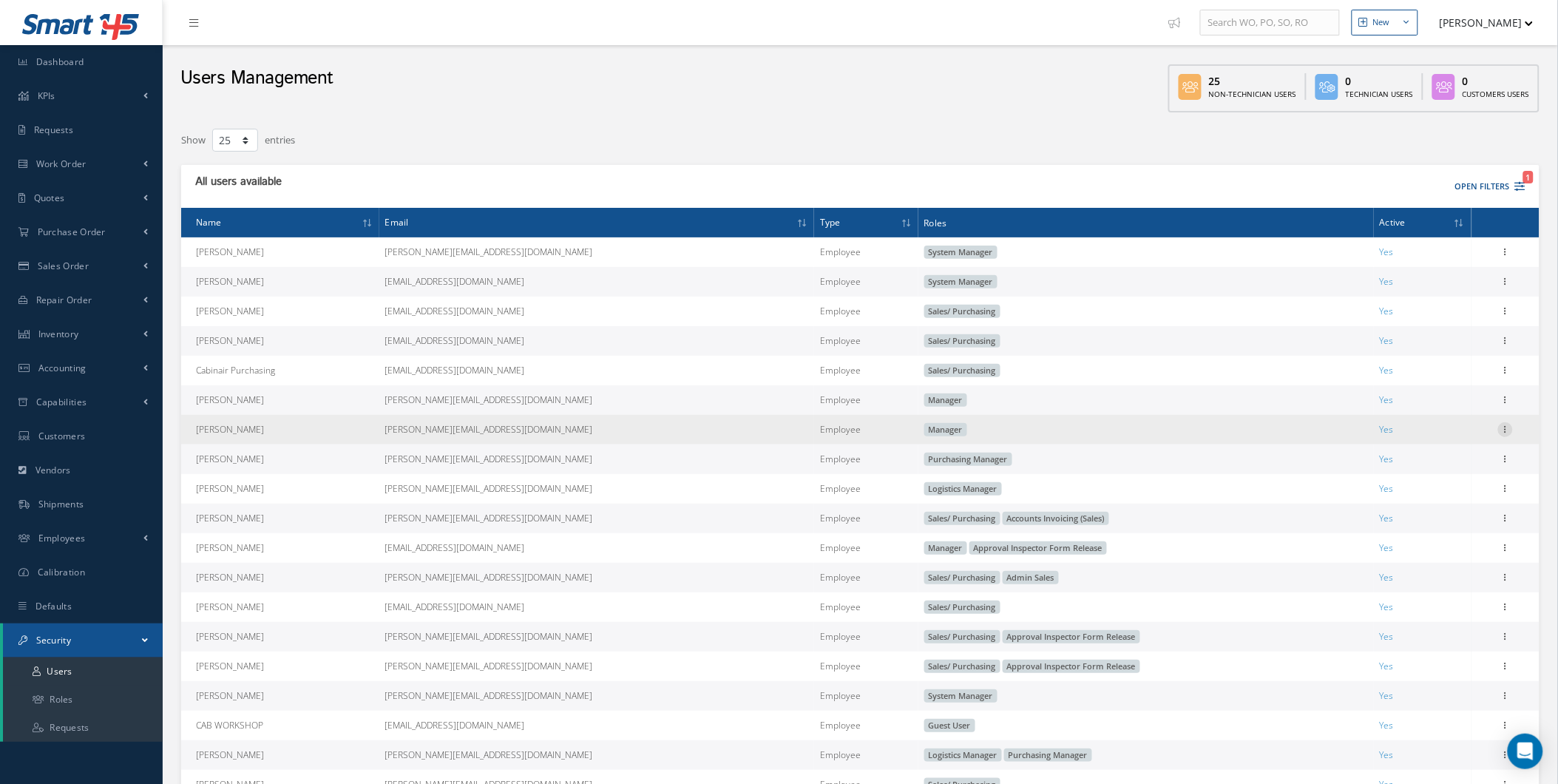
drag, startPoint x: 1490, startPoint y: 426, endPoint x: 1513, endPoint y: 434, distance: 24.4
click at [1494, 428] on td "Edit" at bounding box center [1506, 429] width 68 height 29
click at [1517, 434] on td "Edit" at bounding box center [1506, 429] width 68 height 29
click at [1513, 435] on div "Edit" at bounding box center [1505, 429] width 17 height 17
click at [1506, 434] on icon at bounding box center [1505, 428] width 15 height 12
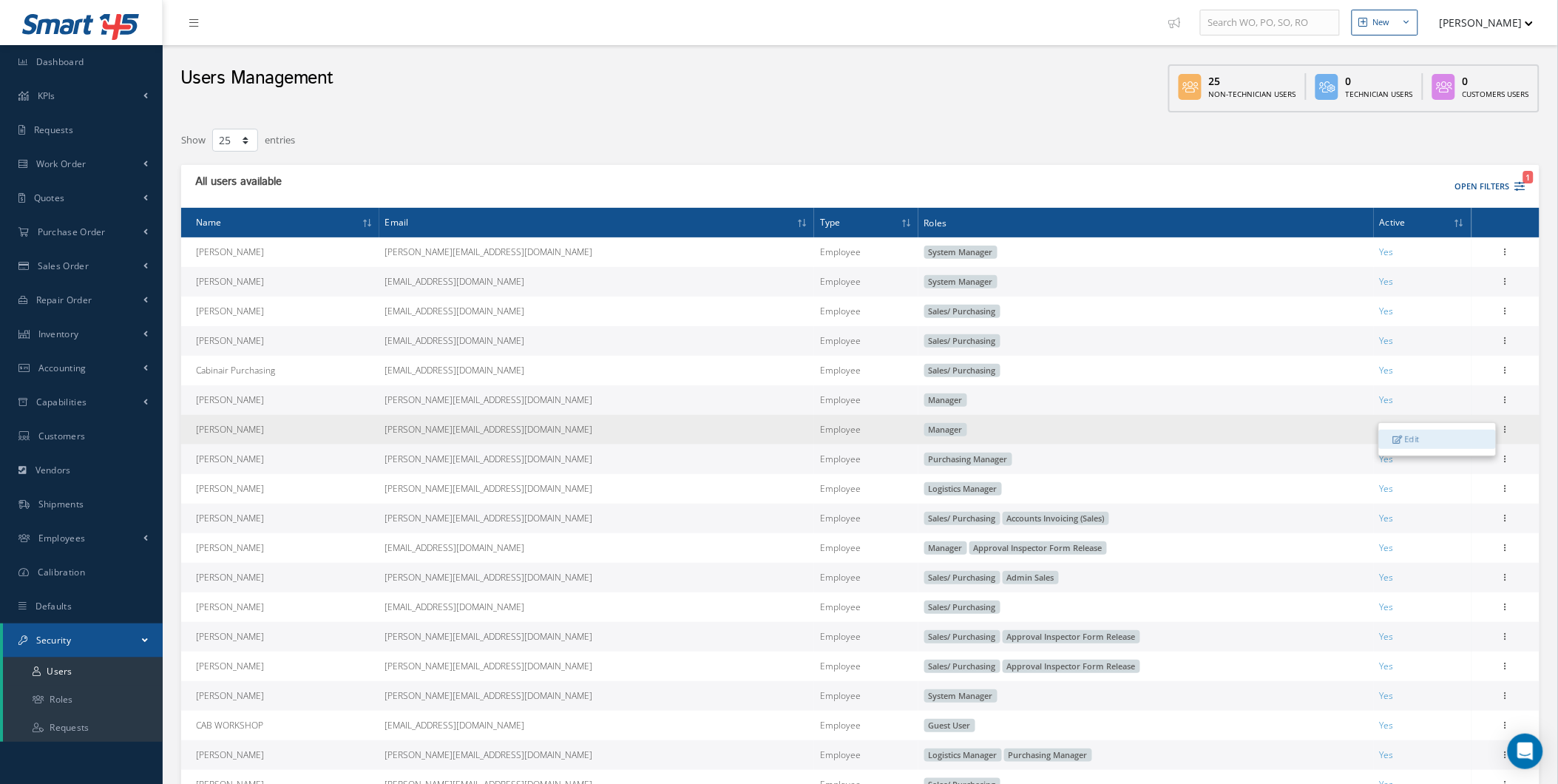
click at [1495, 440] on link "Edit" at bounding box center [1437, 439] width 116 height 19
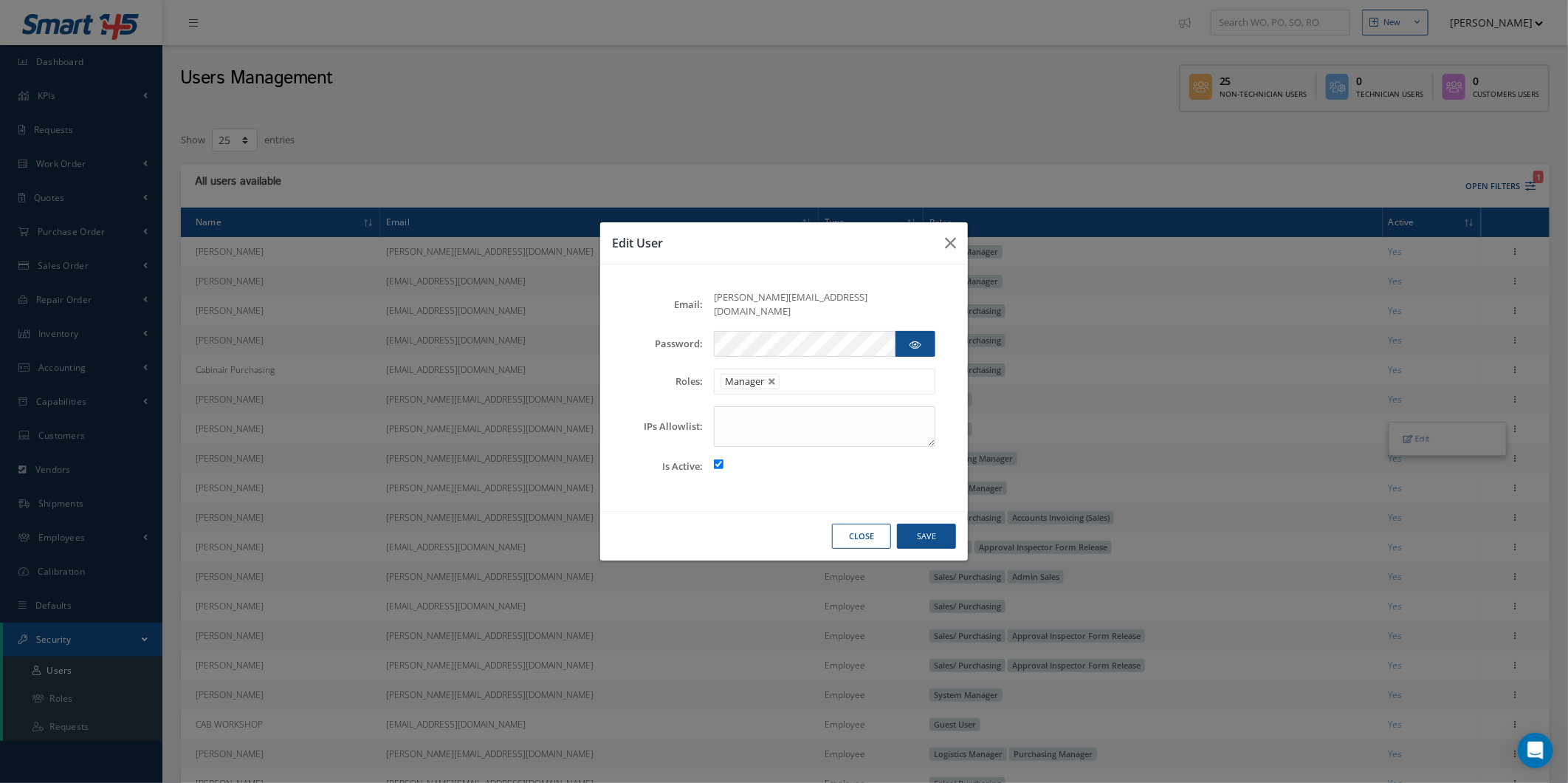
click at [773, 308] on span "[PERSON_NAME][EMAIL_ADDRESS][DOMAIN_NAME]" at bounding box center [791, 304] width 153 height 28
click at [947, 251] on icon "button" at bounding box center [950, 243] width 11 height 17
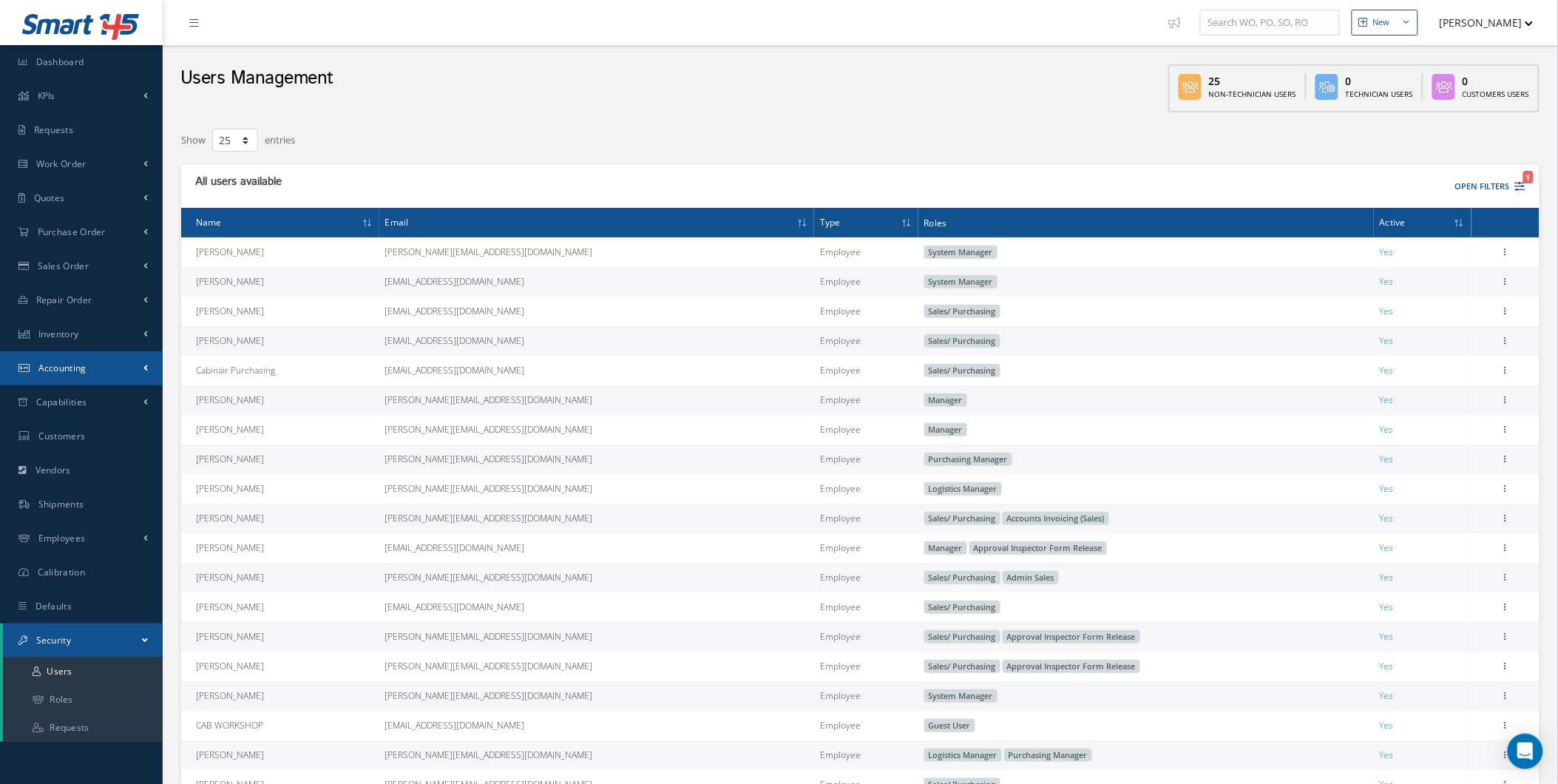
click at [137, 361] on link "Accounting" at bounding box center [81, 367] width 162 height 34
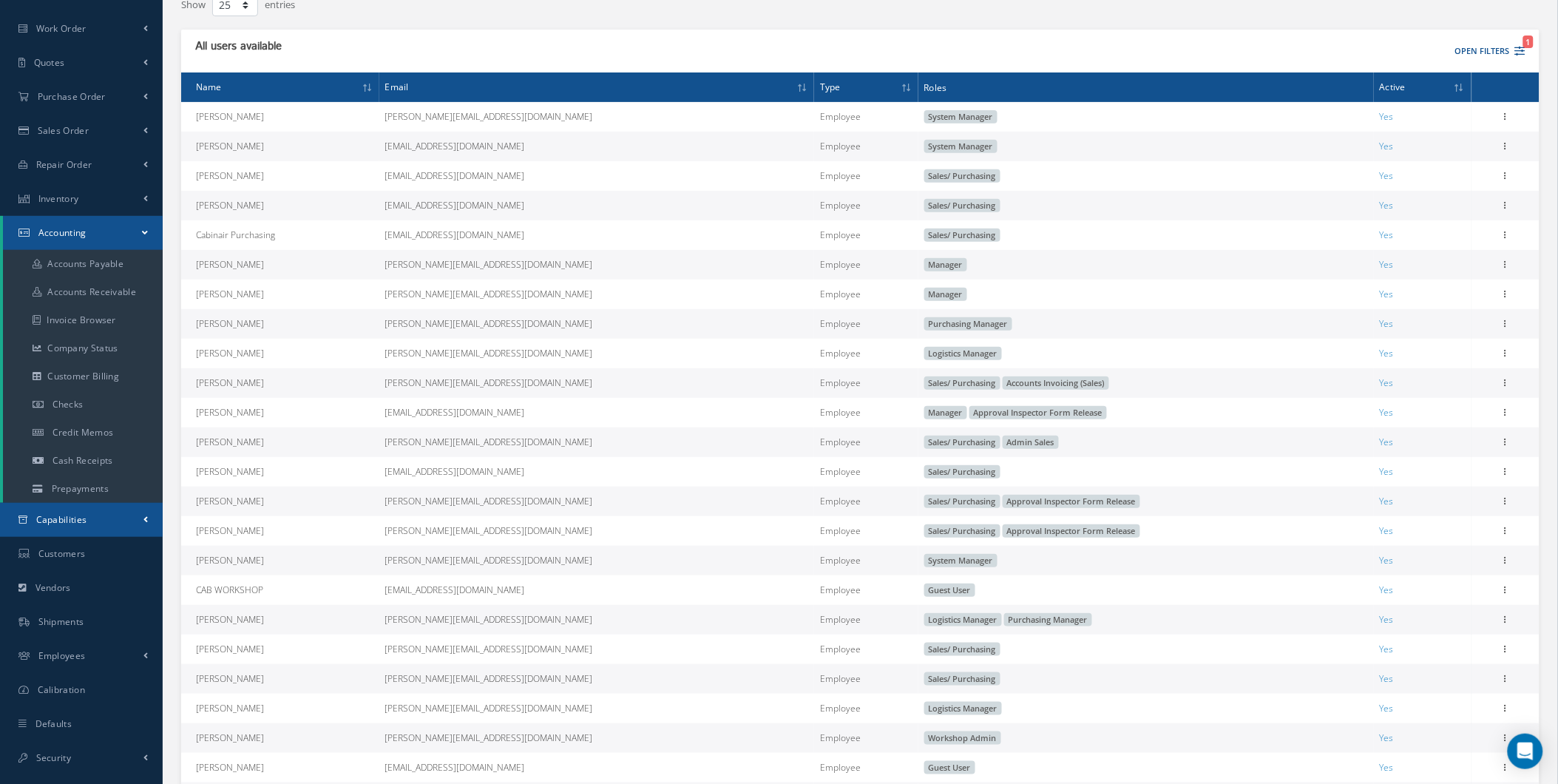
scroll to position [273, 0]
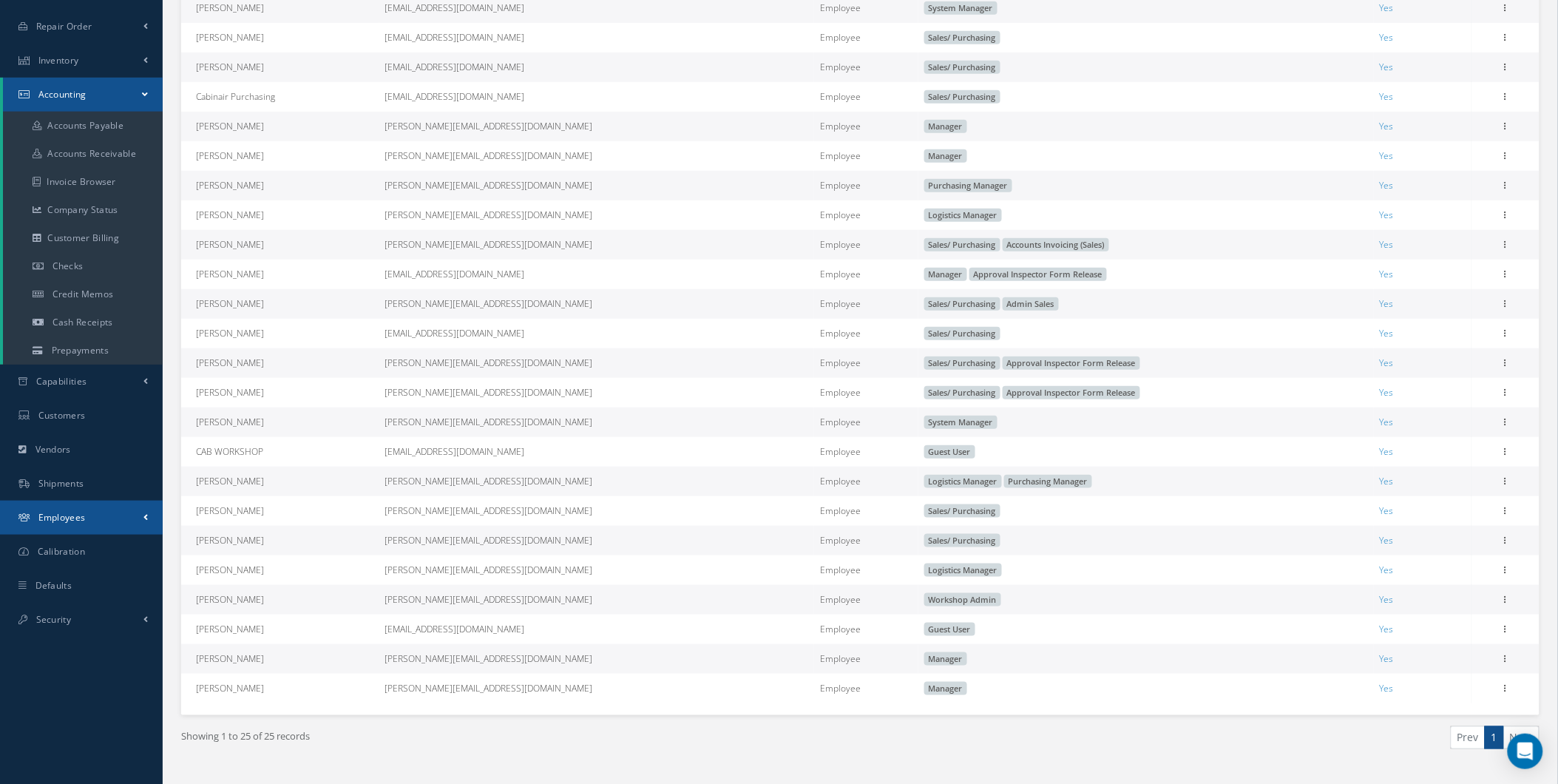
click at [97, 528] on link "Employees" at bounding box center [81, 517] width 162 height 34
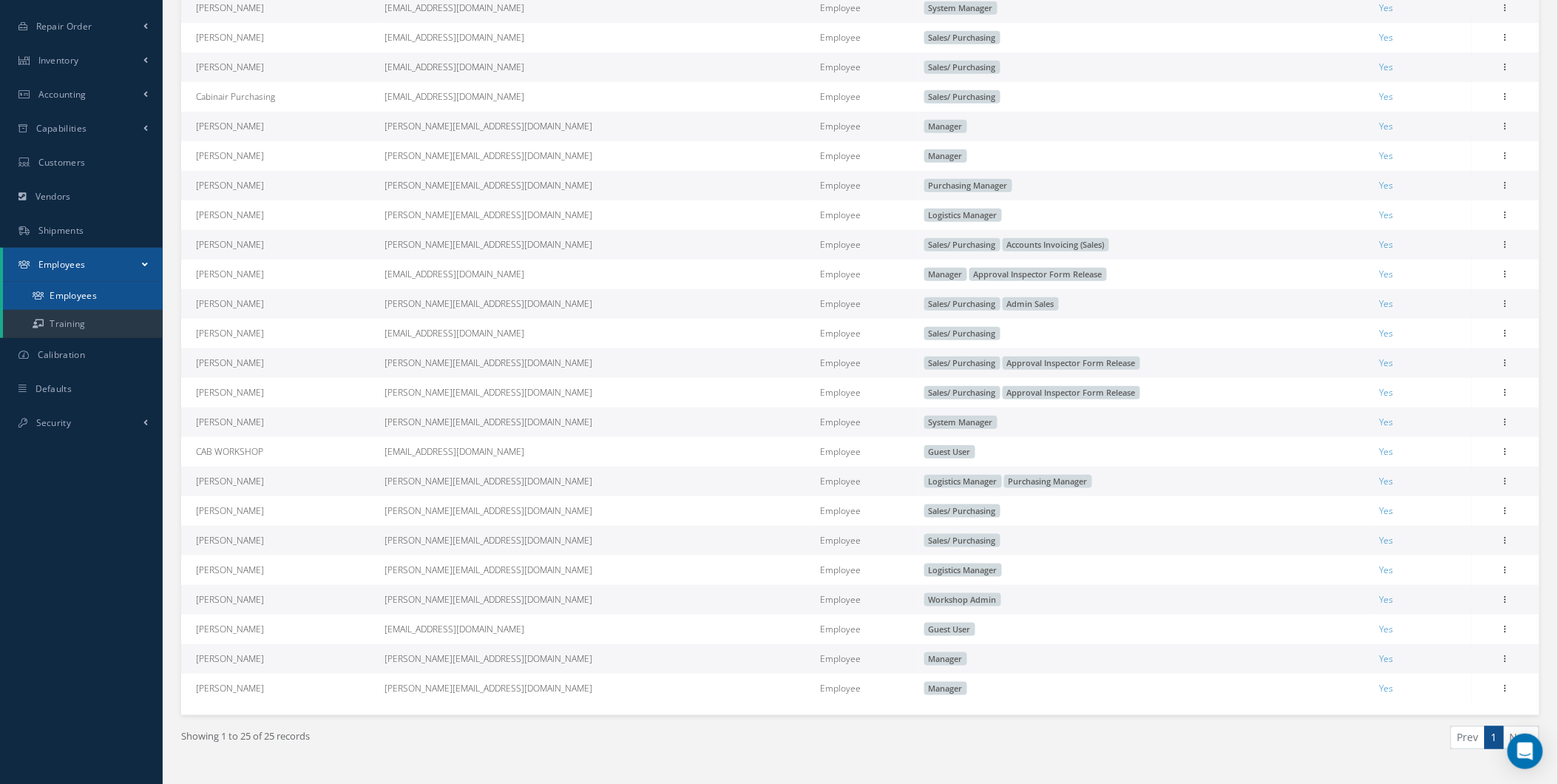
click at [120, 307] on link "Employees" at bounding box center [83, 295] width 160 height 28
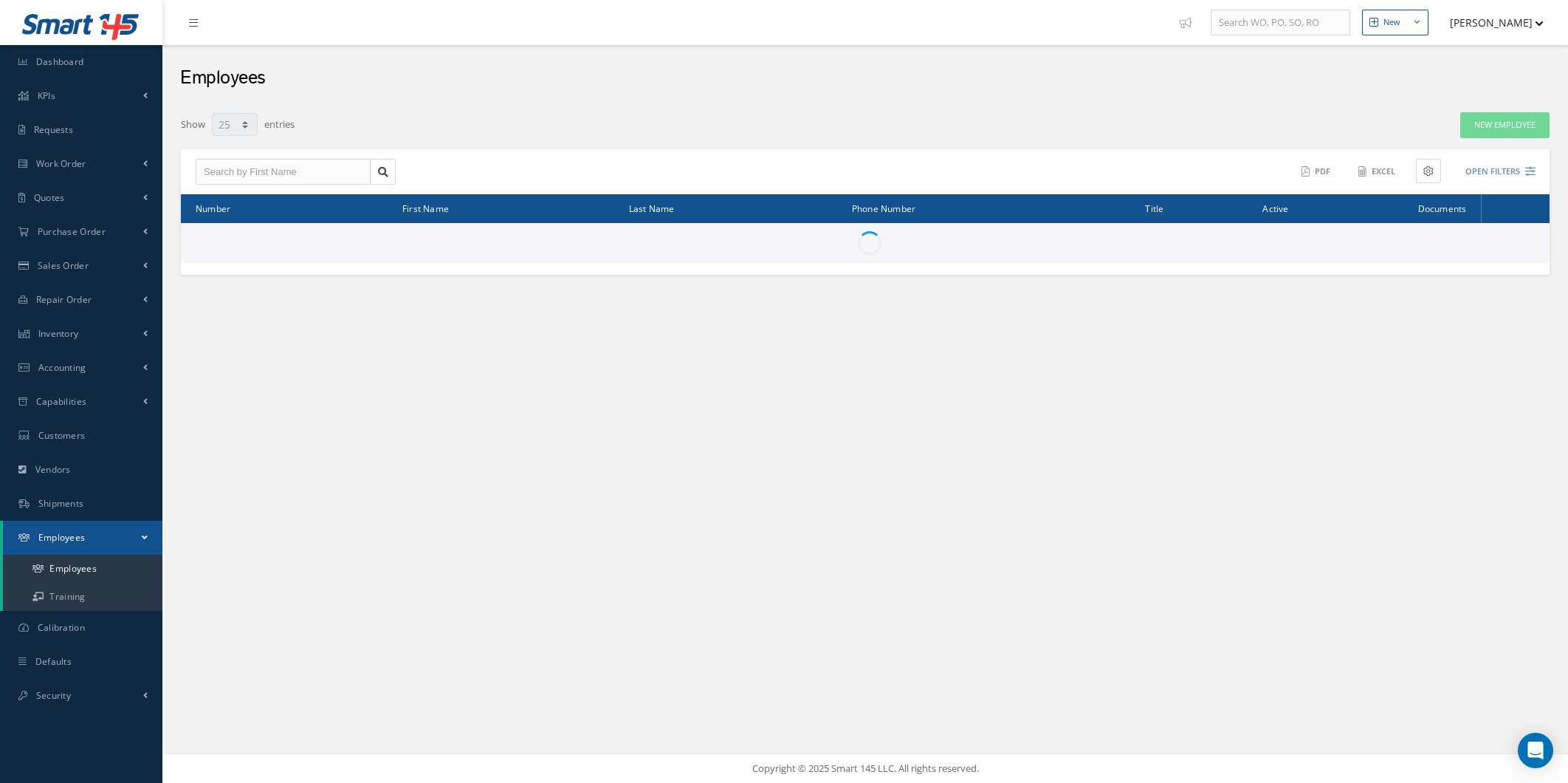
select select "25"
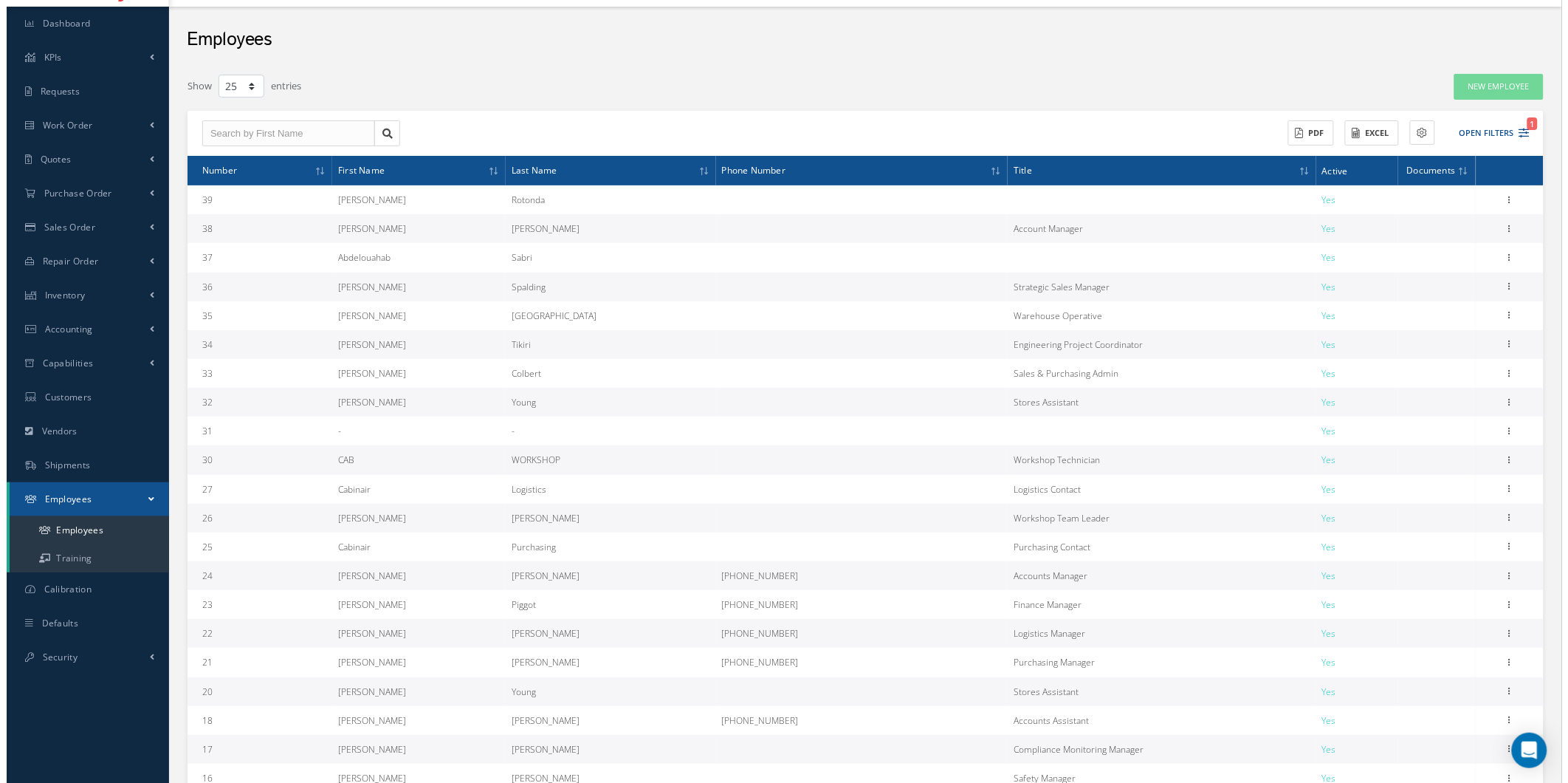
scroll to position [82, 0]
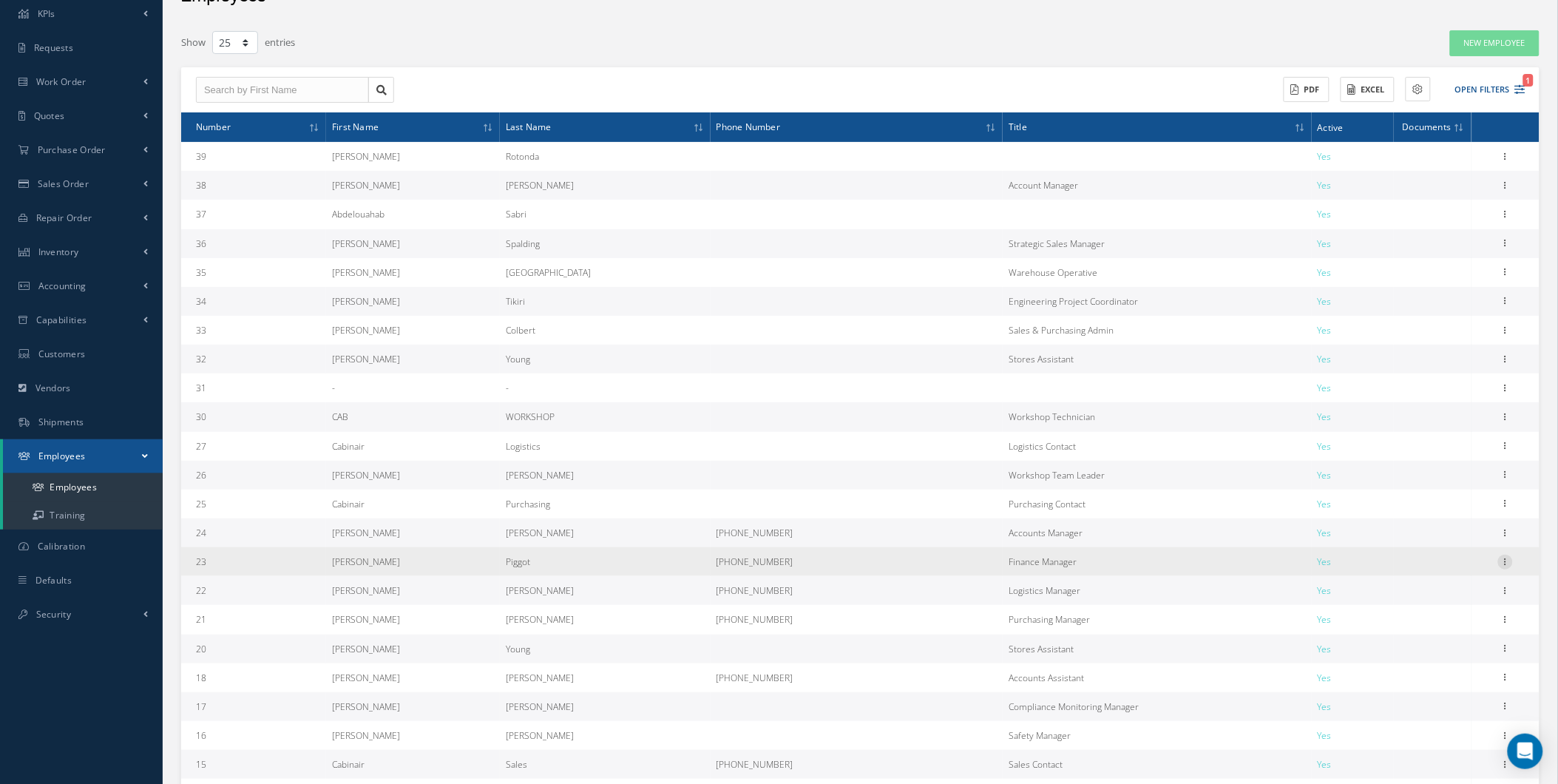
click at [1506, 563] on icon at bounding box center [1505, 560] width 15 height 12
click at [1430, 573] on link "Edit" at bounding box center [1437, 571] width 116 height 19
type input "[PERSON_NAME]"
type input "Piggot"
type input "23"
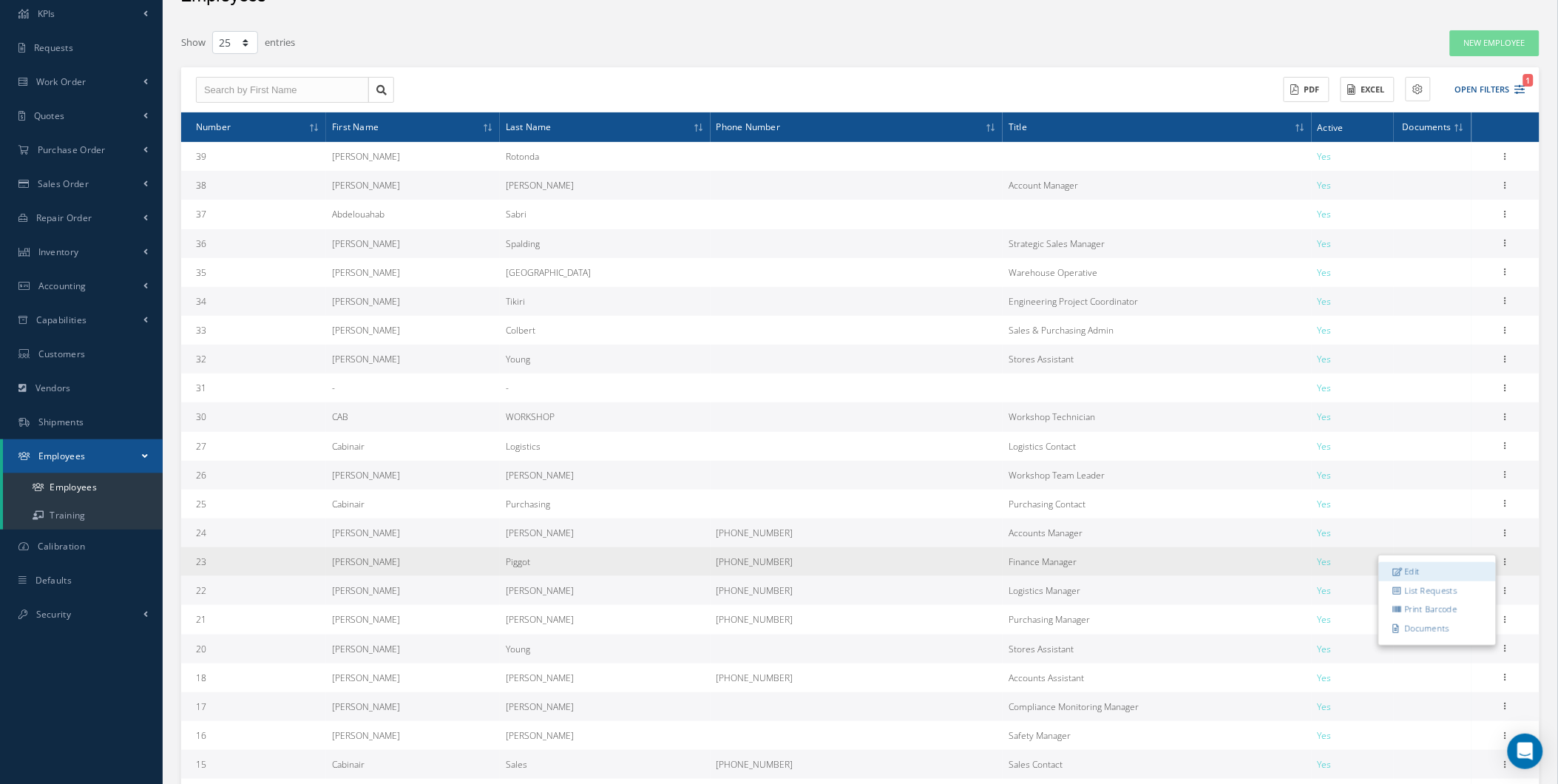
type input "[PHONE_NUMBER]"
type input "[PERSON_NAME][EMAIL_ADDRESS][DOMAIN_NAME]"
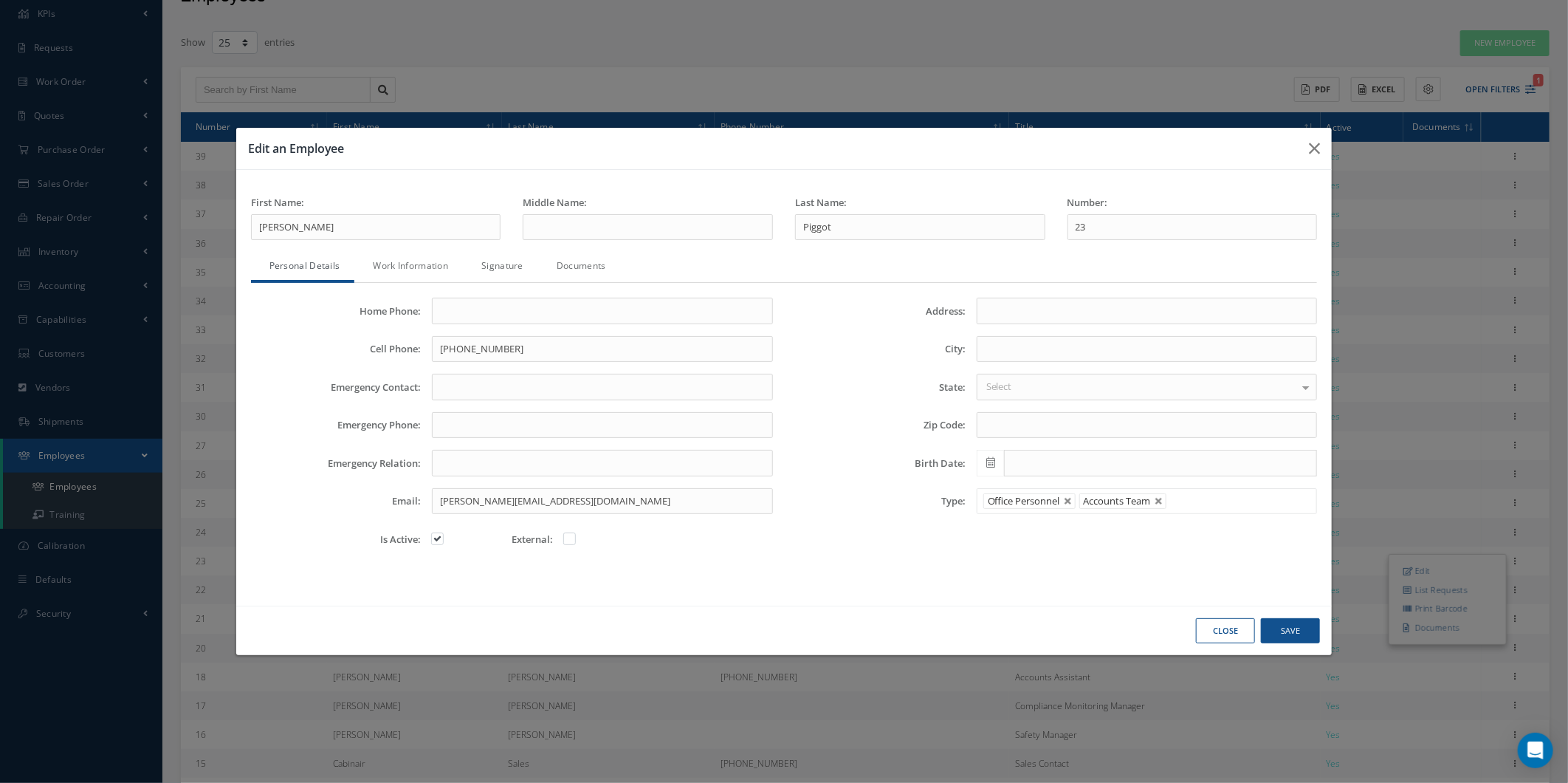
click at [901, 213] on div "Last Name: Piggot" at bounding box center [920, 218] width 250 height 45
click at [913, 233] on input "Piggot" at bounding box center [920, 228] width 250 height 27
type input "Piggott"
click at [1302, 620] on button "Save" at bounding box center [1290, 630] width 59 height 26
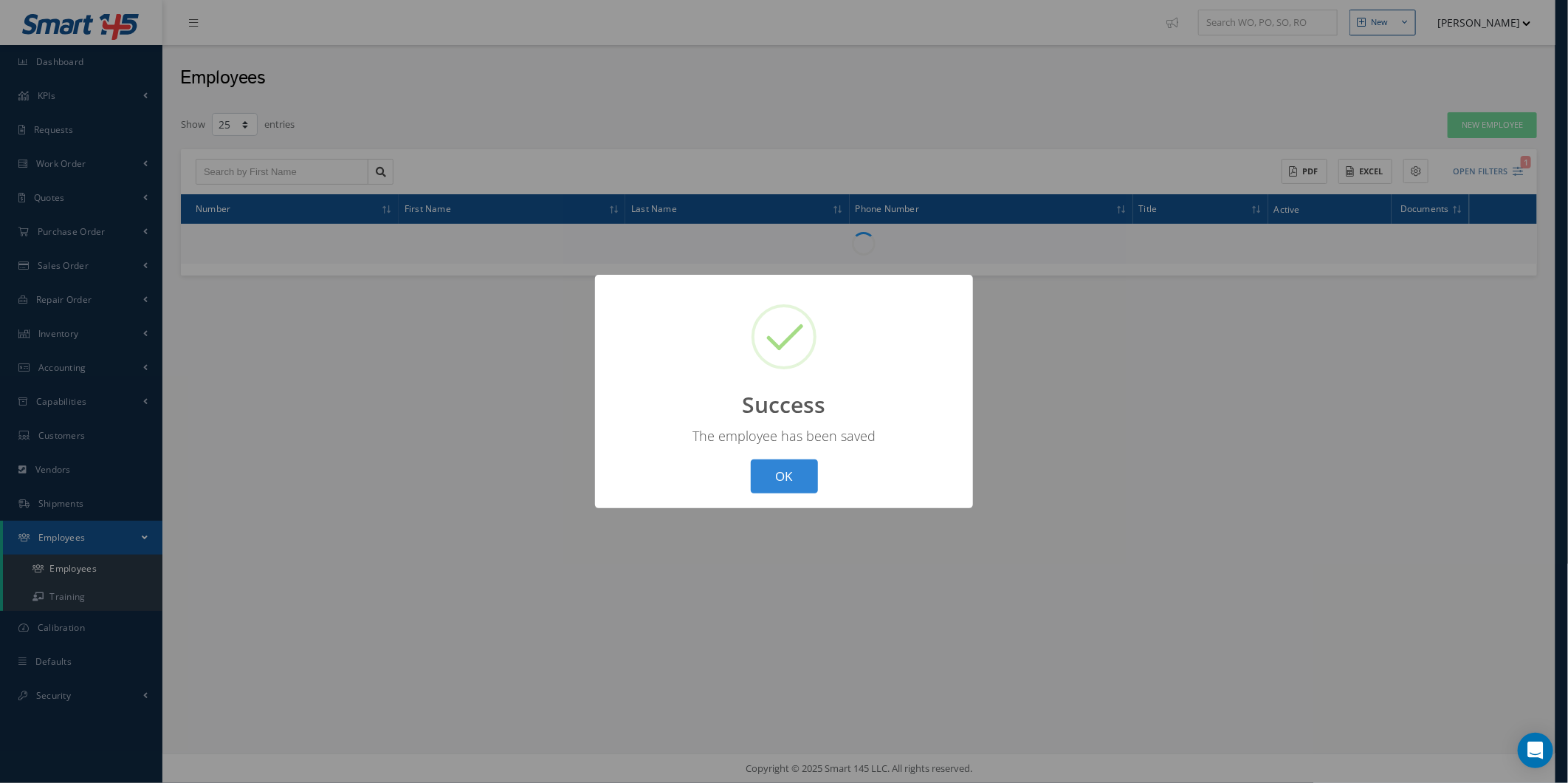
click at [123, 690] on div "? ! i Success × The employee has been saved OK Cancel" at bounding box center [784, 392] width 1568 height 783
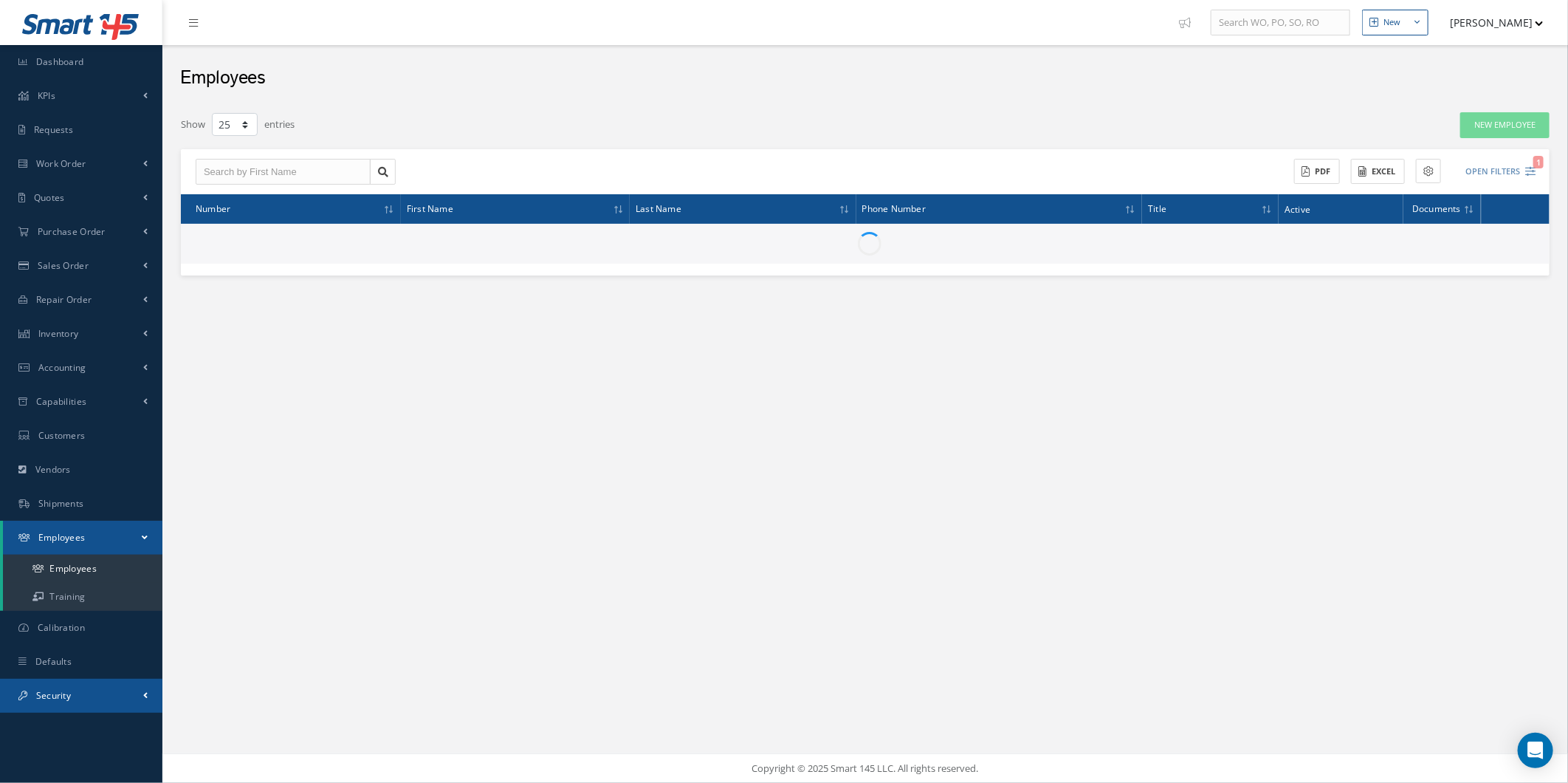
click at [40, 709] on link "Security" at bounding box center [81, 695] width 162 height 34
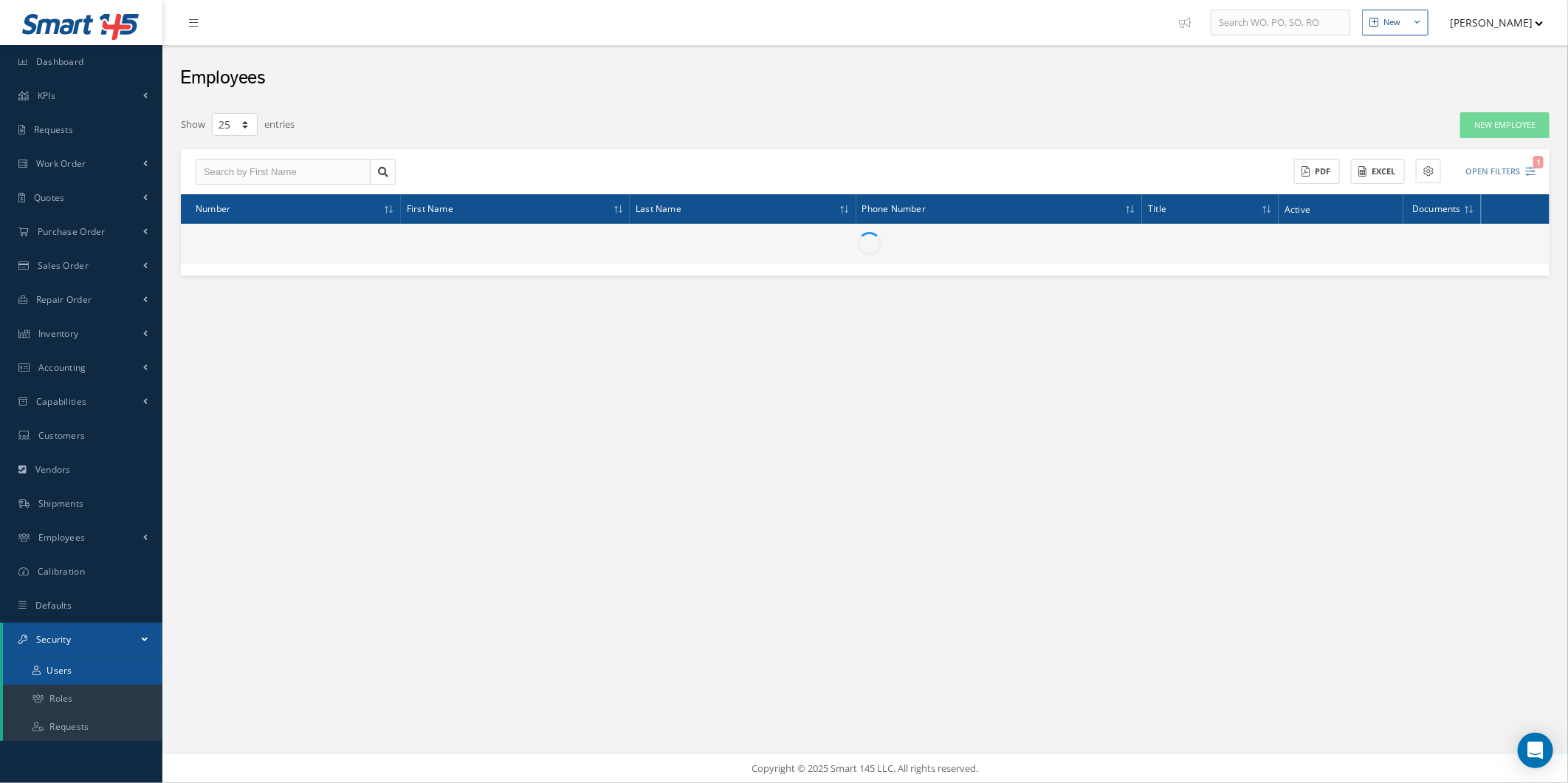
click at [111, 657] on link "Users" at bounding box center [83, 670] width 160 height 28
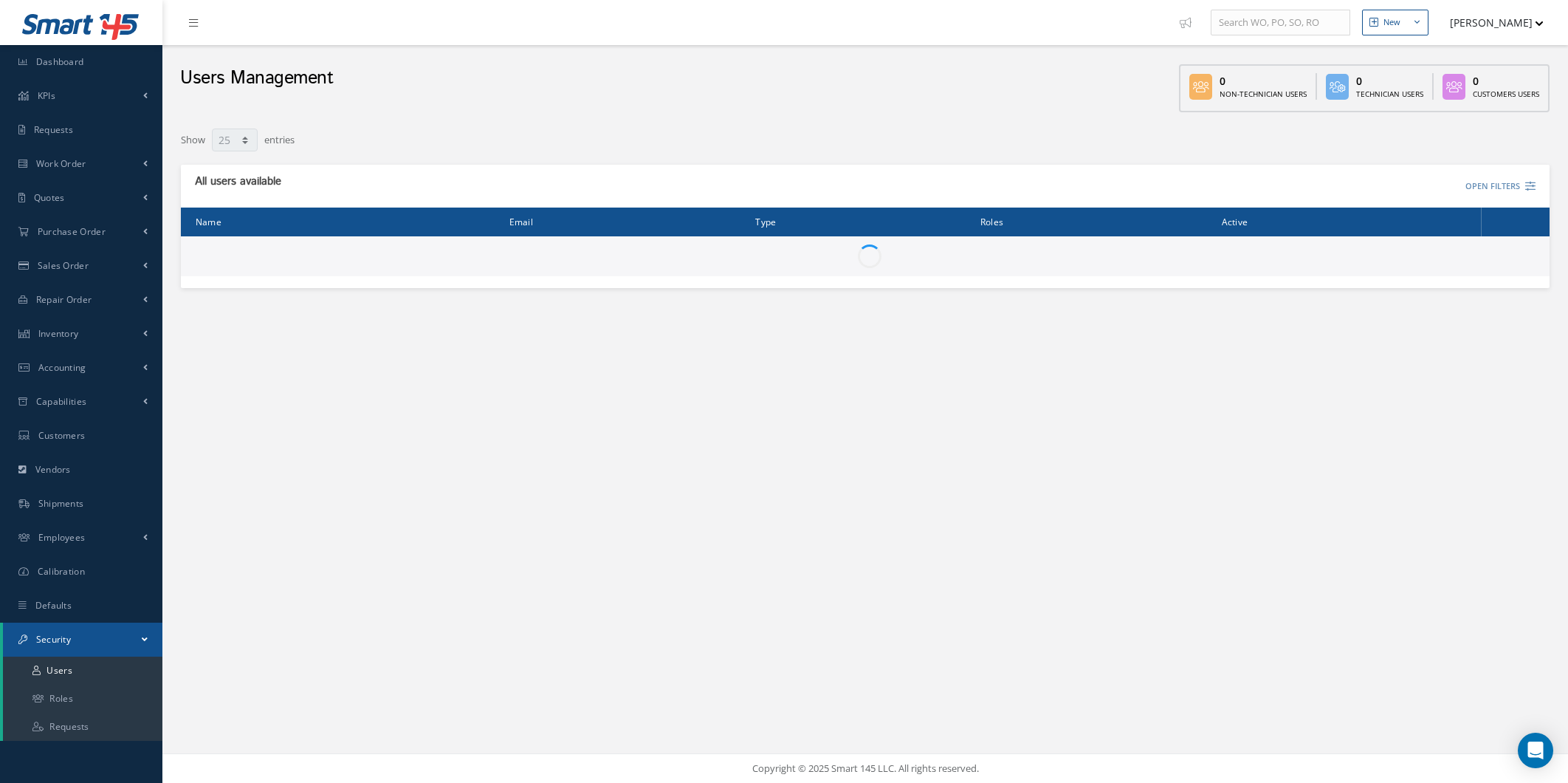
select select "25"
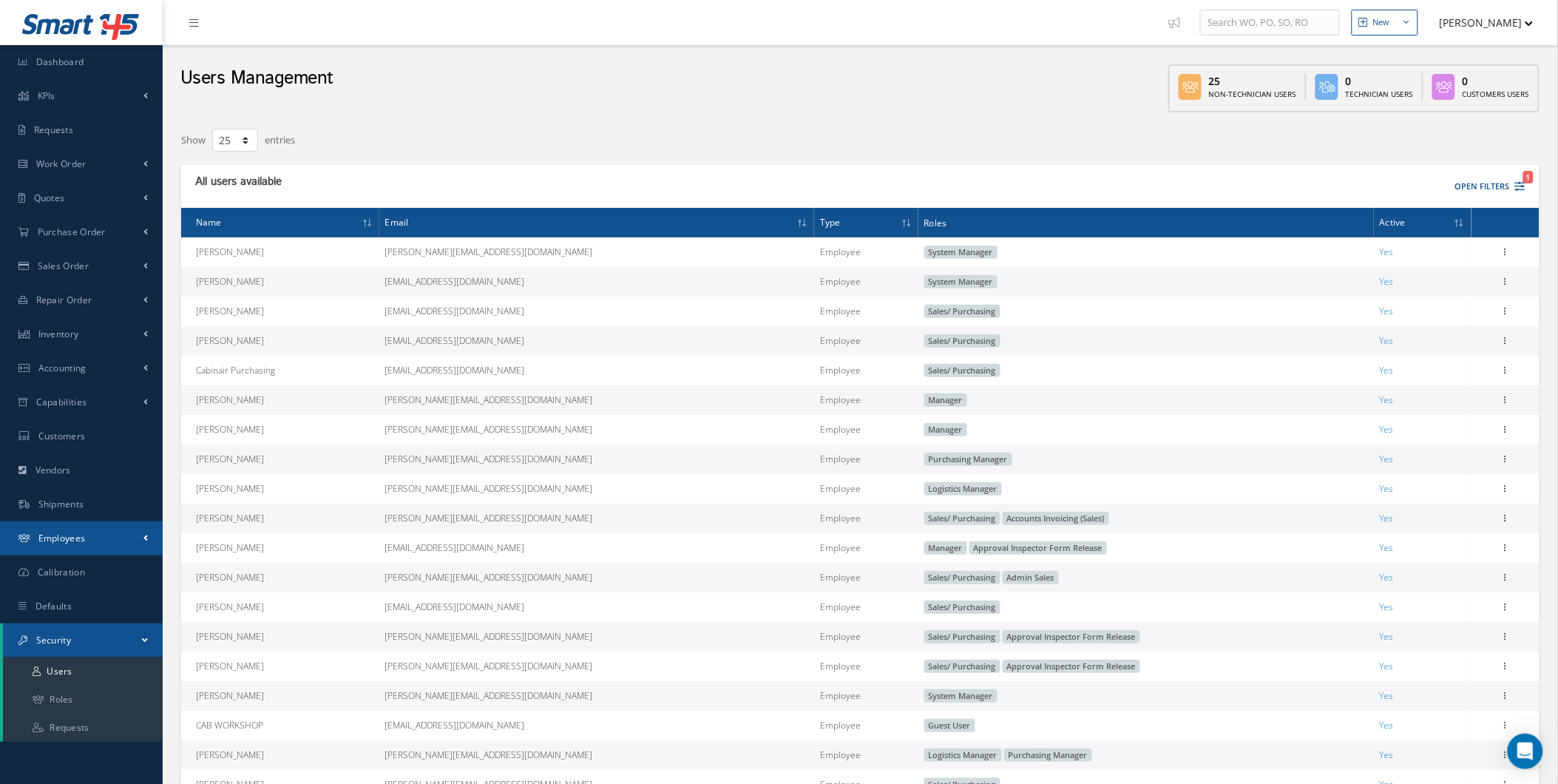
click at [93, 535] on link "Employees" at bounding box center [81, 538] width 162 height 34
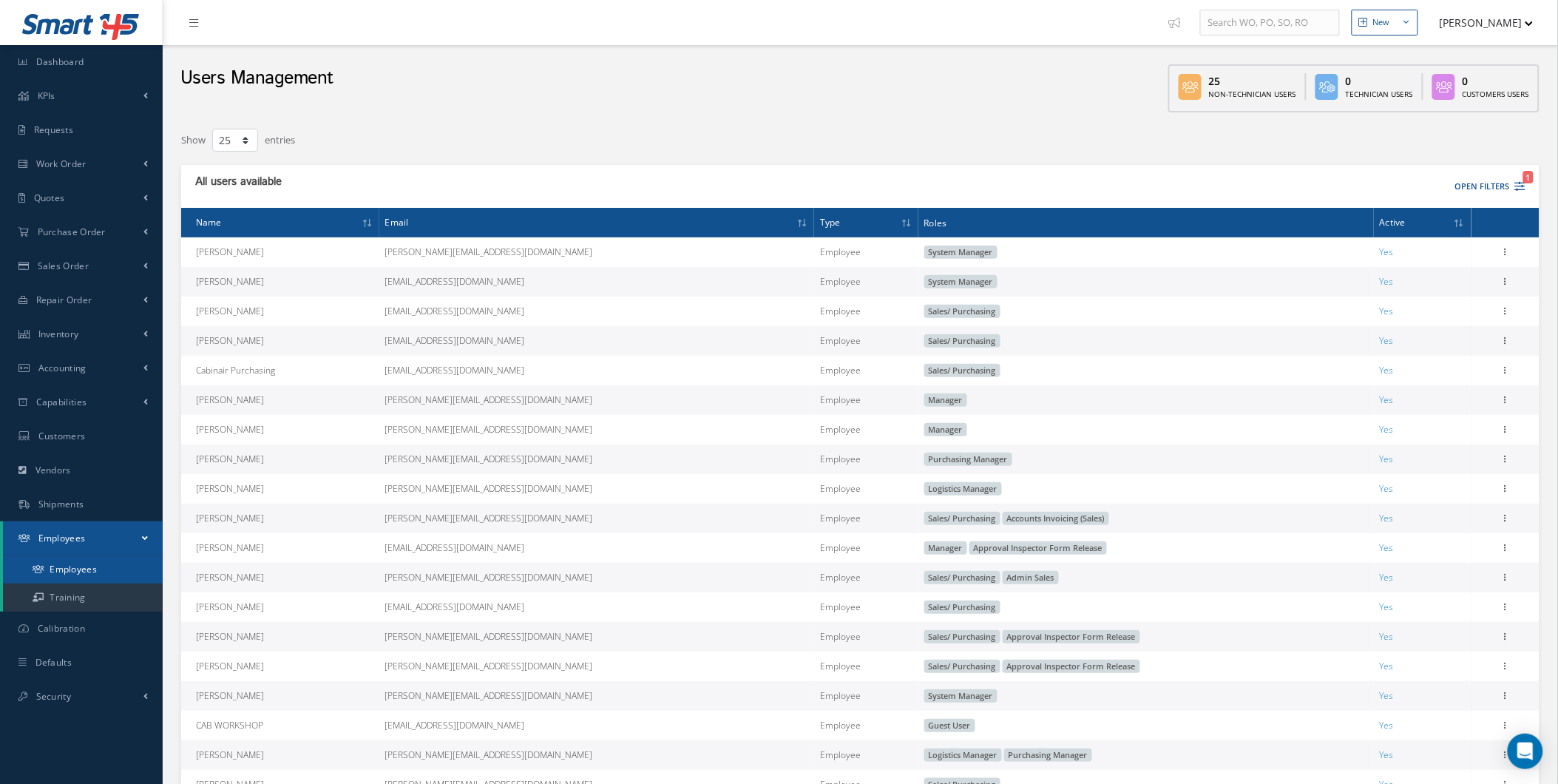
click at [74, 558] on link "Employees" at bounding box center [83, 569] width 160 height 28
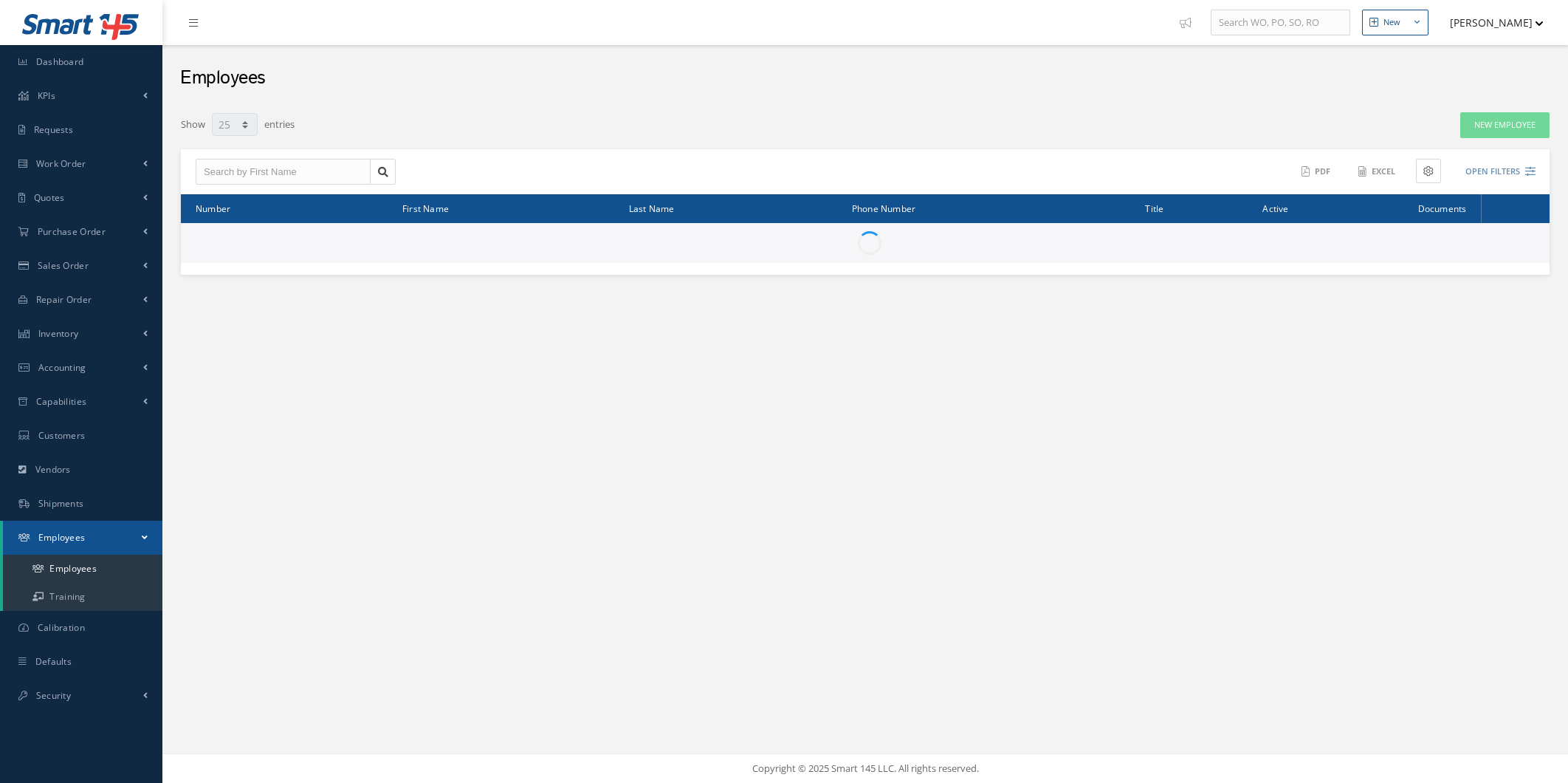
select select "25"
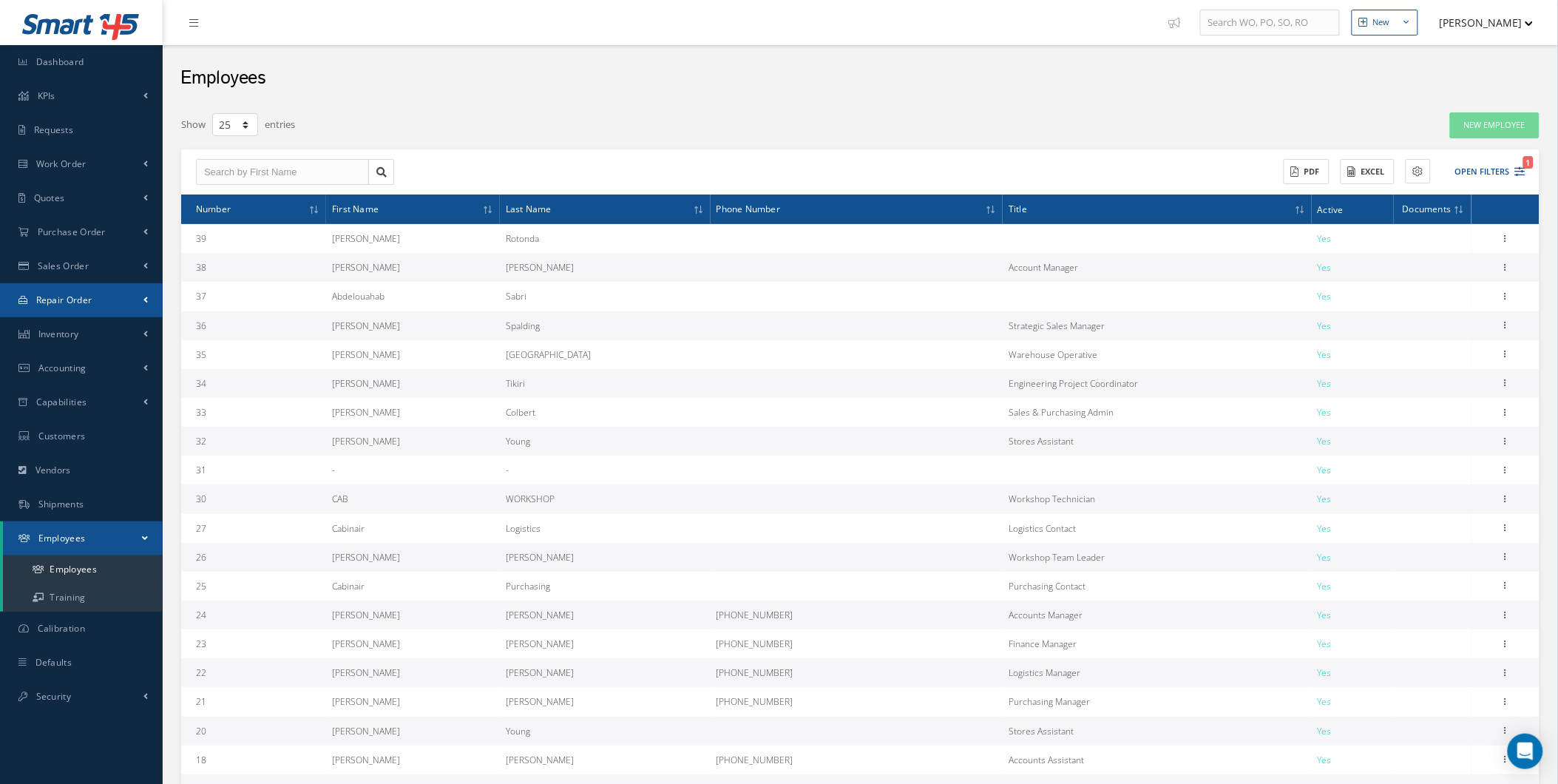
click at [90, 314] on link "Repair Order" at bounding box center [81, 300] width 162 height 34
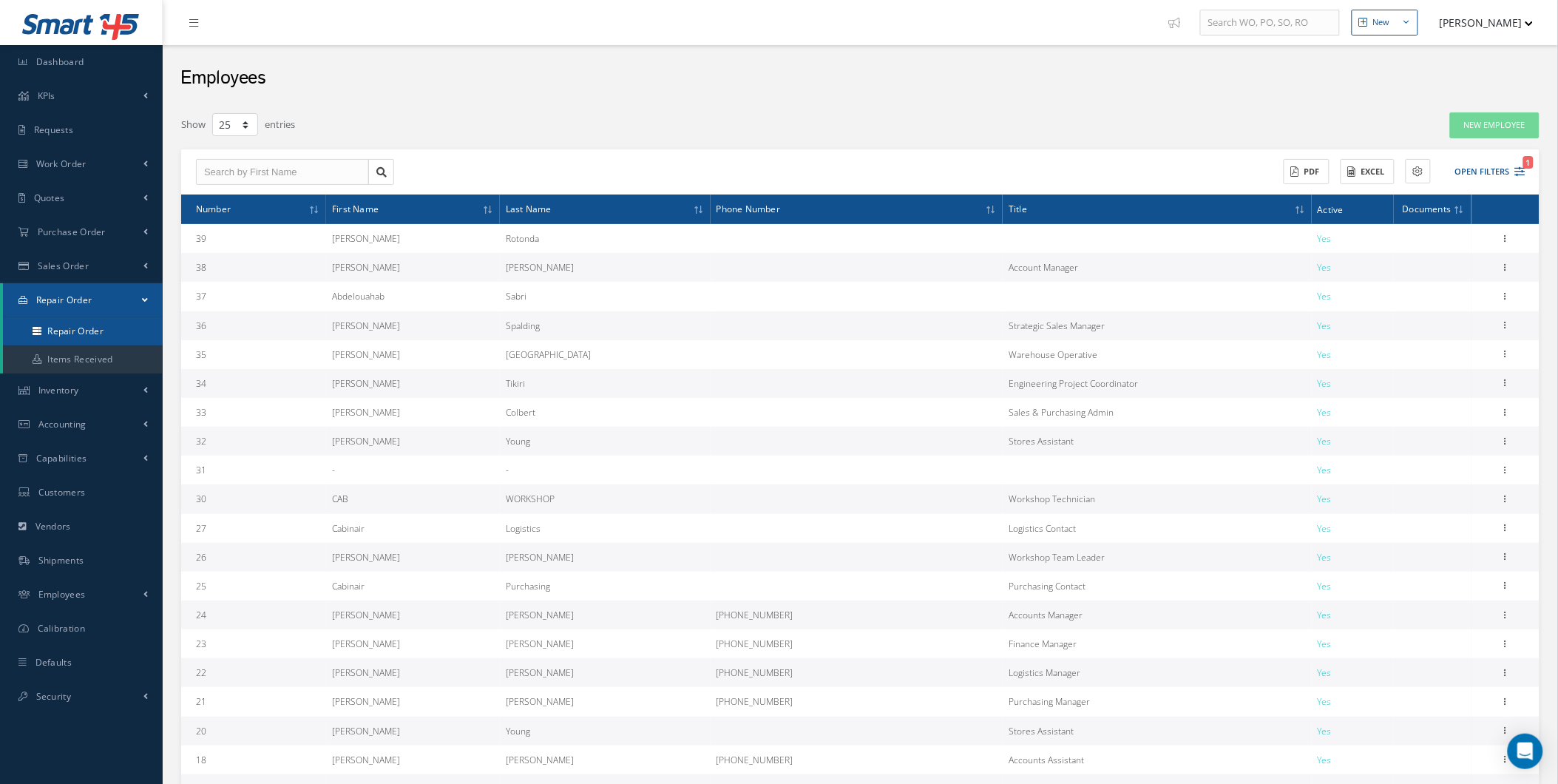
click at [65, 331] on link "Repair Order" at bounding box center [83, 330] width 160 height 28
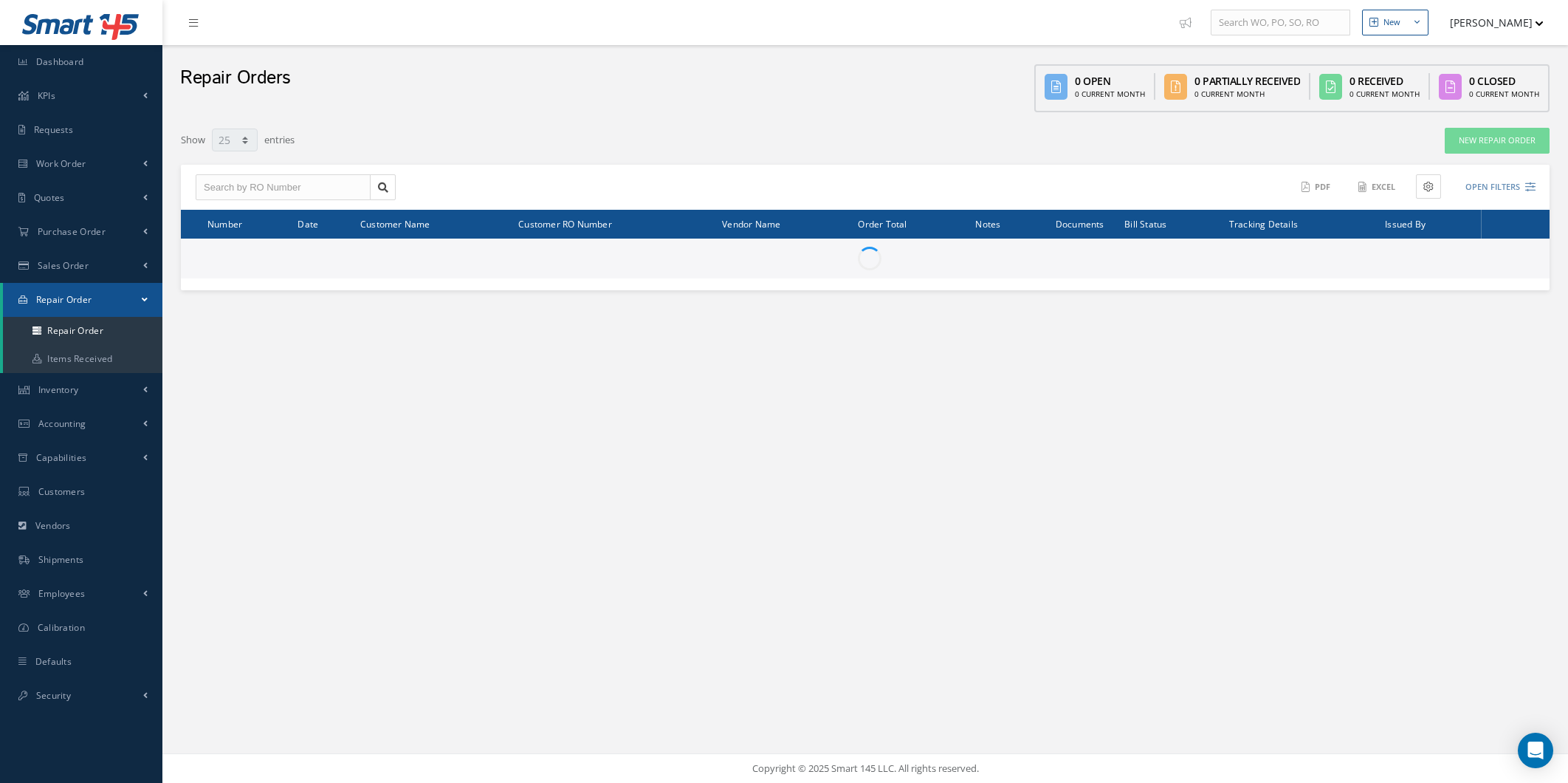
select select "25"
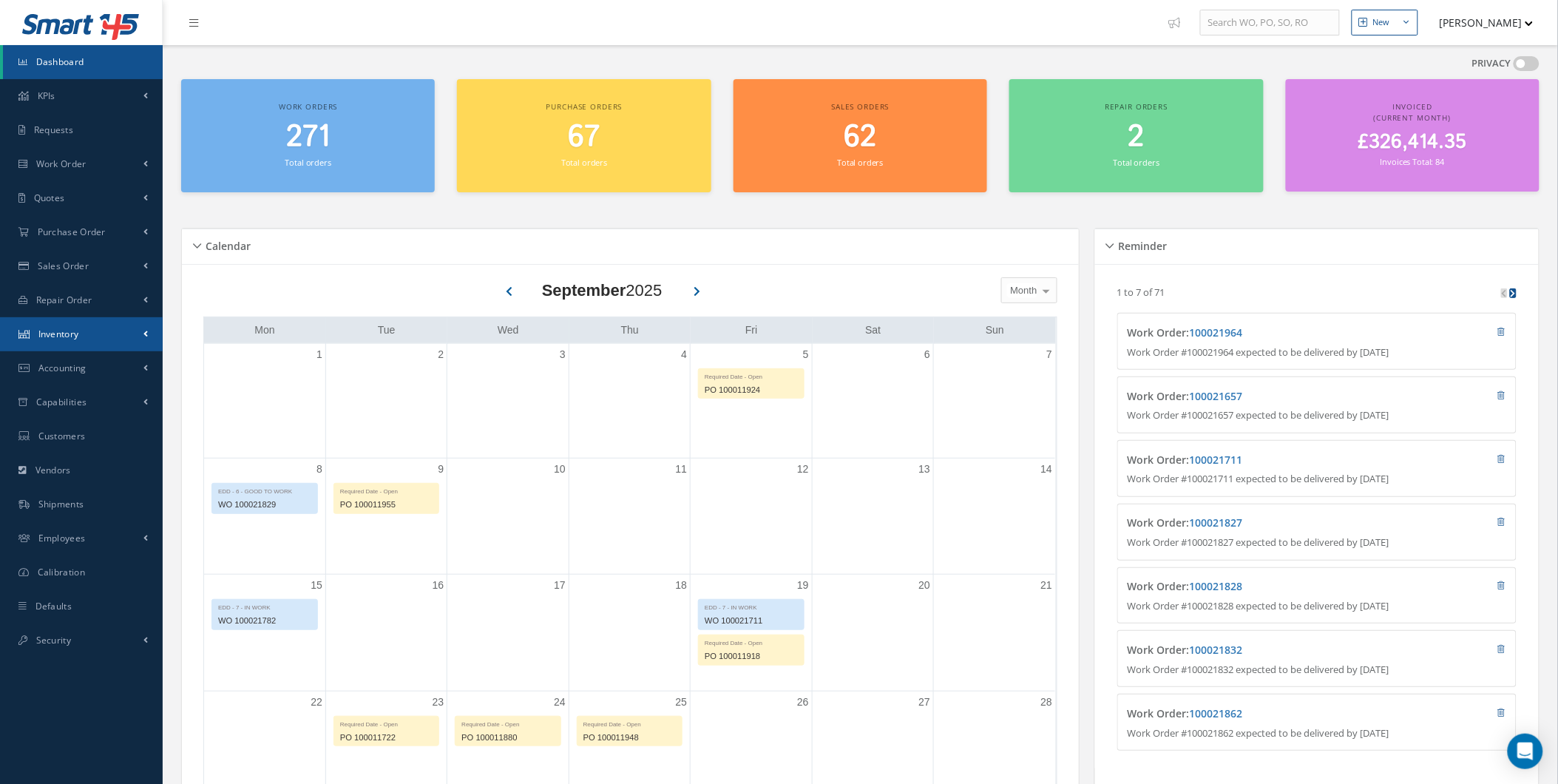
click at [126, 335] on link "Inventory" at bounding box center [81, 333] width 162 height 34
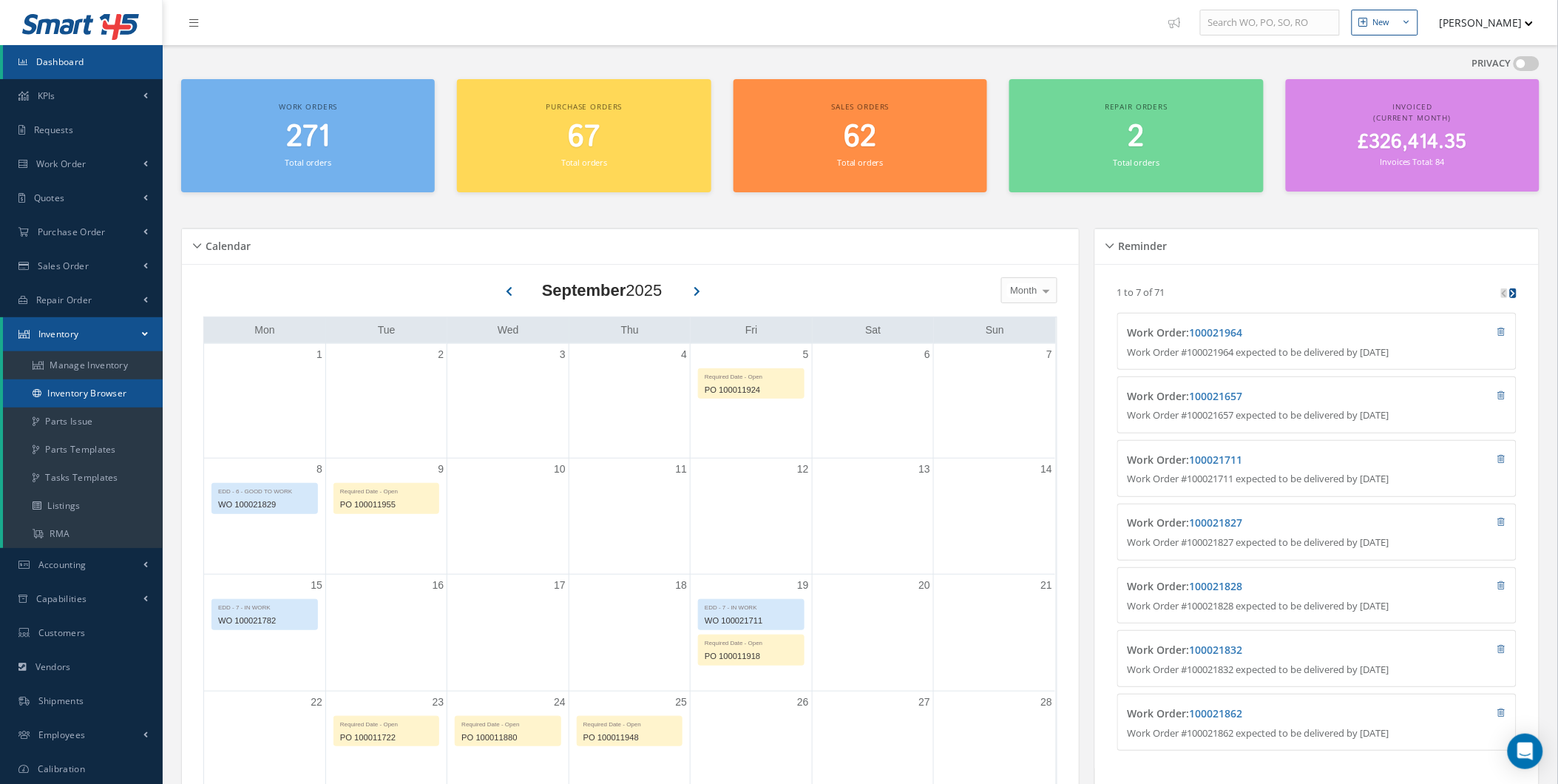
click at [128, 382] on link "Inventory Browser" at bounding box center [83, 393] width 160 height 28
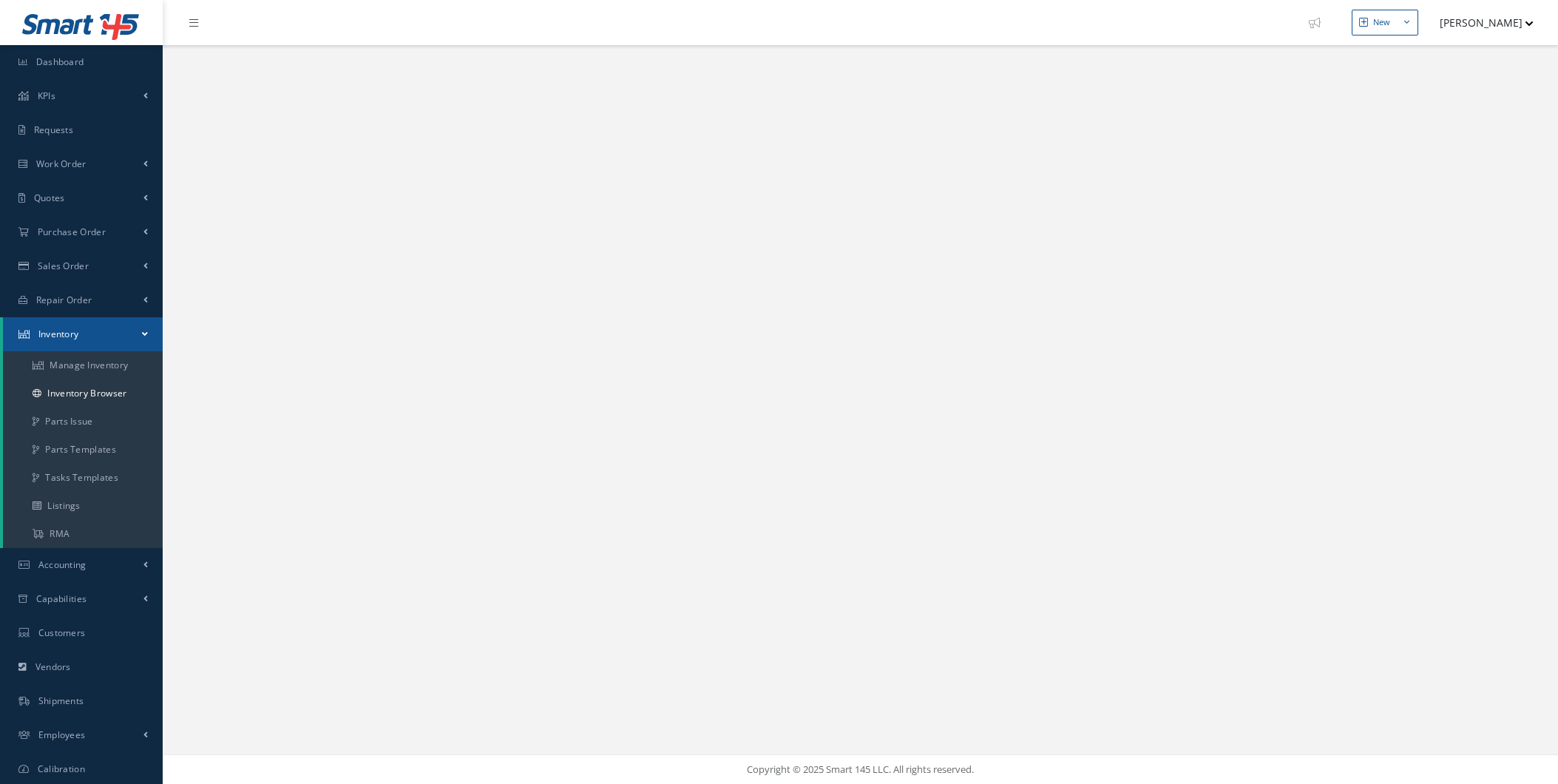
select select "25"
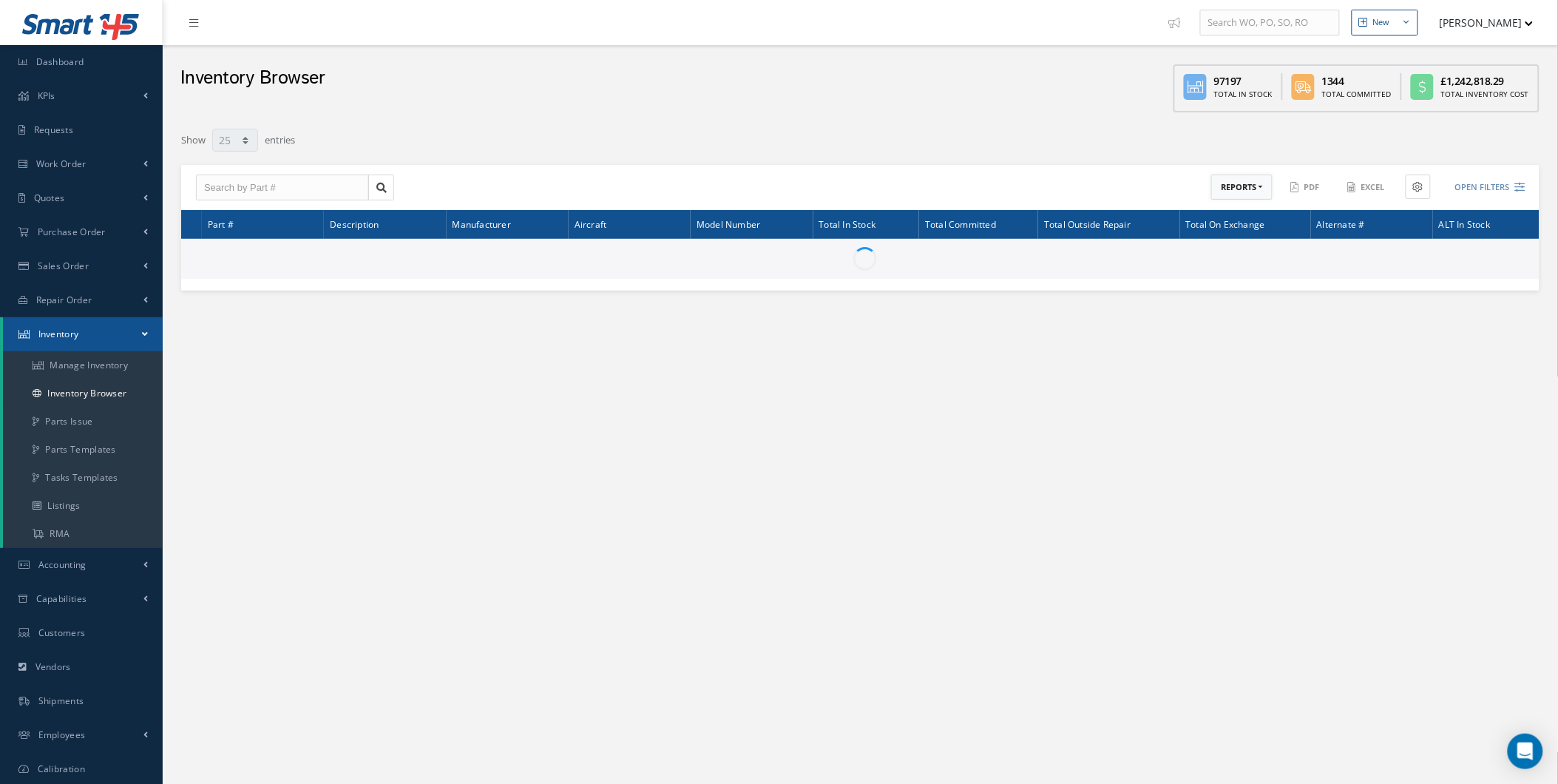
click at [1251, 181] on button "REPORTS" at bounding box center [1241, 187] width 61 height 26
click at [1287, 381] on link "Inventory Aging Report" at bounding box center [1270, 384] width 118 height 20
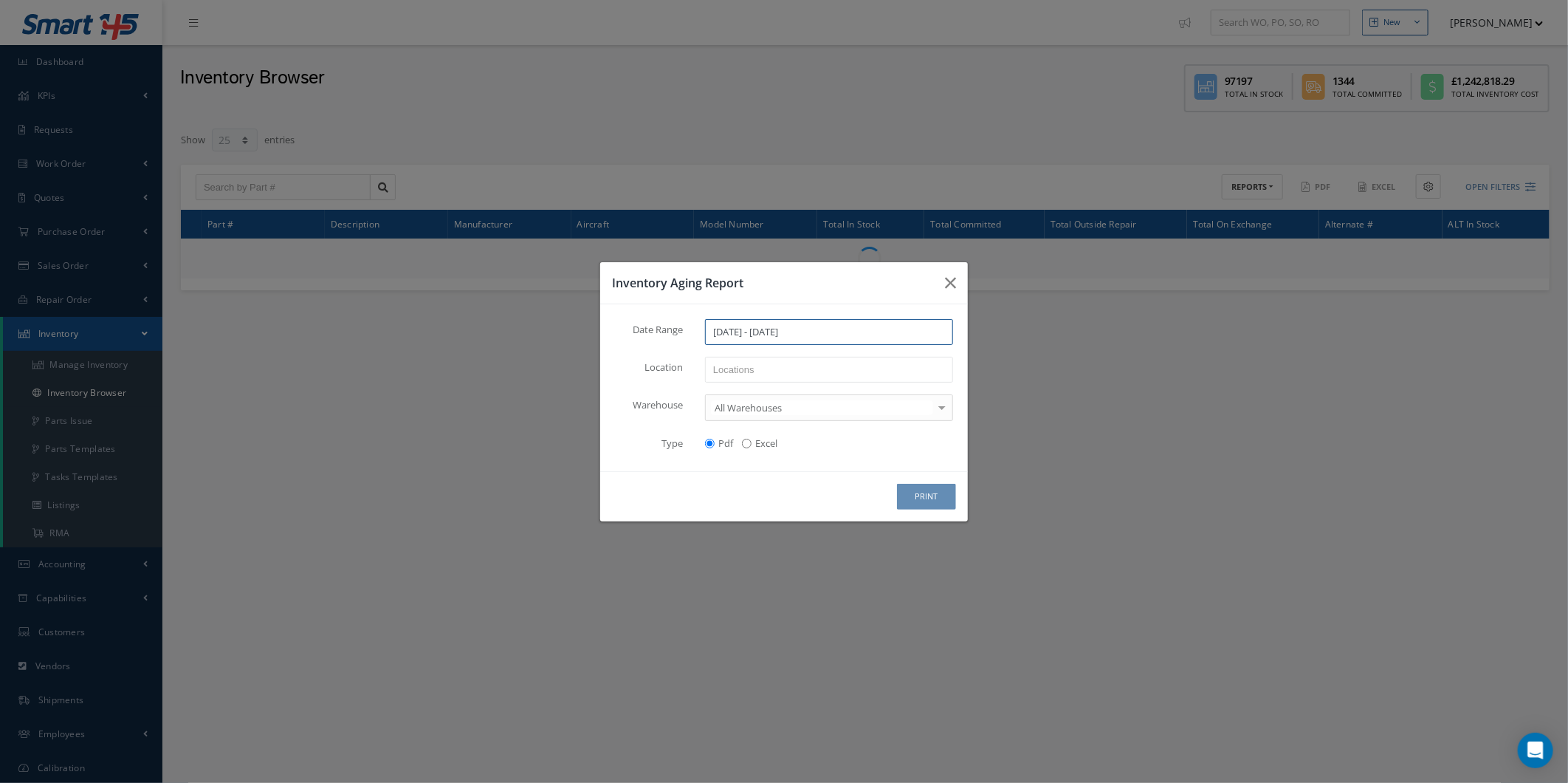
click at [758, 329] on input "[DATE] - [DATE]" at bounding box center [829, 332] width 248 height 27
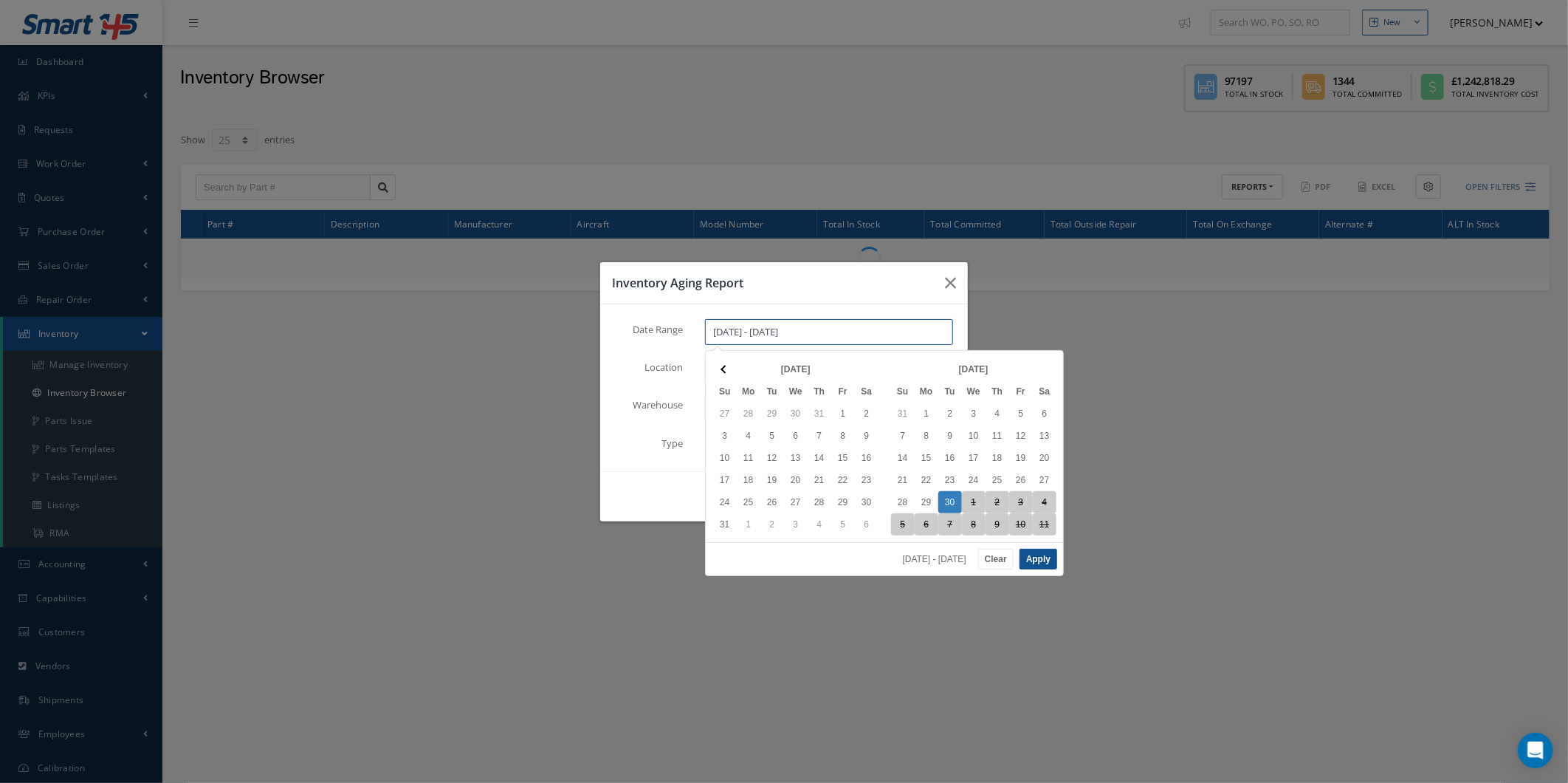
click at [759, 332] on input "[DATE] - [DATE]" at bounding box center [829, 332] width 248 height 27
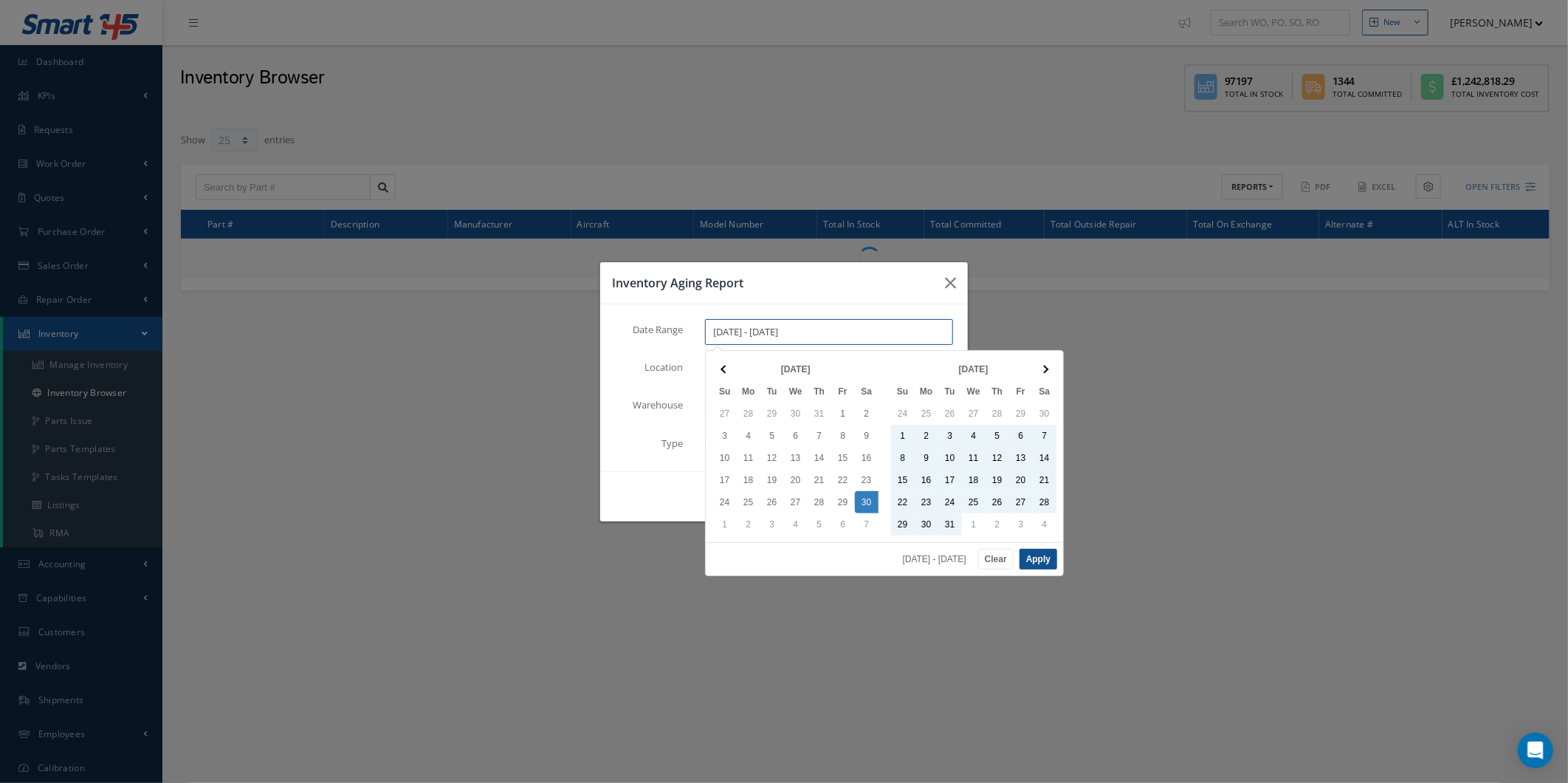
drag, startPoint x: 735, startPoint y: 331, endPoint x: 756, endPoint y: 330, distance: 21.0
click at [736, 331] on input "[DATE] - [DATE]" at bounding box center [829, 332] width 248 height 27
click at [721, 330] on input "[DATE] - [DATE]" at bounding box center [829, 332] width 248 height 27
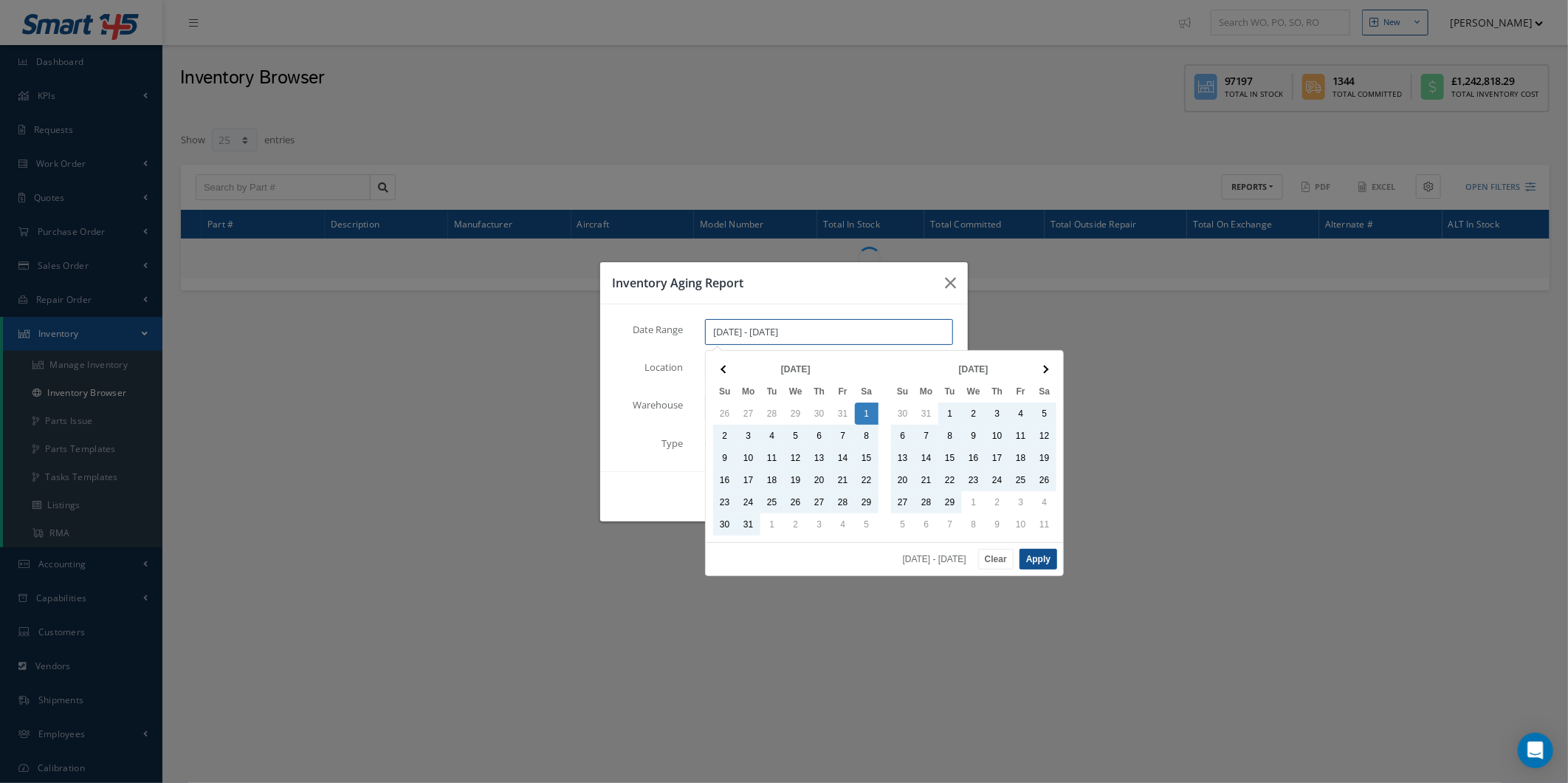
type input "[DATE] - [DATE]"
click at [1037, 563] on button "Apply" at bounding box center [1038, 559] width 38 height 21
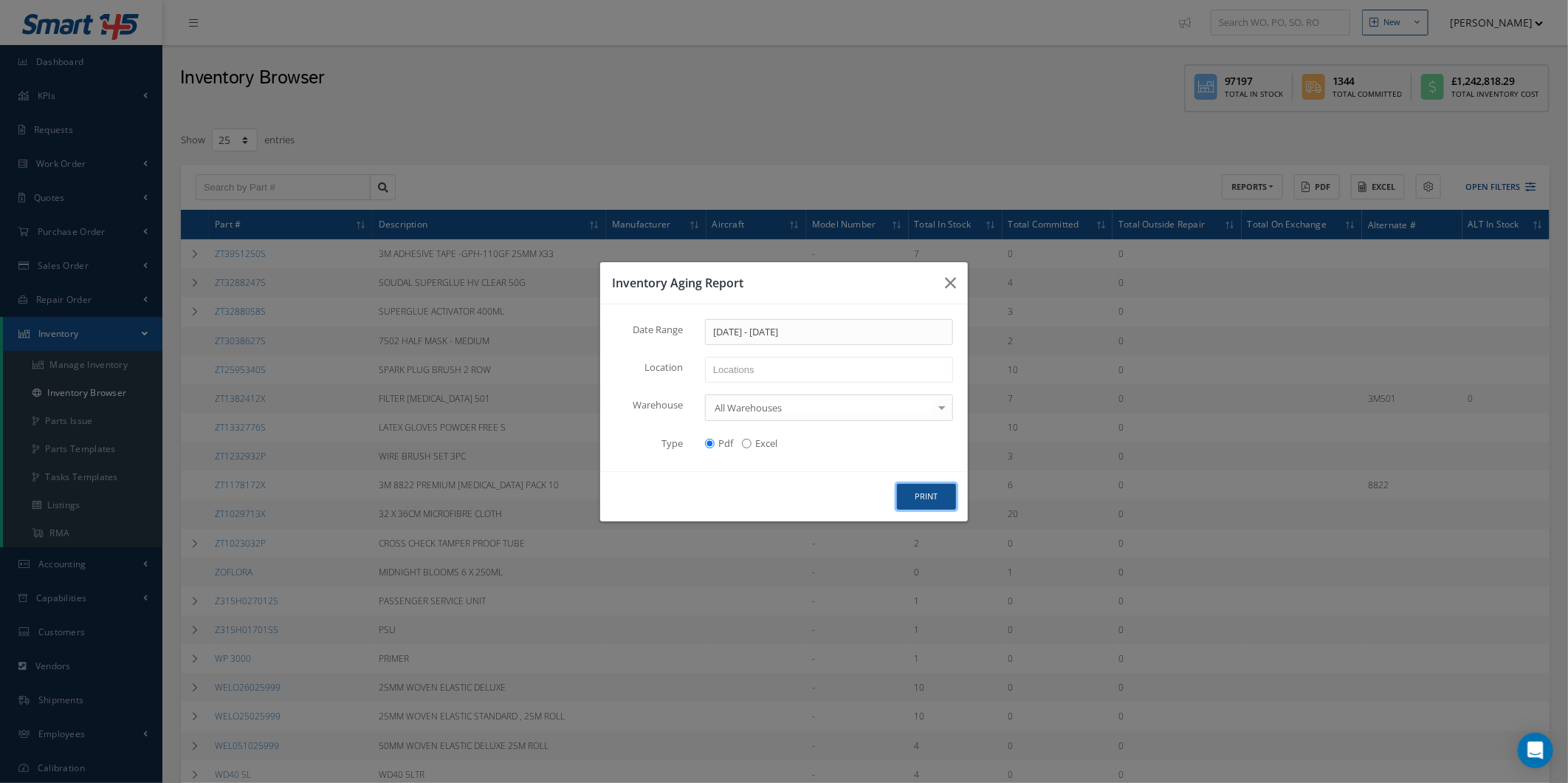
click at [919, 483] on button "print" at bounding box center [926, 496] width 59 height 26
